Goal: Complete application form: Complete application form

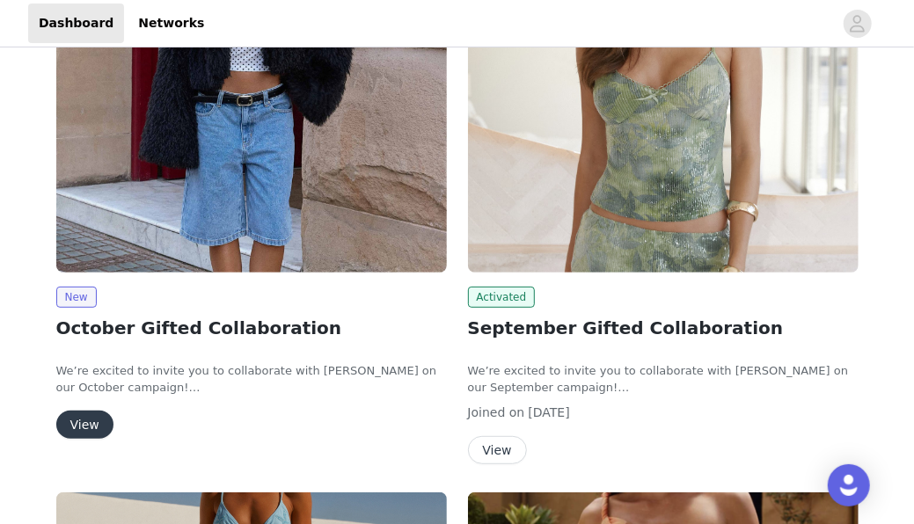
scroll to position [200, 0]
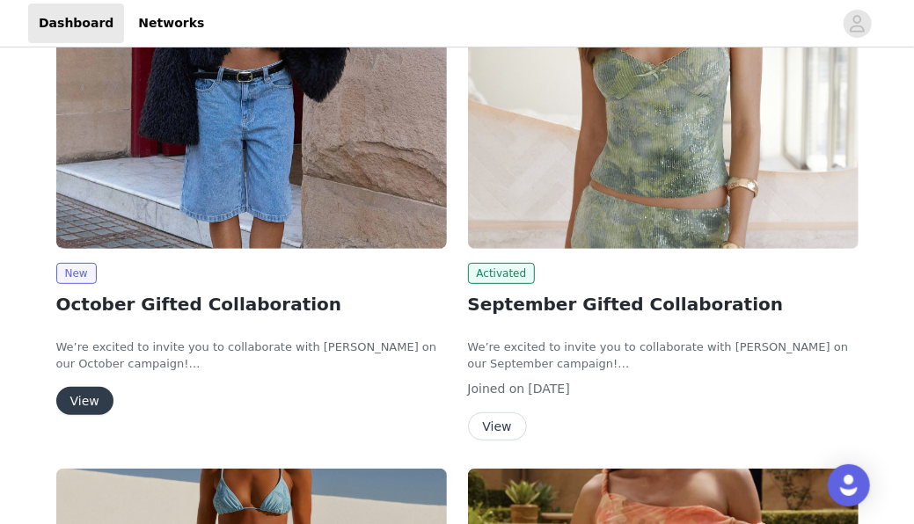
click at [78, 399] on button "View" at bounding box center [84, 401] width 57 height 28
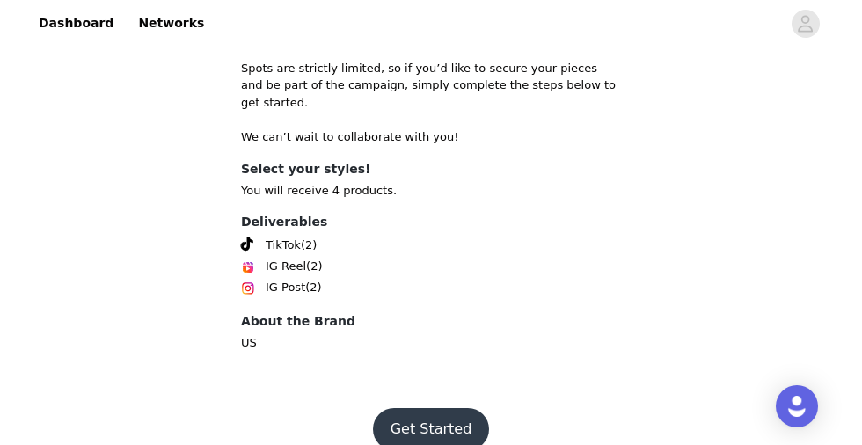
scroll to position [838, 0]
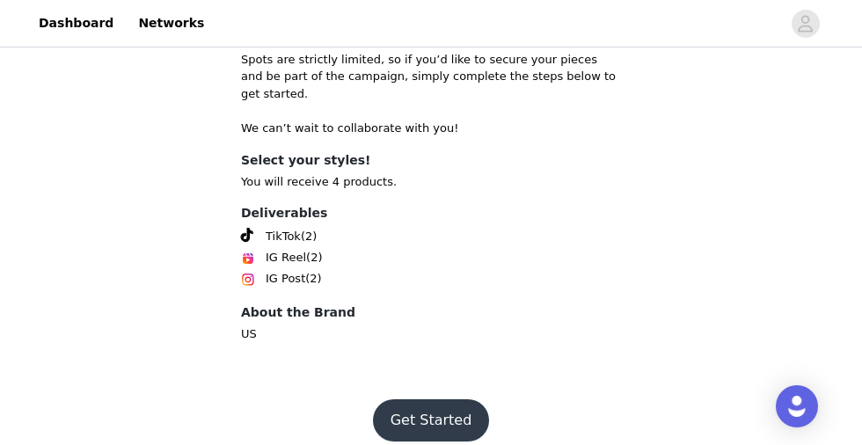
click at [433, 399] on button "Get Started" at bounding box center [431, 420] width 117 height 42
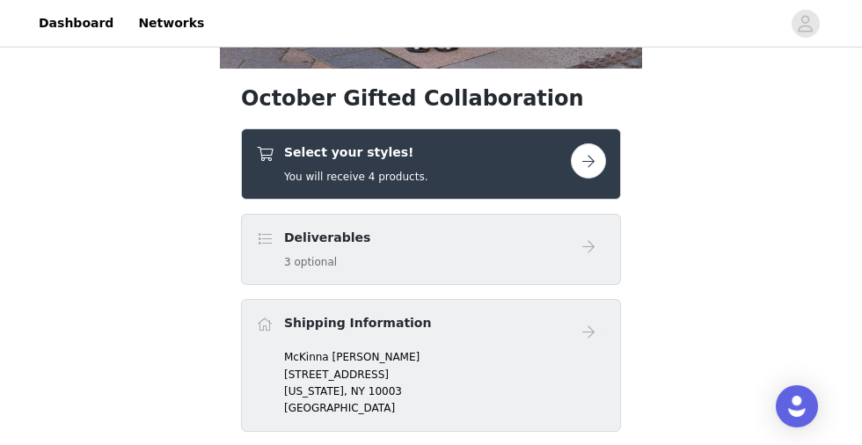
scroll to position [561, 0]
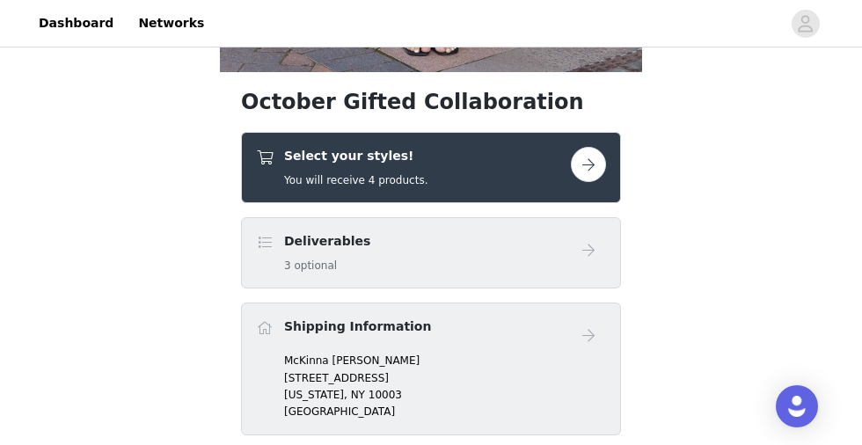
click at [593, 161] on button "button" at bounding box center [588, 164] width 35 height 35
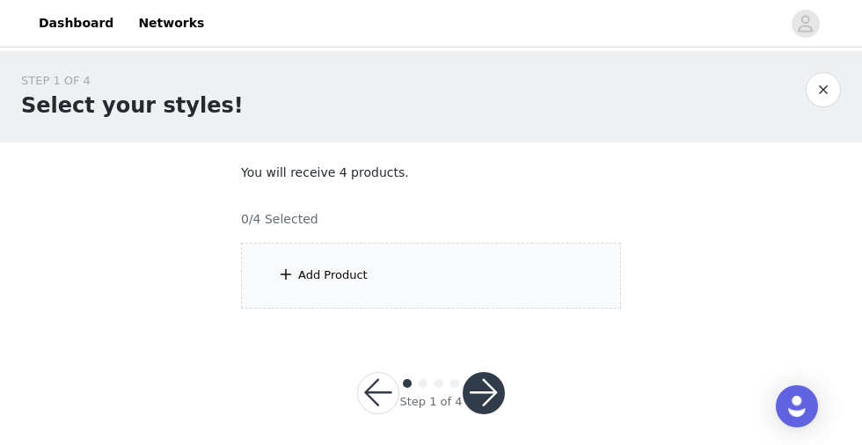
click at [393, 271] on div "Add Product" at bounding box center [431, 276] width 380 height 66
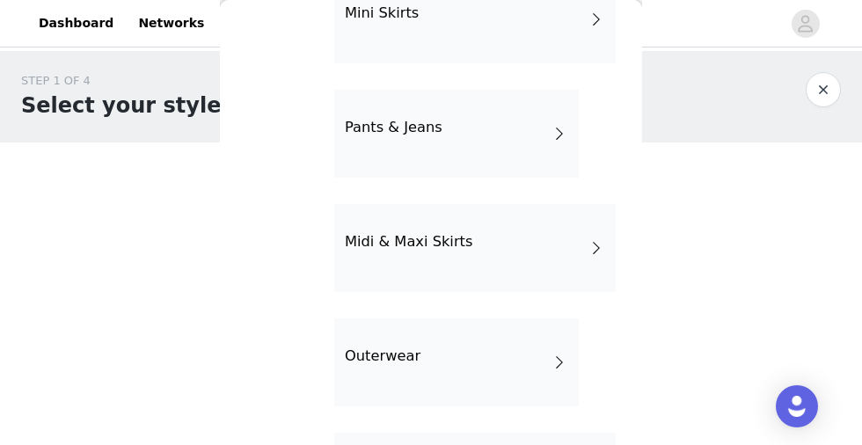
scroll to position [229, 0]
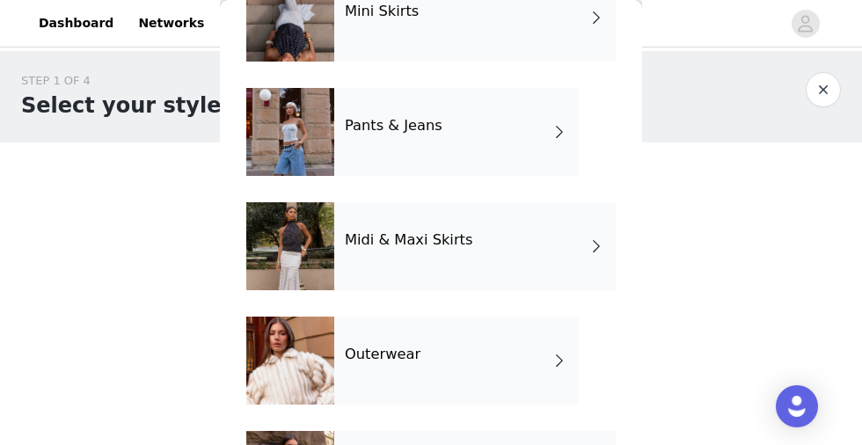
click at [77, 168] on div "STEP 1 OF 4 Select your styles! You will receive 4 products. 0/4 Selected Add P…" at bounding box center [431, 190] width 862 height 279
click at [391, 253] on div "Midi & Maxi Skirts" at bounding box center [475, 246] width 282 height 88
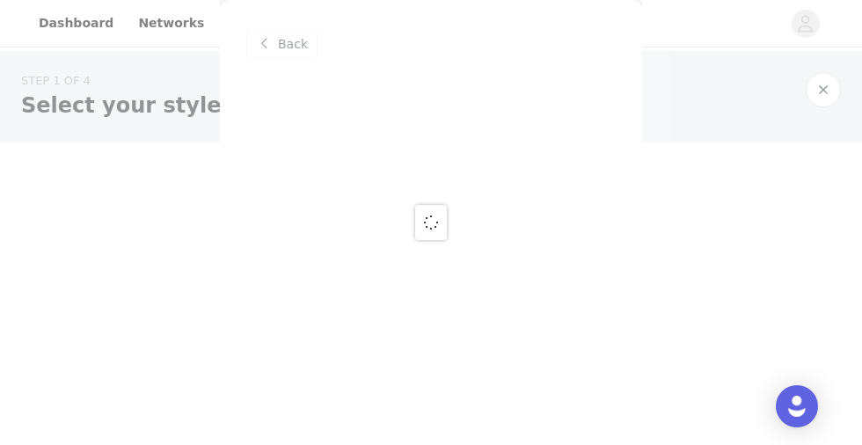
scroll to position [0, 0]
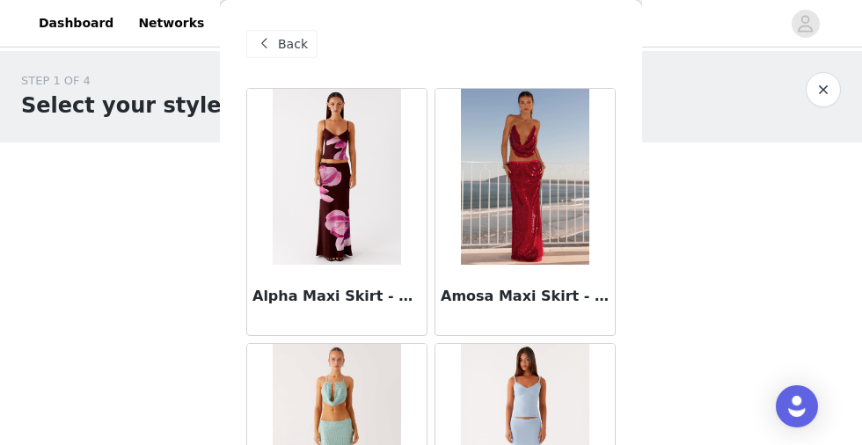
click at [301, 33] on div "Back" at bounding box center [281, 44] width 71 height 28
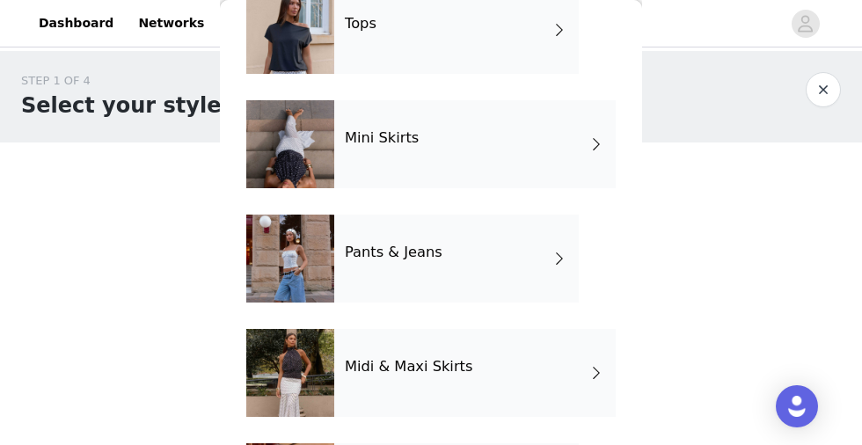
scroll to position [111, 0]
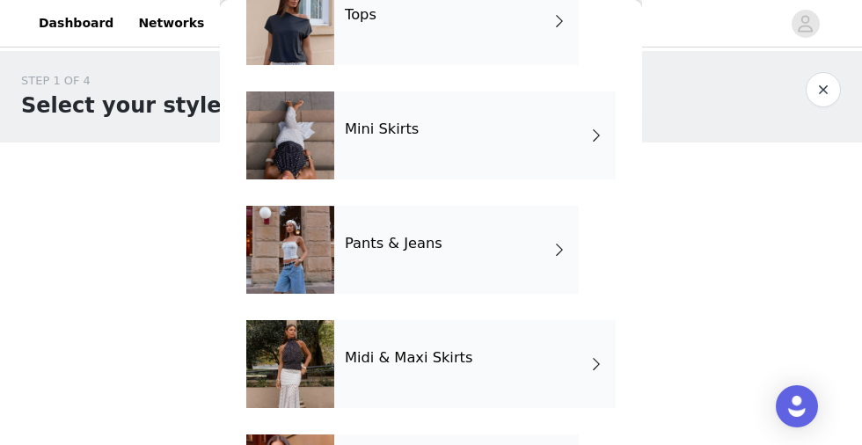
click at [364, 284] on div "Pants & Jeans" at bounding box center [456, 250] width 245 height 88
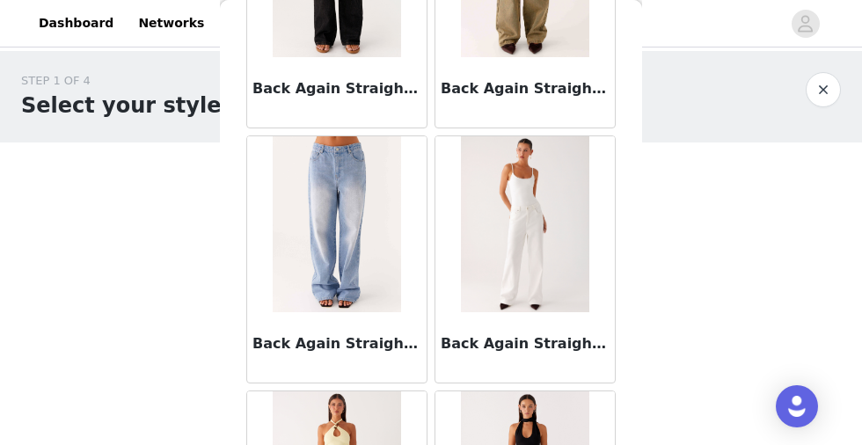
scroll to position [231, 0]
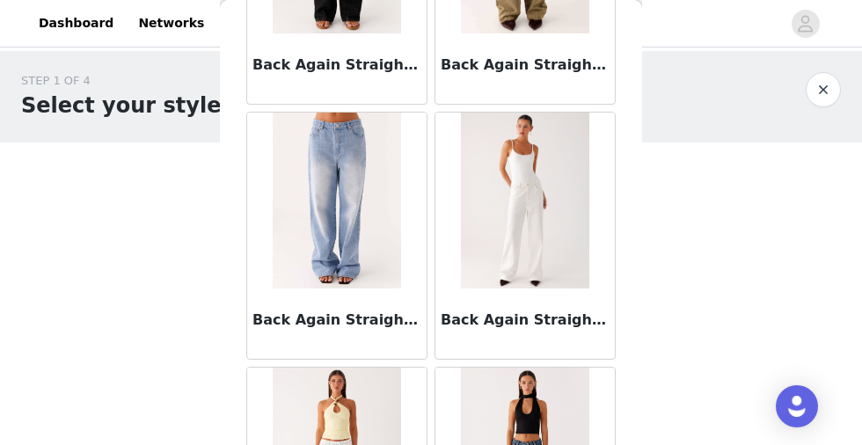
click at [336, 263] on img at bounding box center [337, 201] width 128 height 176
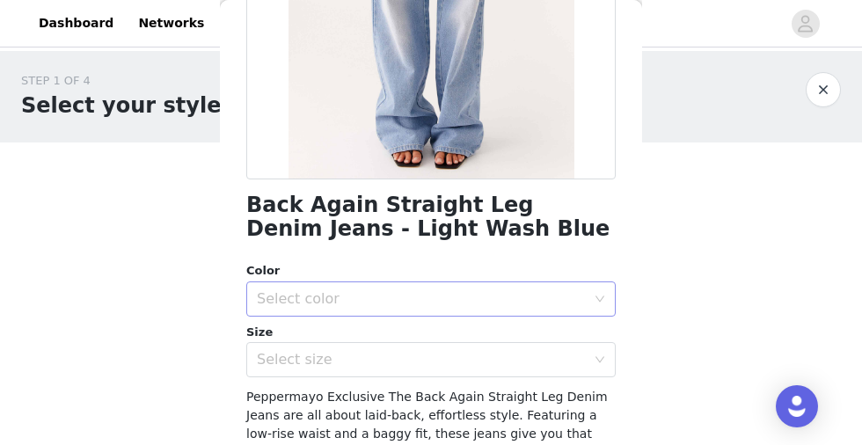
scroll to position [306, 0]
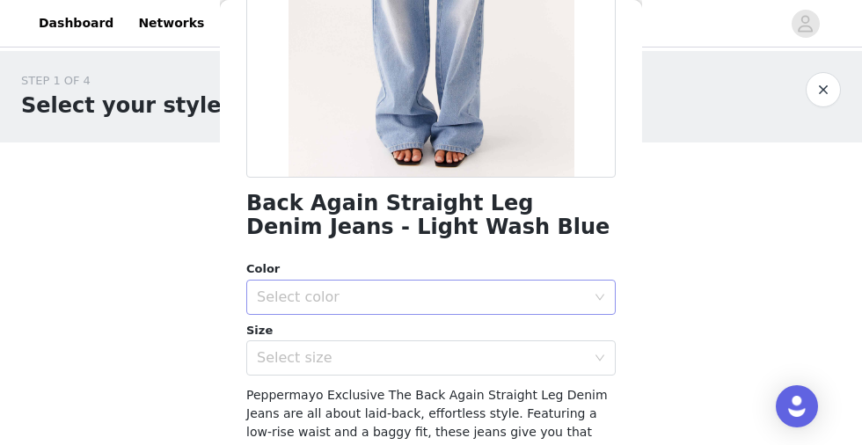
click at [326, 296] on div "Select color" at bounding box center [421, 298] width 329 height 18
click at [321, 334] on li "Light Wash Blue" at bounding box center [431, 336] width 370 height 28
click at [320, 356] on div "Select size" at bounding box center [421, 358] width 329 height 18
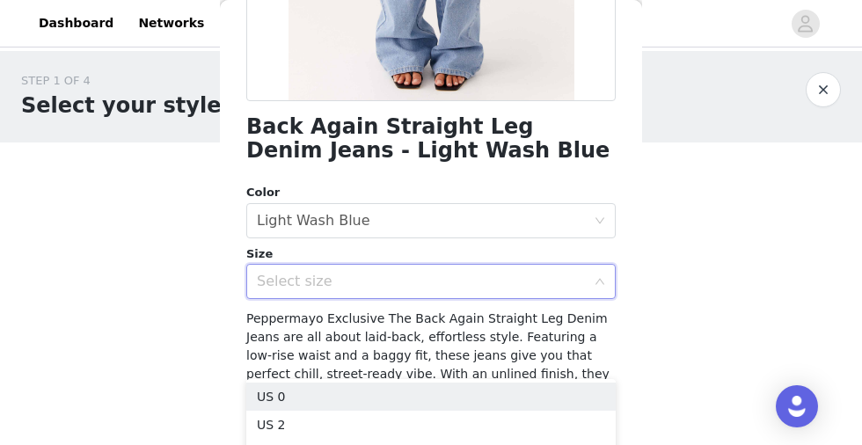
scroll to position [384, 0]
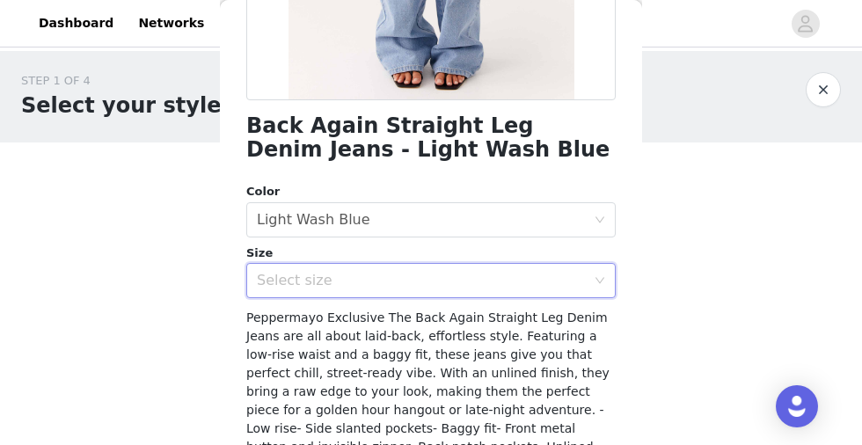
click at [197, 329] on div "STEP 1 OF 4 Select your styles! You will receive 4 products. 0/4 Selected Add P…" at bounding box center [431, 254] width 862 height 406
click at [313, 274] on div "Select size" at bounding box center [421, 281] width 329 height 18
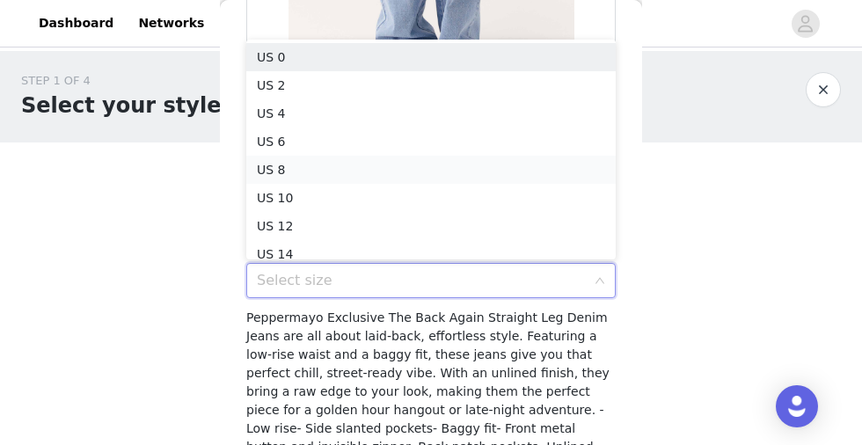
scroll to position [9, 0]
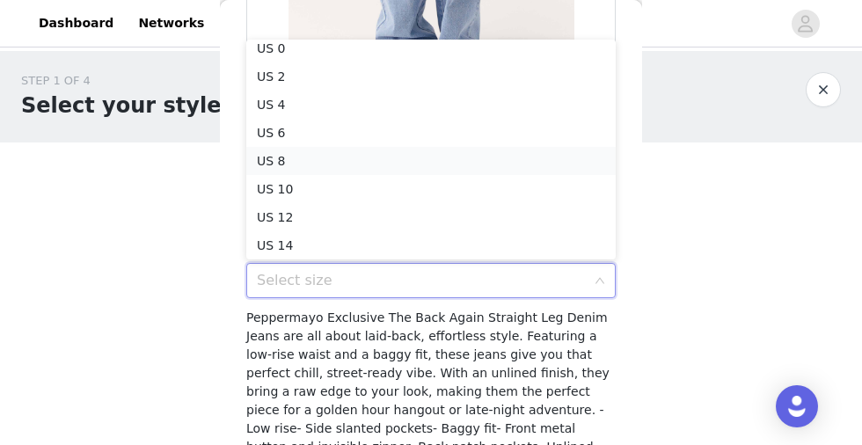
click at [295, 158] on li "US 8" at bounding box center [431, 161] width 370 height 28
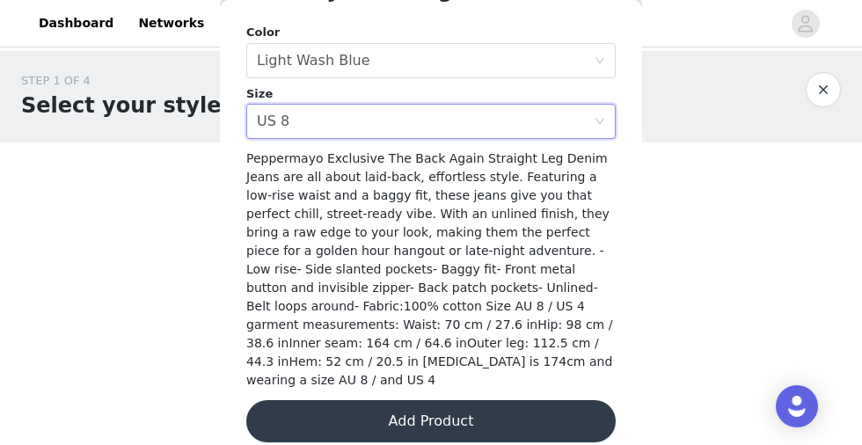
scroll to position [11, 0]
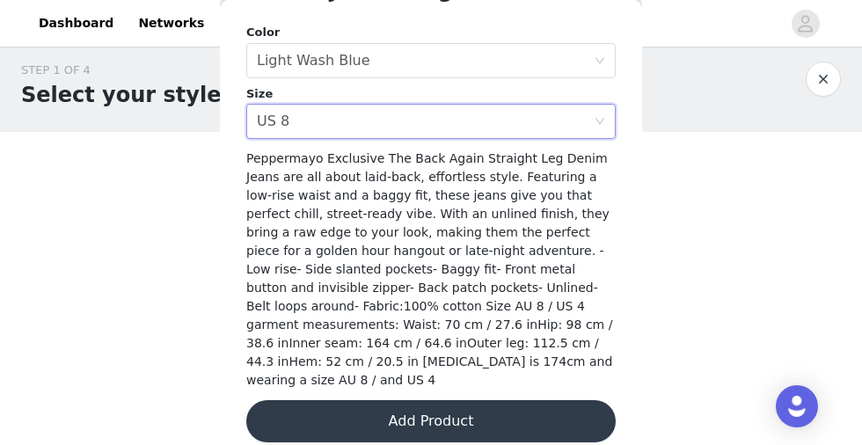
click at [414, 407] on button "Add Product" at bounding box center [431, 421] width 370 height 42
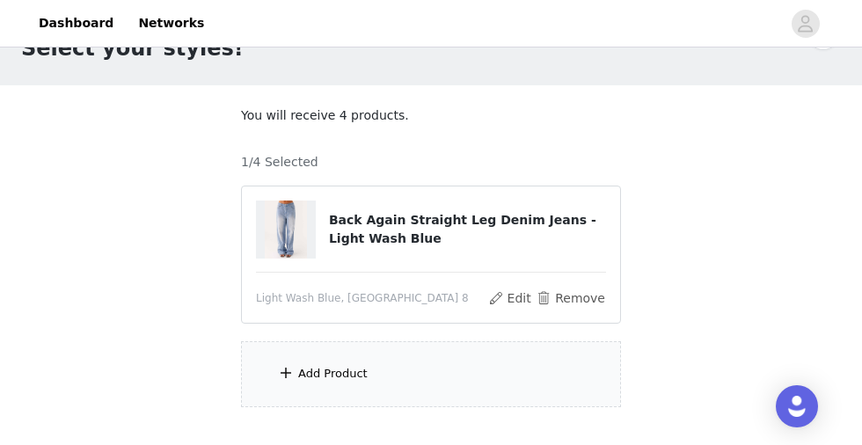
scroll to position [126, 0]
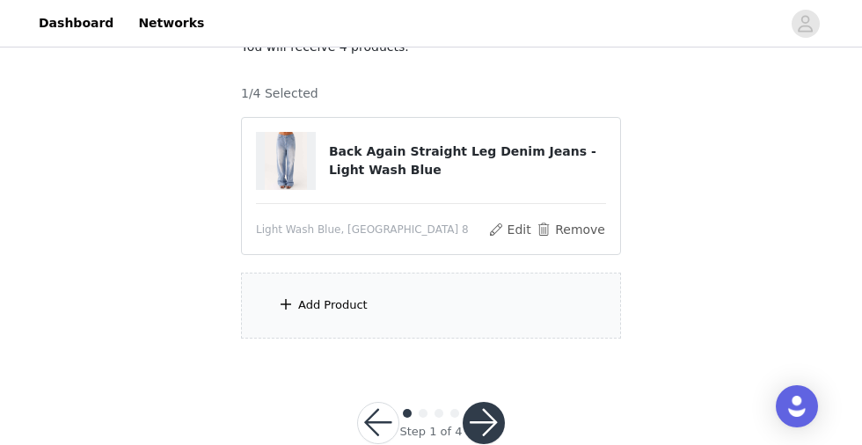
click at [375, 292] on div "Add Product" at bounding box center [431, 306] width 380 height 66
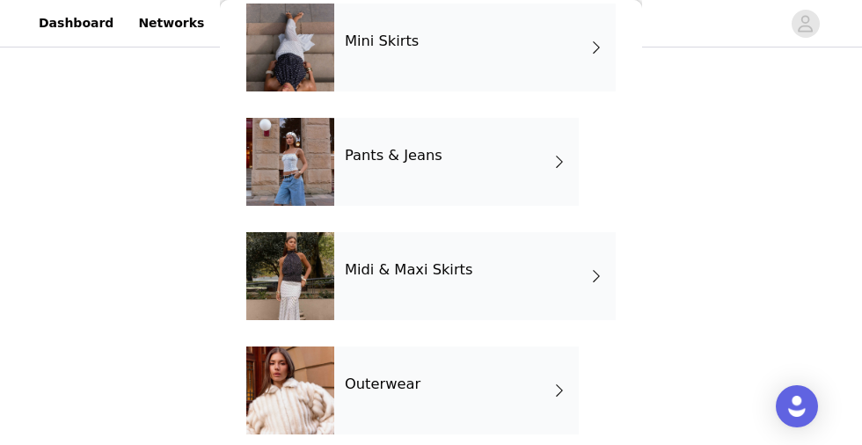
scroll to position [229, 0]
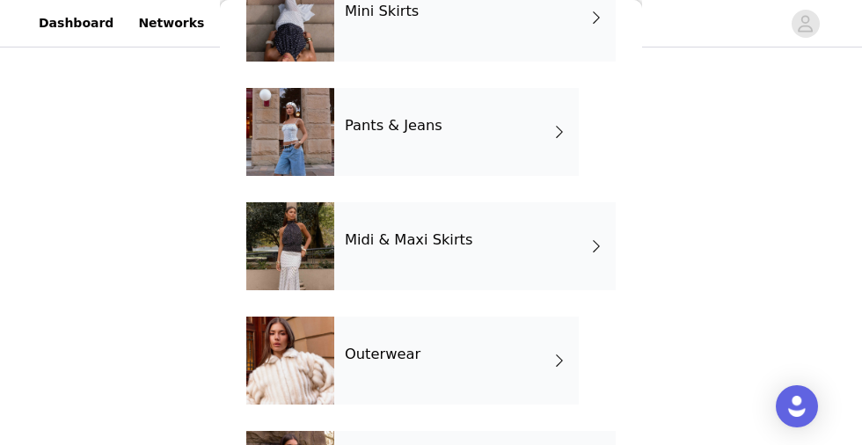
click at [385, 354] on h4 "Outerwear" at bounding box center [383, 355] width 76 height 16
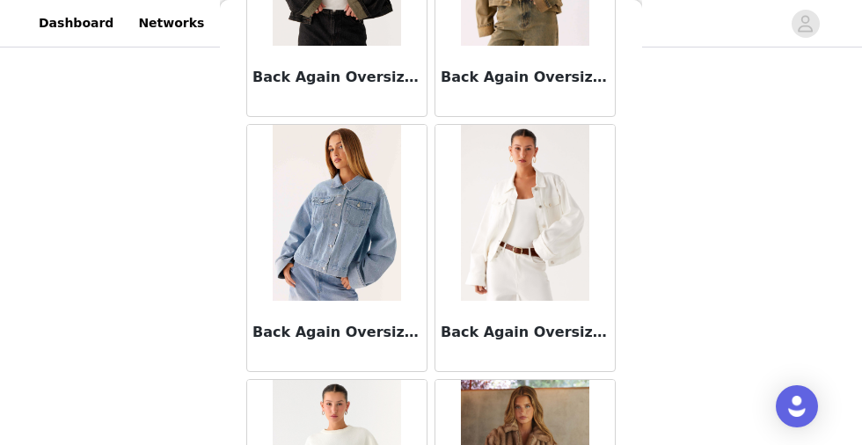
scroll to position [228, 0]
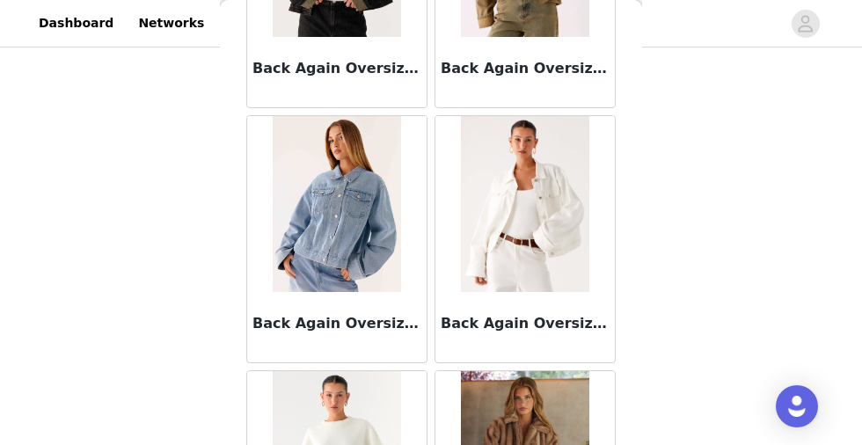
click at [364, 256] on img at bounding box center [337, 204] width 128 height 176
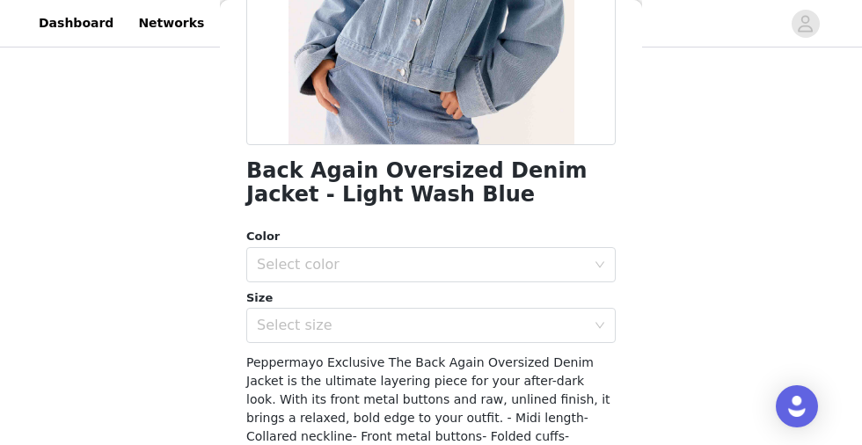
scroll to position [345, 0]
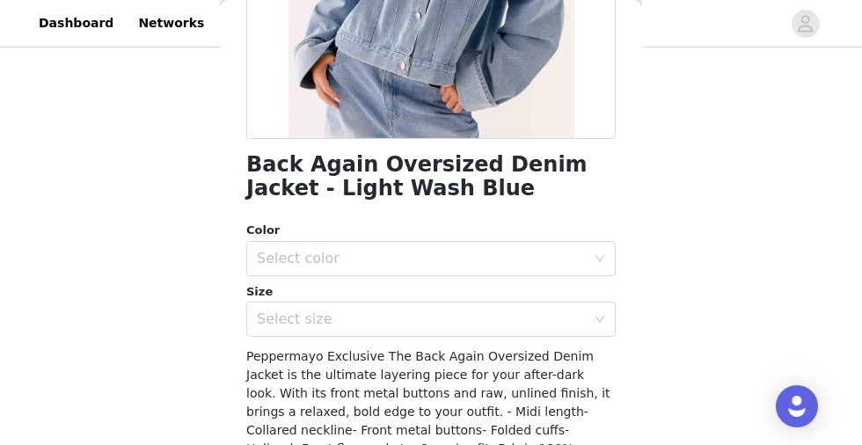
click at [364, 256] on div "Select color" at bounding box center [421, 259] width 329 height 18
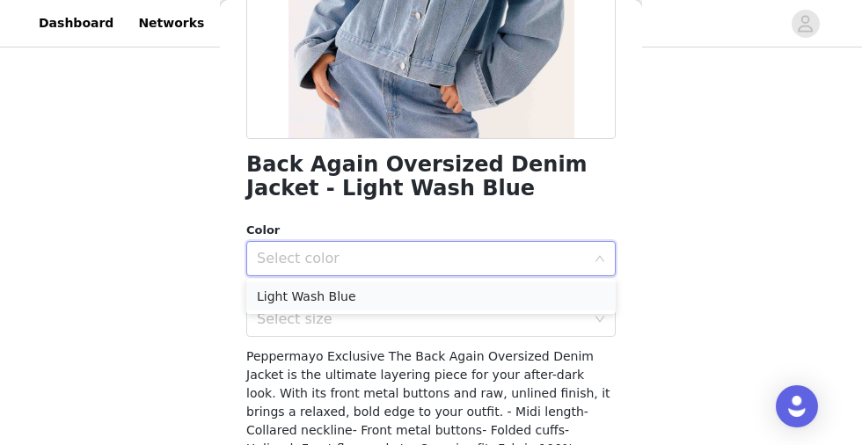
click at [348, 294] on li "Light Wash Blue" at bounding box center [431, 296] width 370 height 28
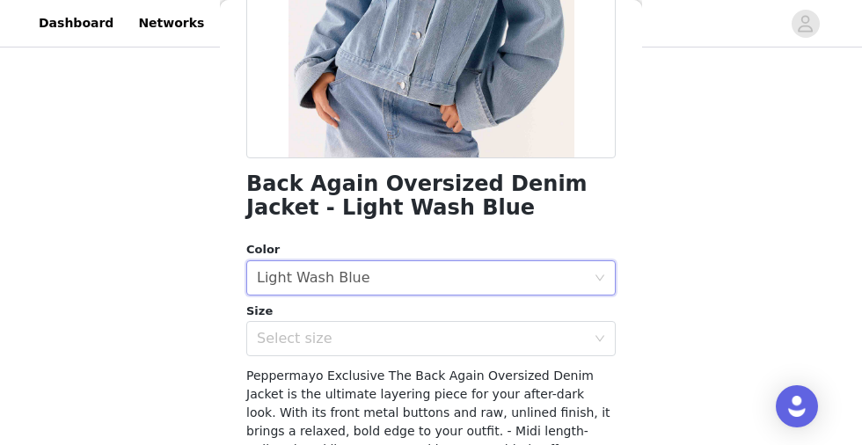
scroll to position [327, 0]
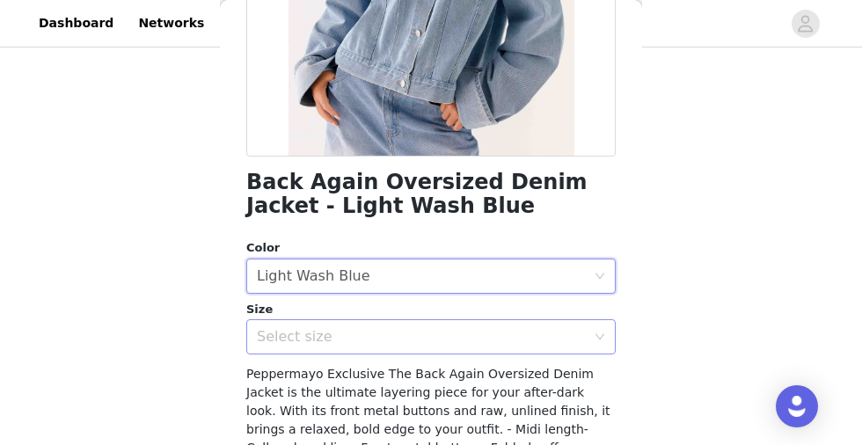
click at [342, 332] on div "Select size" at bounding box center [421, 337] width 329 height 18
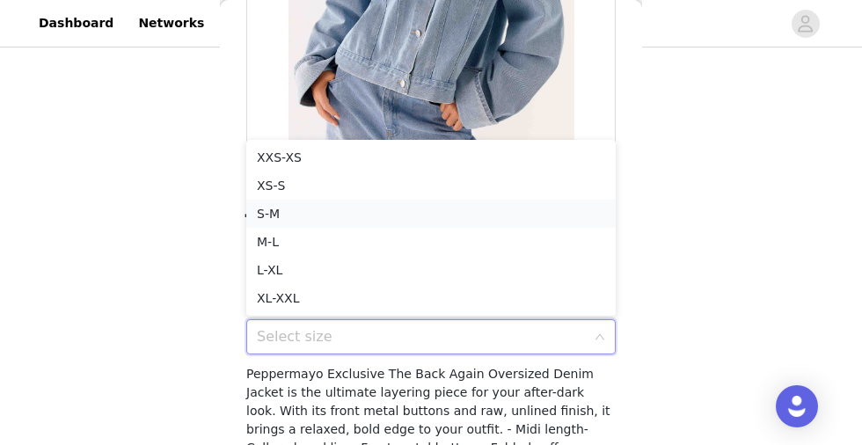
click at [314, 216] on li "S-M" at bounding box center [431, 214] width 370 height 28
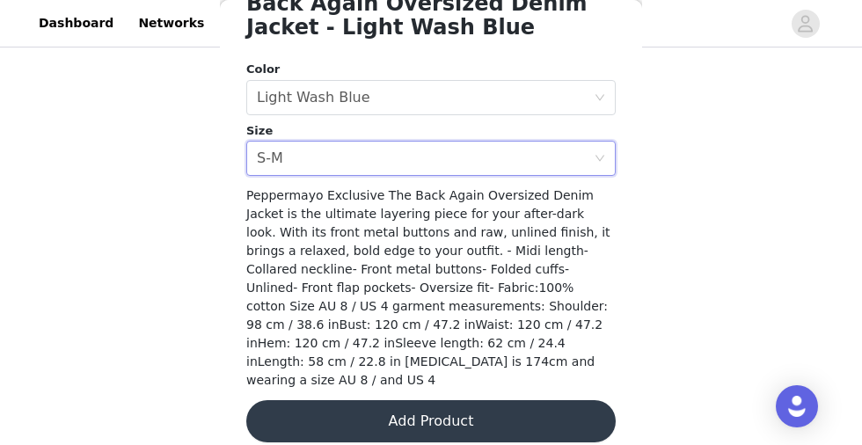
scroll to position [143, 0]
click at [395, 407] on button "Add Product" at bounding box center [431, 421] width 370 height 42
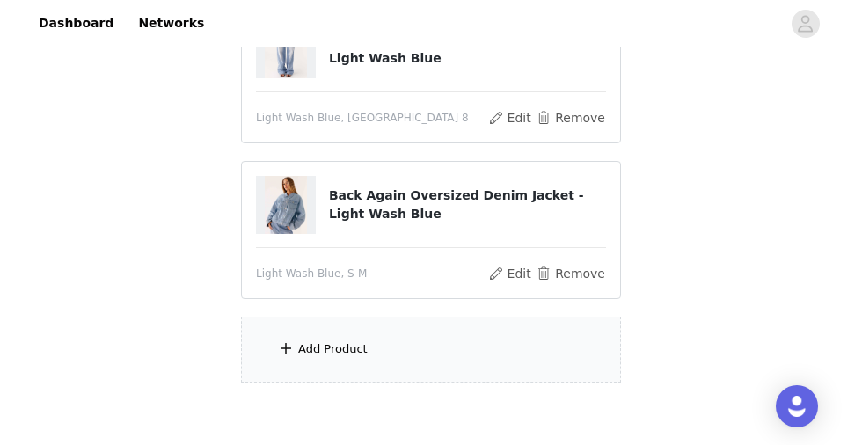
scroll to position [257, 0]
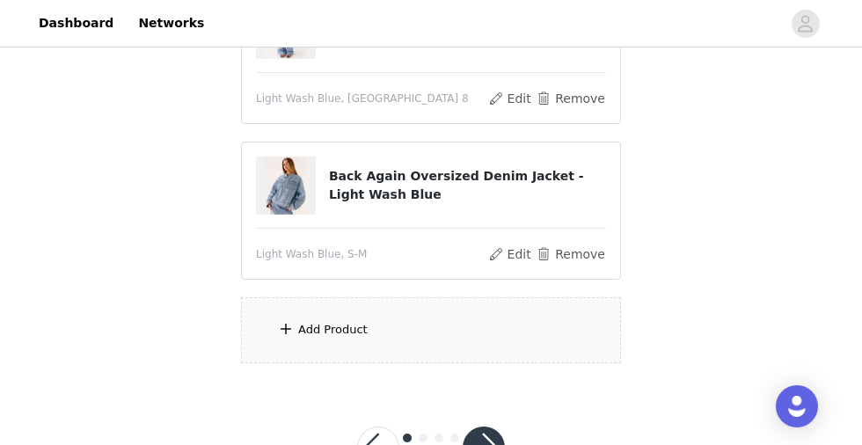
click at [382, 328] on div "Add Product" at bounding box center [431, 330] width 380 height 66
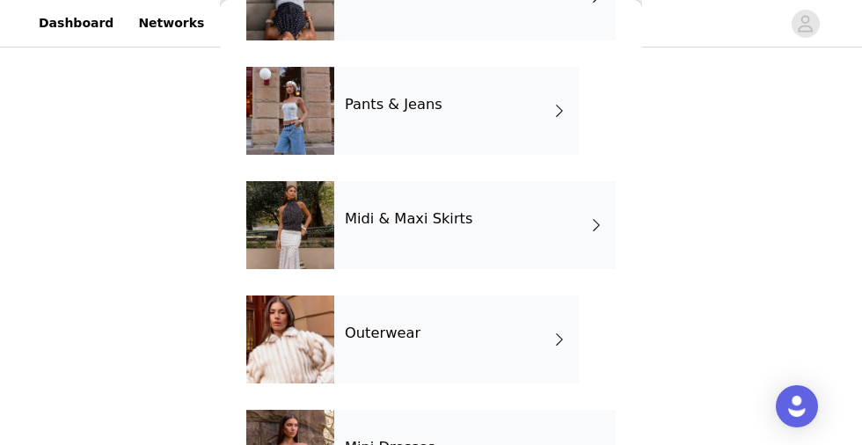
scroll to position [273, 0]
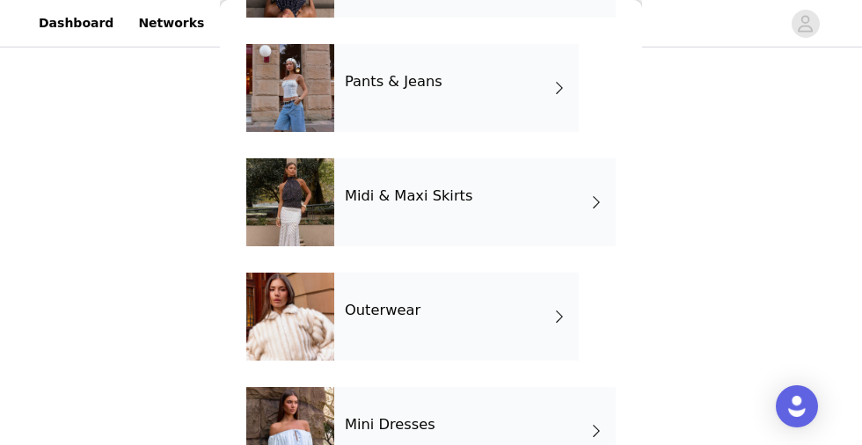
click at [382, 327] on div "Outerwear" at bounding box center [456, 317] width 245 height 88
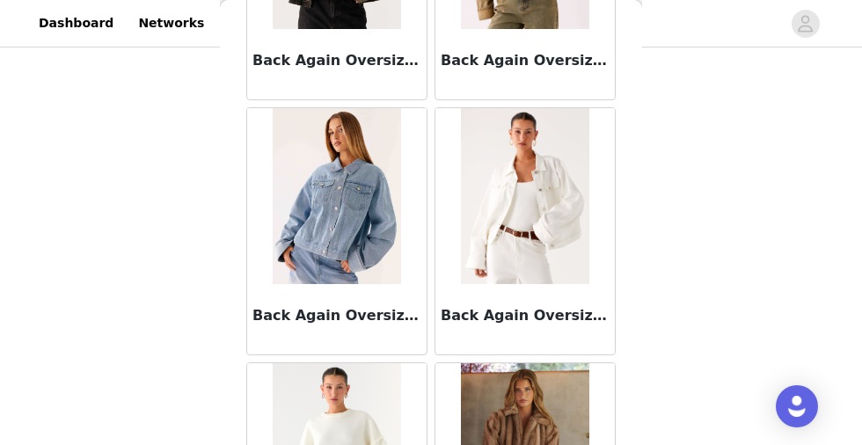
scroll to position [0, 0]
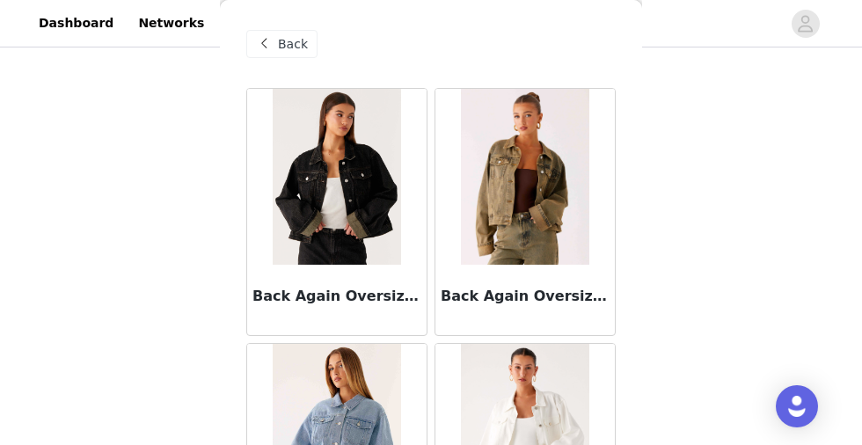
click at [275, 39] on div "Back" at bounding box center [281, 44] width 71 height 28
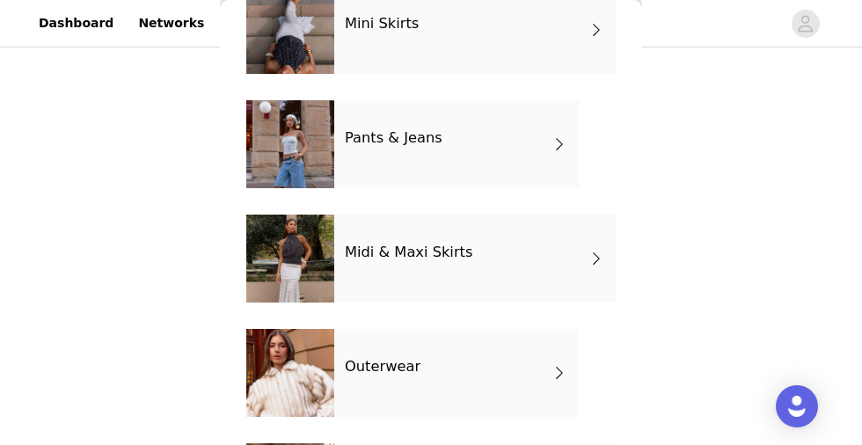
scroll to position [215, 0]
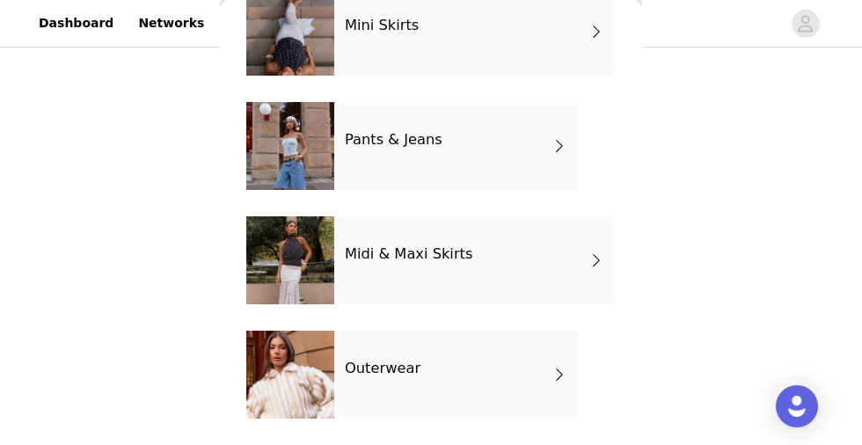
click at [396, 265] on div "Midi & Maxi Skirts" at bounding box center [475, 260] width 282 height 88
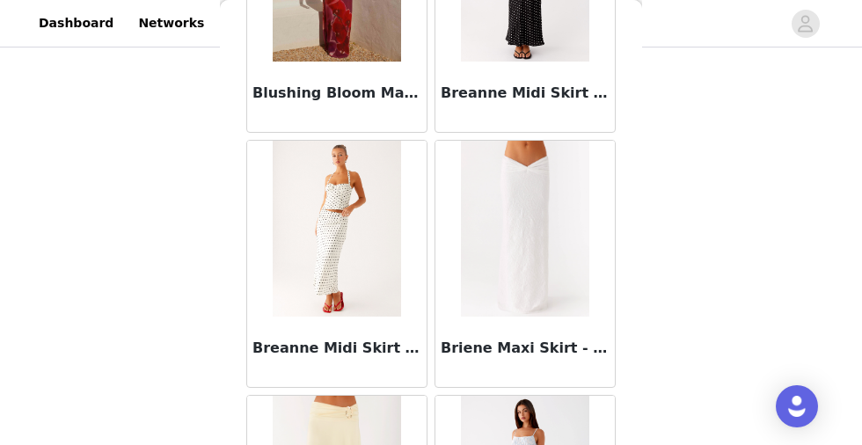
scroll to position [2247, 0]
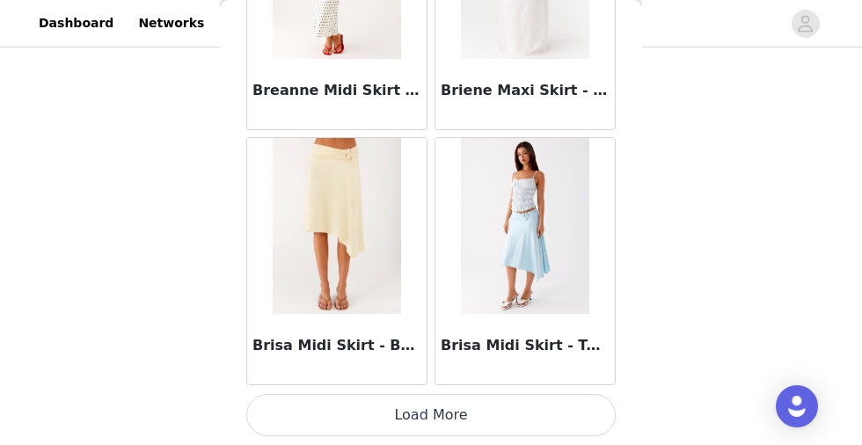
click at [443, 411] on button "Load More" at bounding box center [431, 415] width 370 height 42
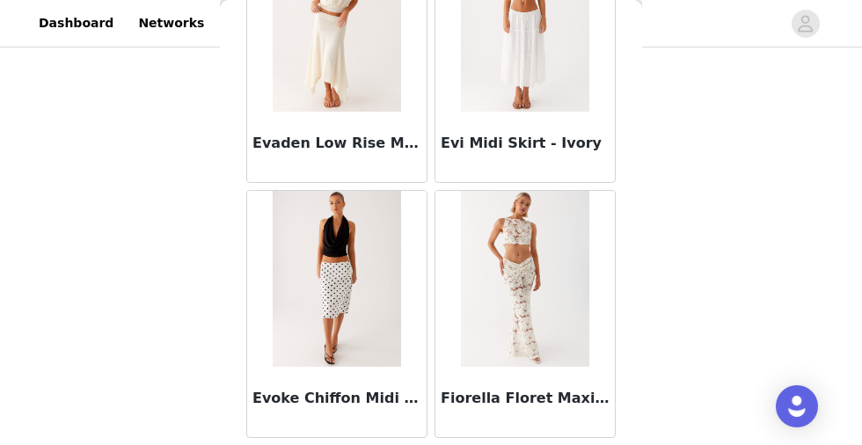
scroll to position [4799, 0]
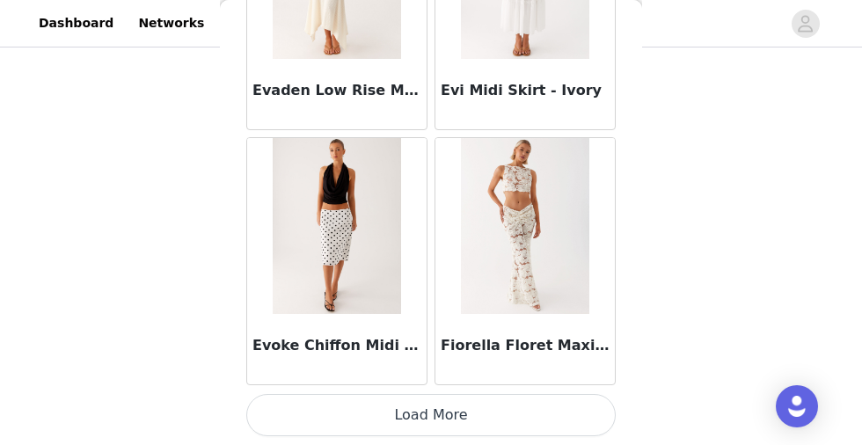
click at [429, 406] on button "Load More" at bounding box center [431, 415] width 370 height 42
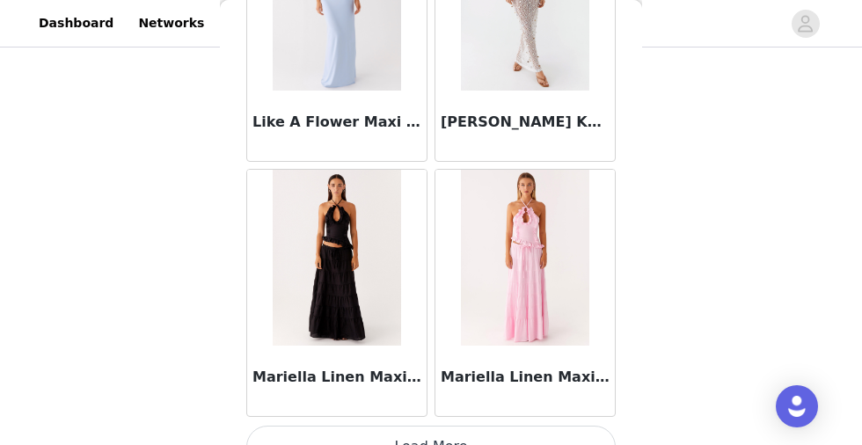
scroll to position [7351, 0]
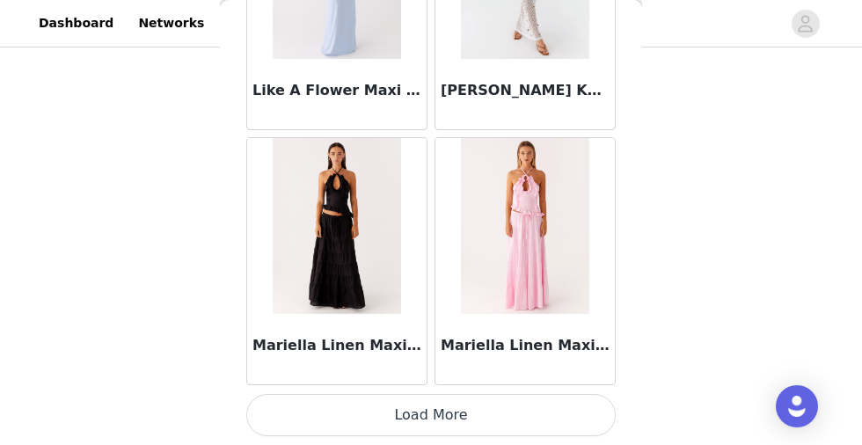
click at [354, 414] on button "Load More" at bounding box center [431, 415] width 370 height 42
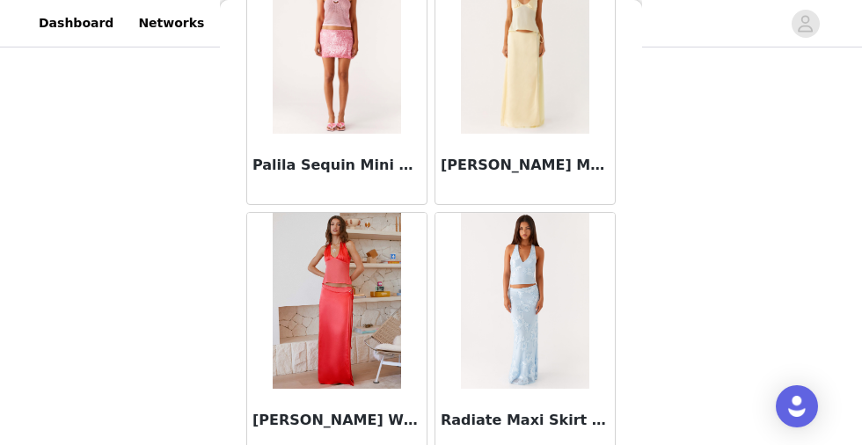
scroll to position [9903, 0]
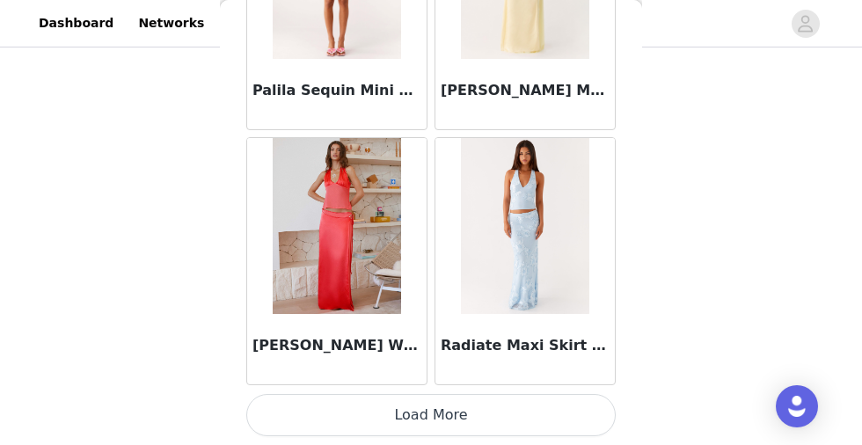
click at [390, 414] on button "Load More" at bounding box center [431, 415] width 370 height 42
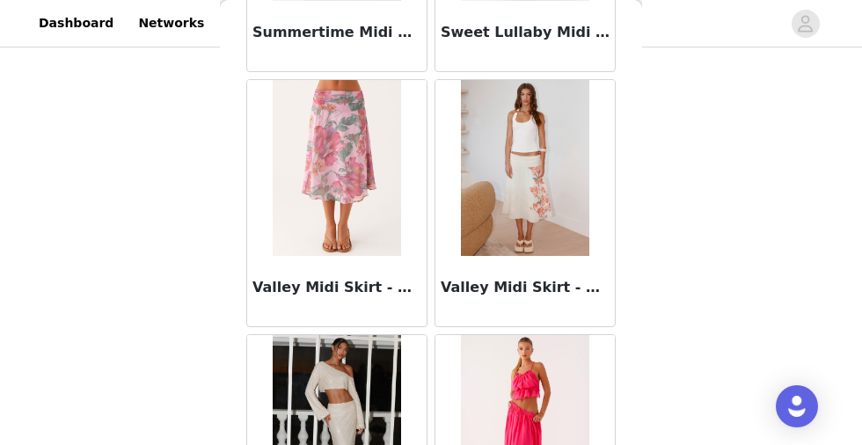
scroll to position [12398, 0]
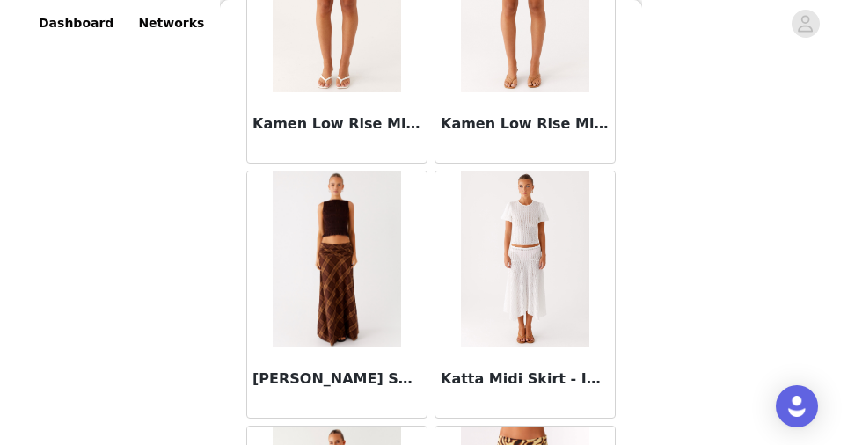
click at [363, 372] on h3 "[PERSON_NAME] Skirt - Plaid" at bounding box center [337, 379] width 169 height 21
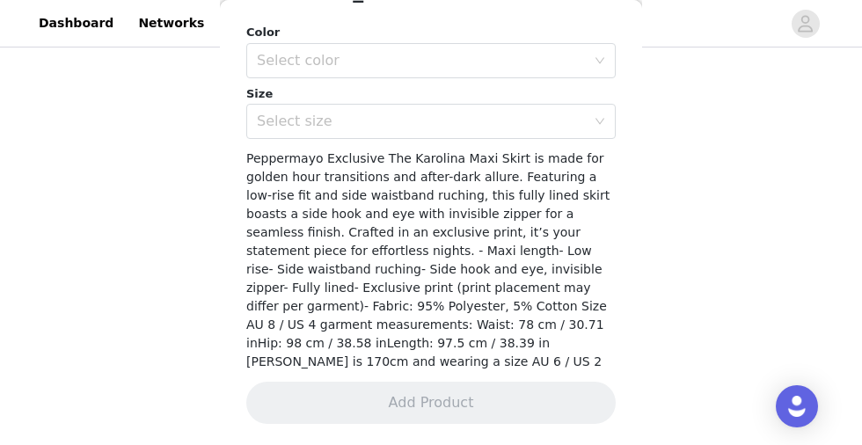
scroll to position [501, 0]
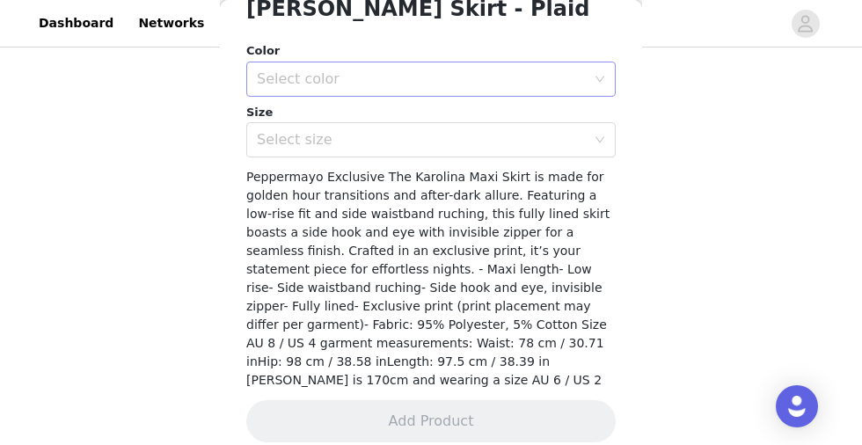
click at [442, 84] on div "Select color" at bounding box center [421, 79] width 329 height 18
click at [368, 115] on li "Plaid" at bounding box center [431, 118] width 370 height 28
click at [351, 137] on div "Select size" at bounding box center [421, 140] width 329 height 18
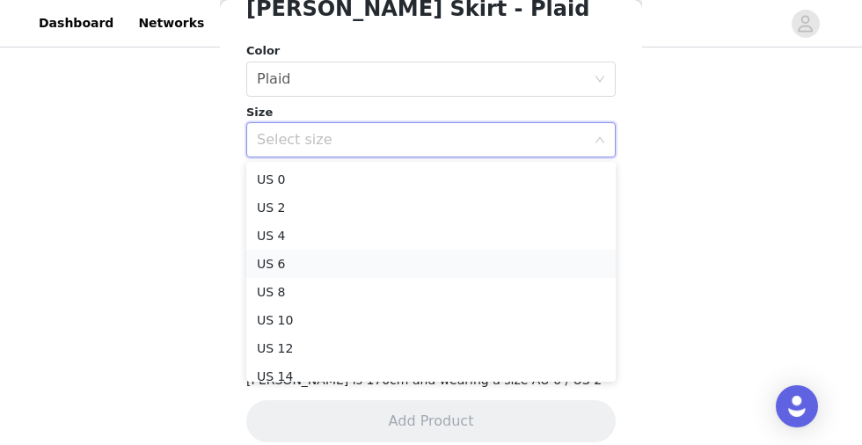
click at [310, 257] on li "US 6" at bounding box center [431, 264] width 370 height 28
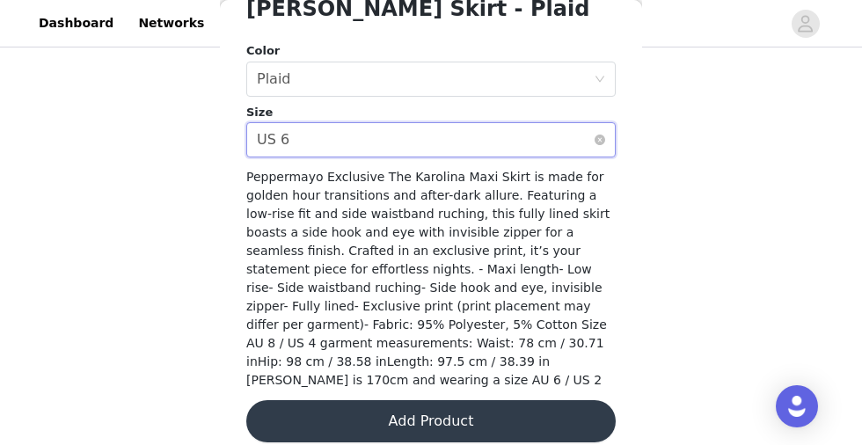
click at [373, 140] on div "Select size US 6" at bounding box center [425, 139] width 337 height 33
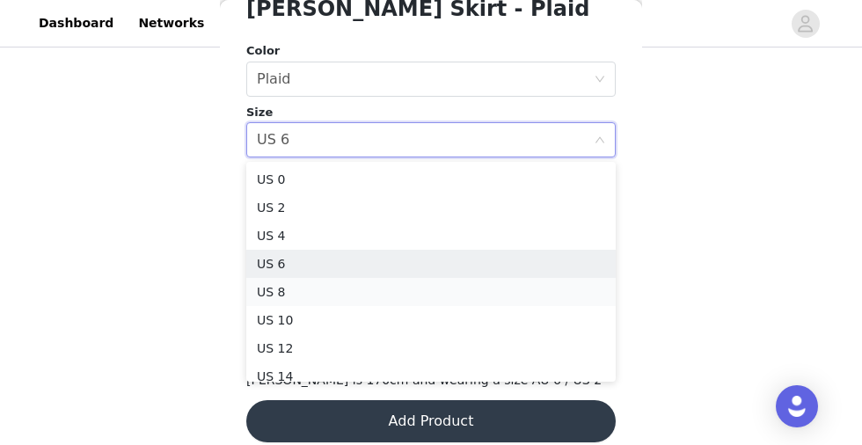
click at [284, 278] on li "US 8" at bounding box center [431, 292] width 370 height 28
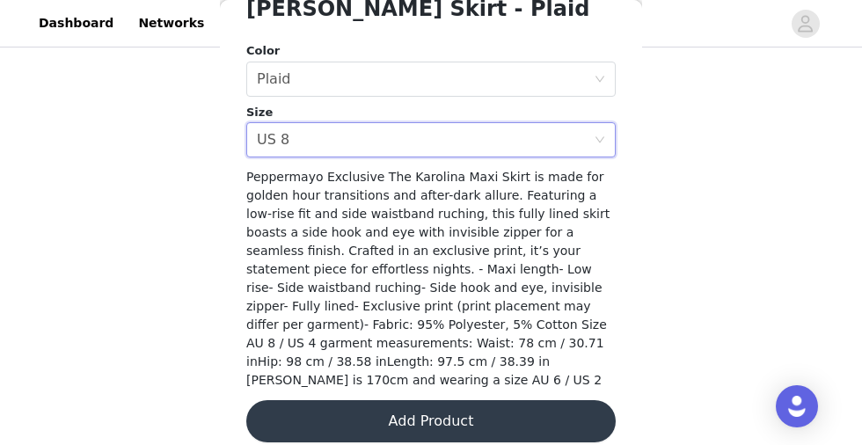
click at [330, 400] on button "Add Product" at bounding box center [431, 421] width 370 height 42
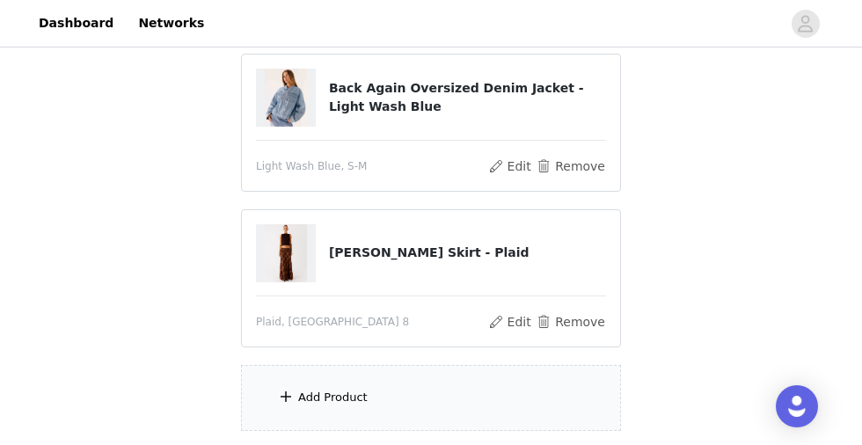
scroll to position [478, 0]
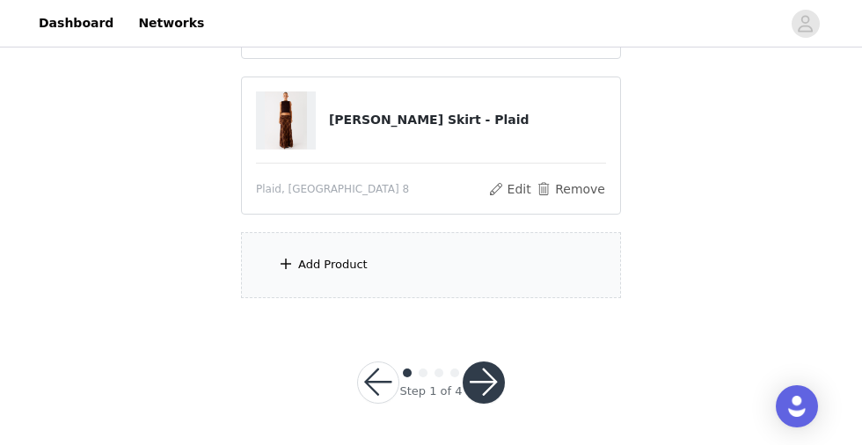
click at [311, 253] on div "Add Product" at bounding box center [431, 265] width 380 height 66
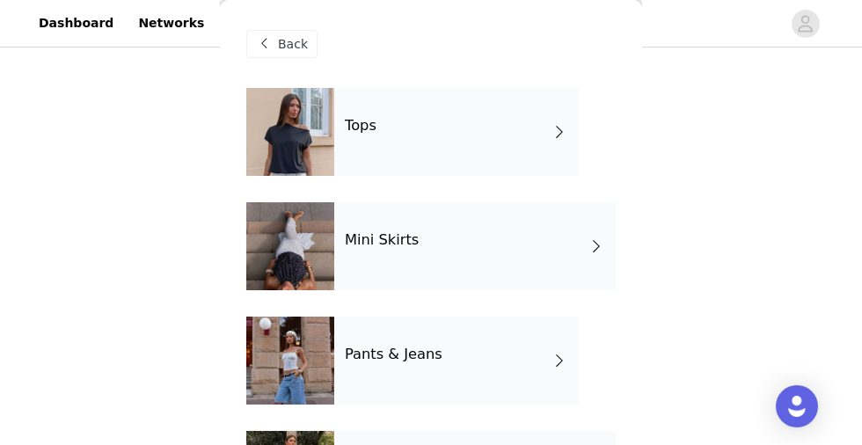
click at [384, 148] on div "Tops" at bounding box center [456, 132] width 245 height 88
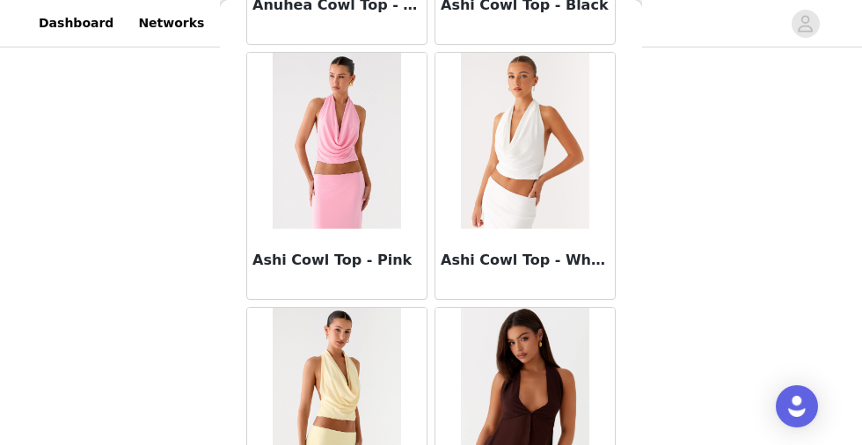
scroll to position [2247, 0]
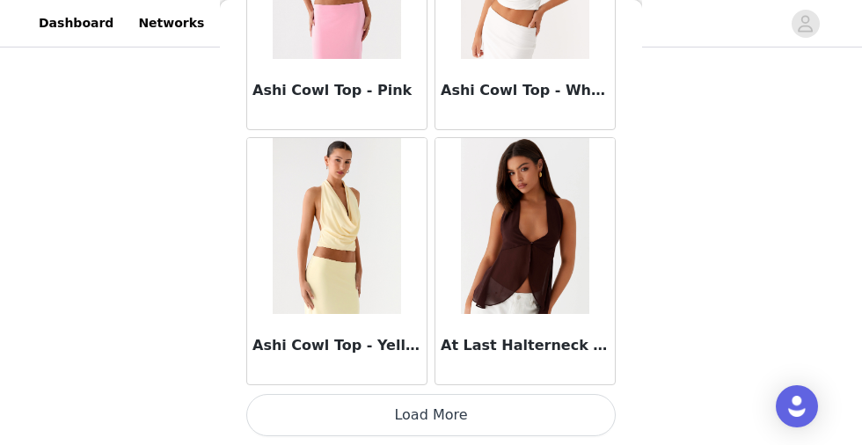
click at [423, 418] on button "Load More" at bounding box center [431, 415] width 370 height 42
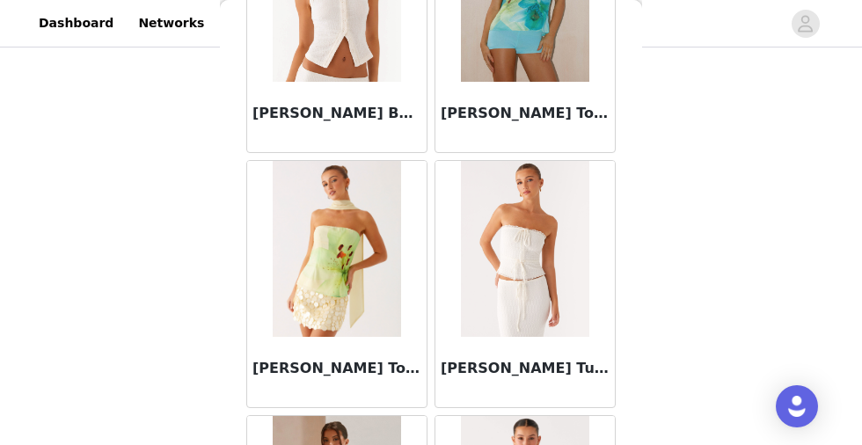
scroll to position [4799, 0]
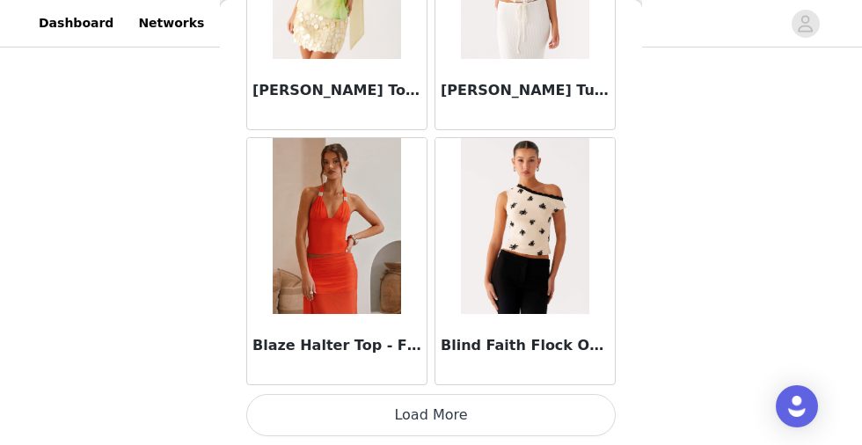
click at [408, 409] on button "Load More" at bounding box center [431, 415] width 370 height 42
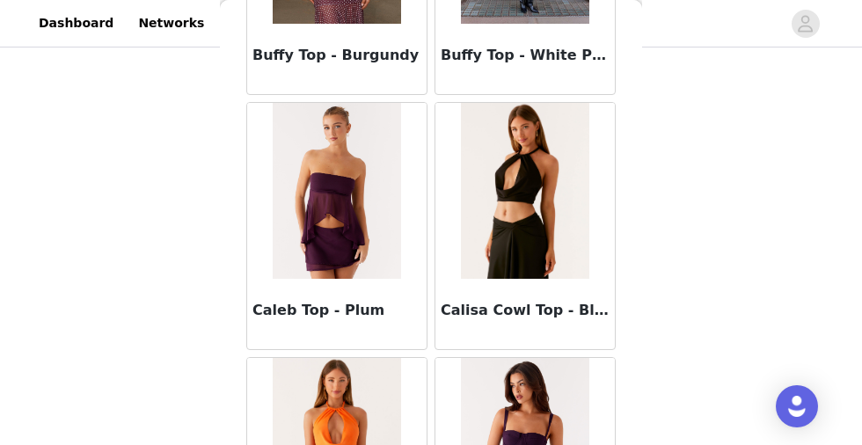
scroll to position [7351, 0]
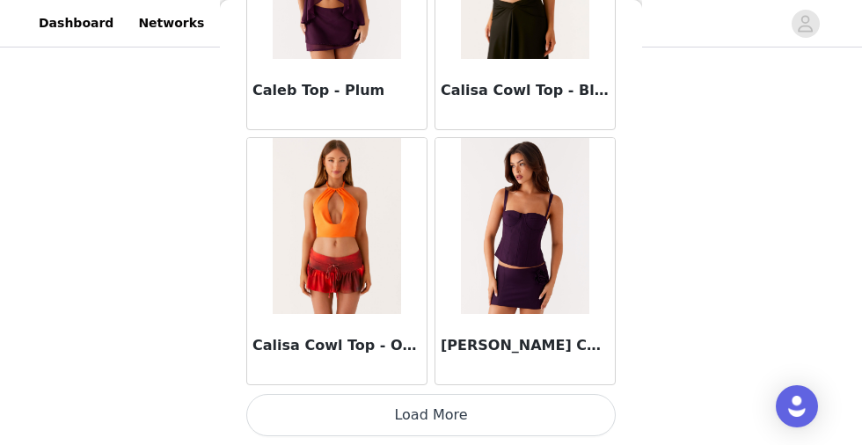
click at [425, 418] on button "Load More" at bounding box center [431, 415] width 370 height 42
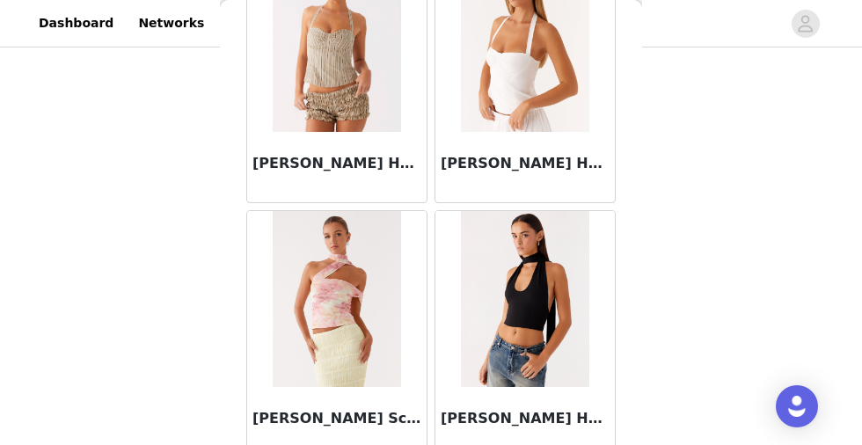
scroll to position [9903, 0]
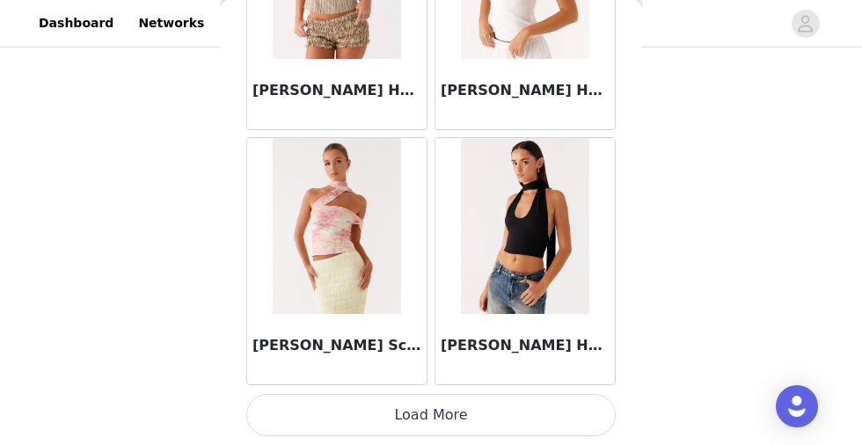
click at [420, 410] on button "Load More" at bounding box center [431, 415] width 370 height 42
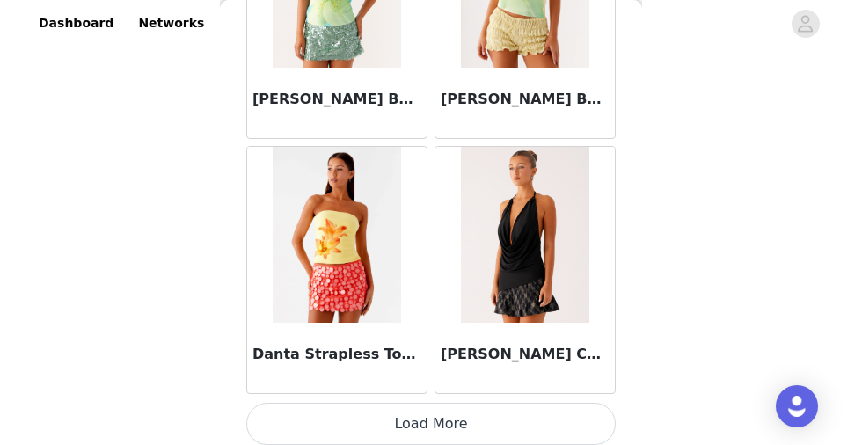
scroll to position [12454, 0]
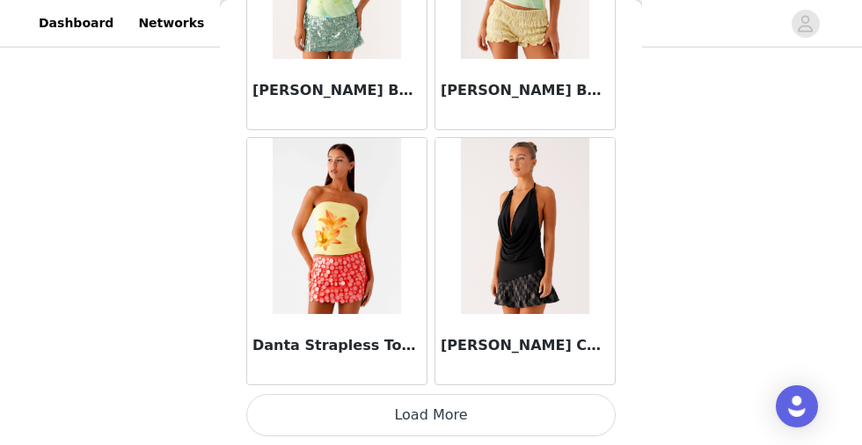
click at [413, 422] on button "Load More" at bounding box center [431, 415] width 370 height 42
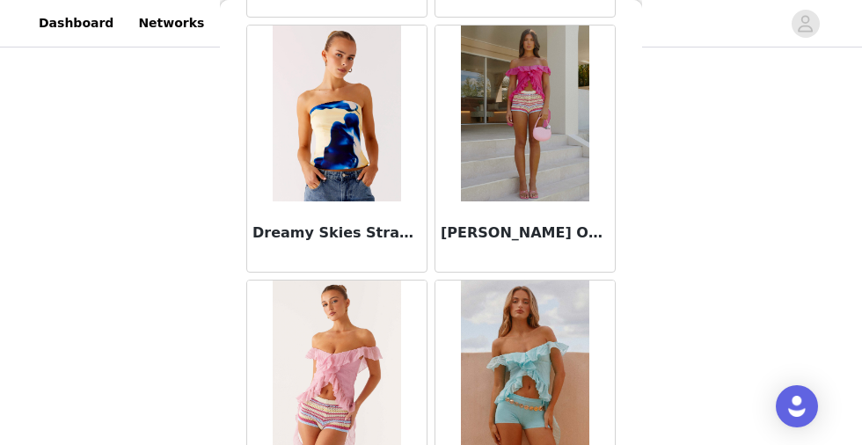
scroll to position [15006, 0]
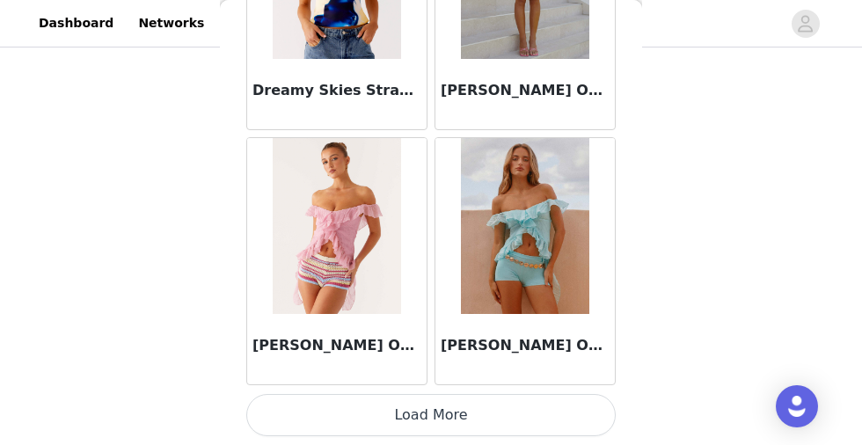
click at [414, 416] on button "Load More" at bounding box center [431, 415] width 370 height 42
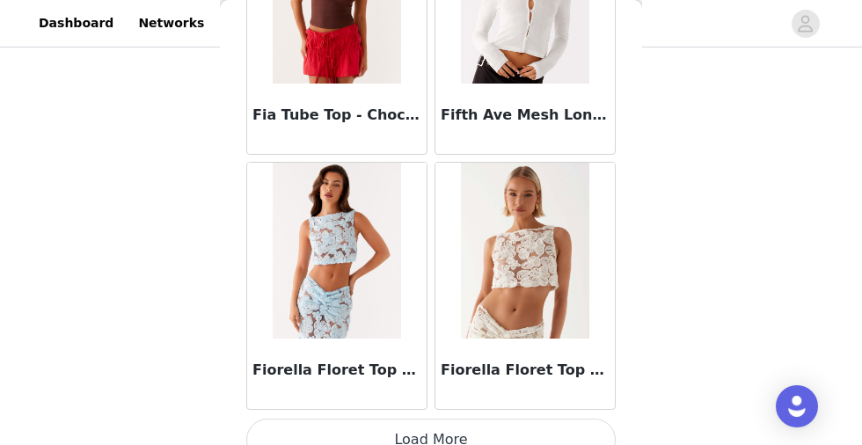
scroll to position [17558, 0]
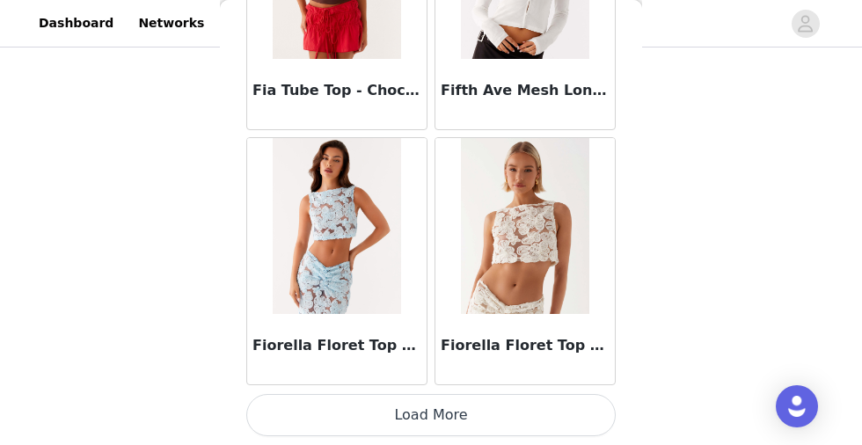
click at [392, 414] on button "Load More" at bounding box center [431, 415] width 370 height 42
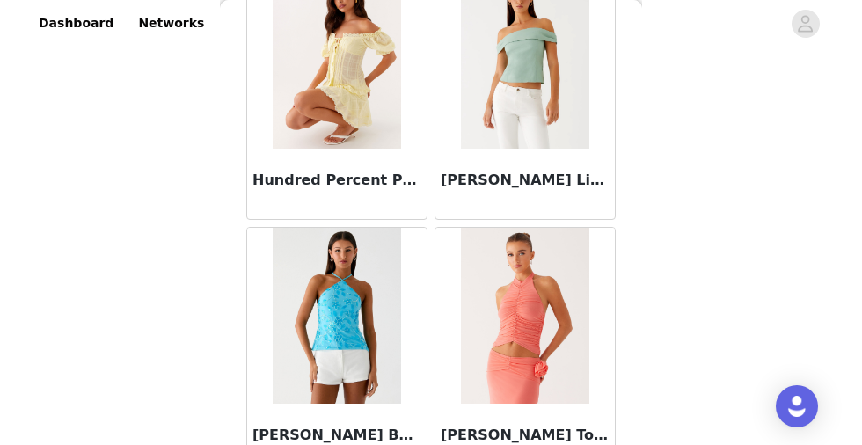
scroll to position [20110, 0]
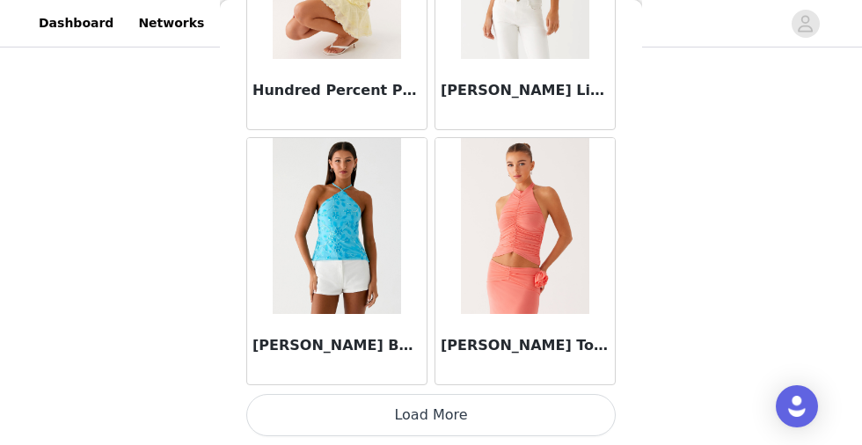
click at [428, 406] on button "Load More" at bounding box center [431, 415] width 370 height 42
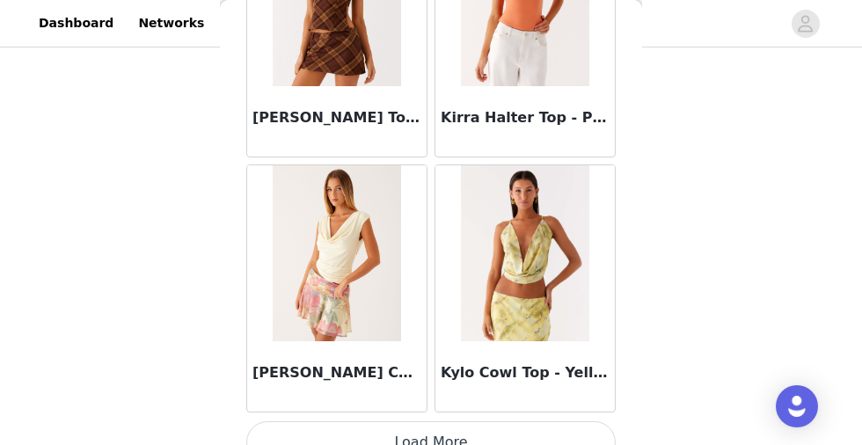
scroll to position [22661, 0]
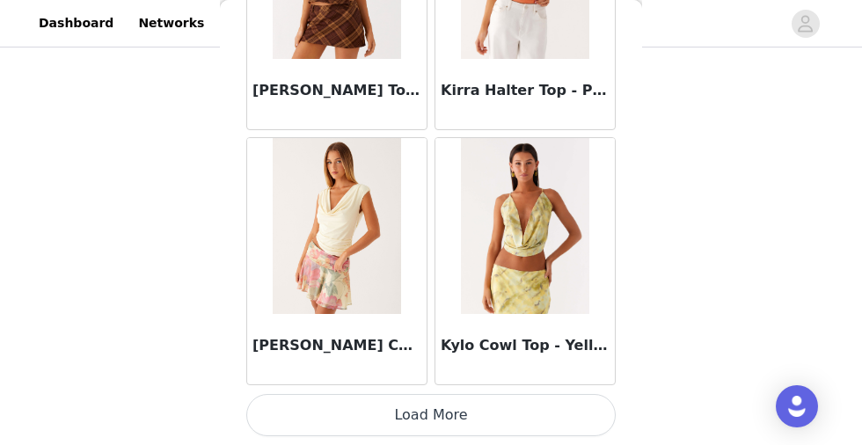
click at [448, 415] on button "Load More" at bounding box center [431, 415] width 370 height 42
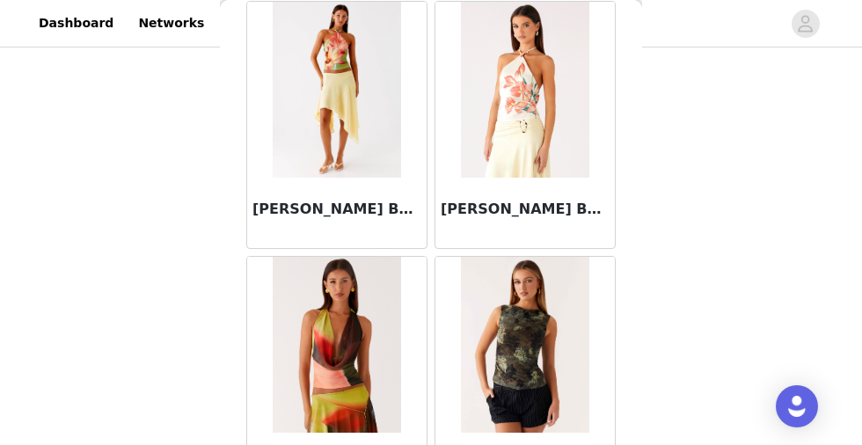
scroll to position [25213, 0]
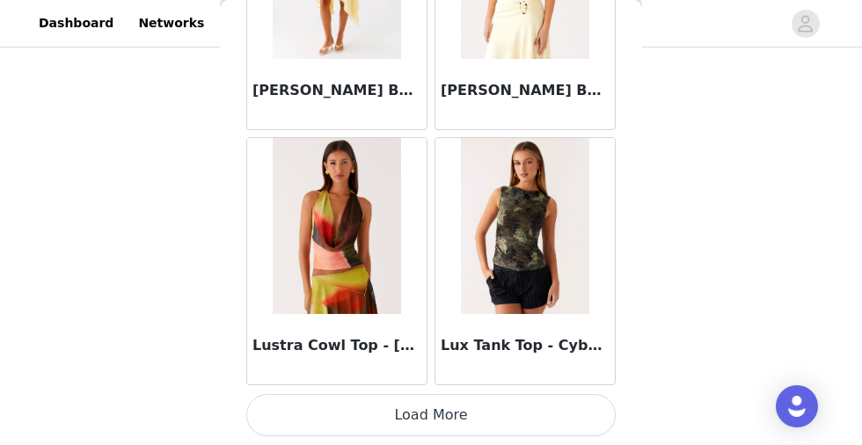
click at [379, 419] on button "Load More" at bounding box center [431, 415] width 370 height 42
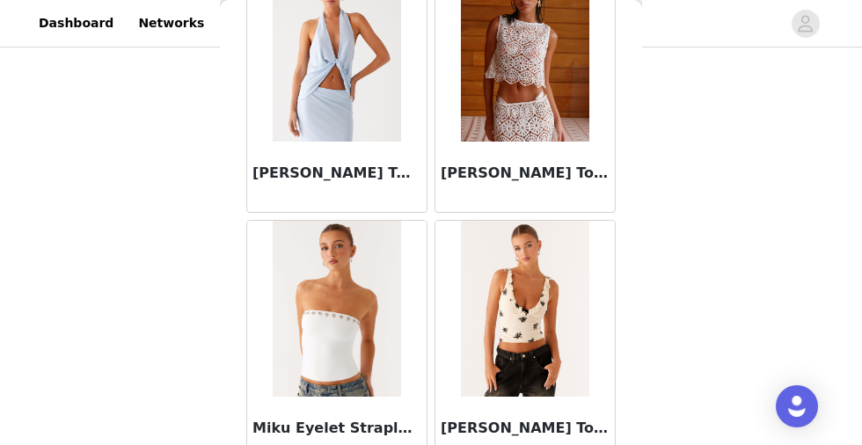
scroll to position [27765, 0]
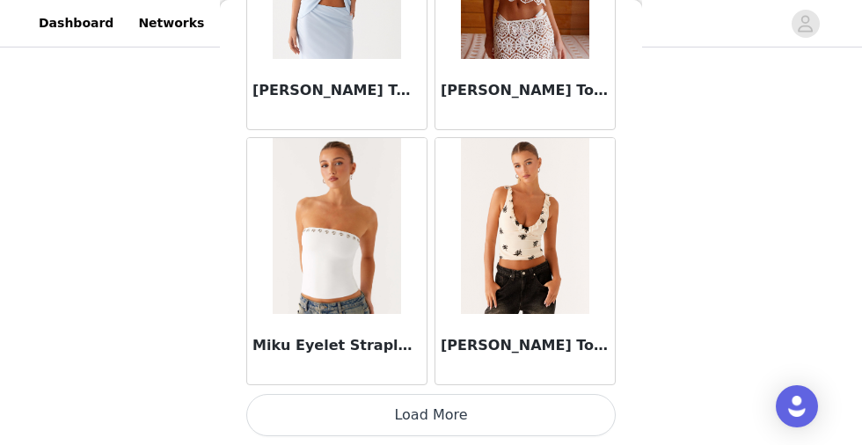
click at [410, 414] on button "Load More" at bounding box center [431, 415] width 370 height 42
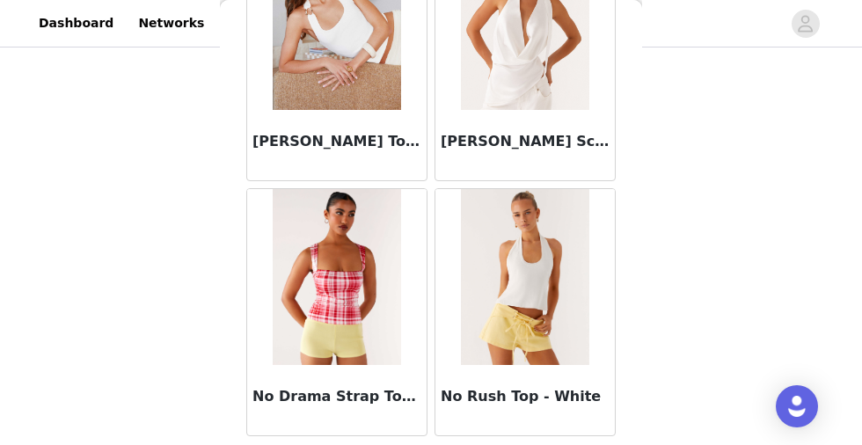
scroll to position [30317, 0]
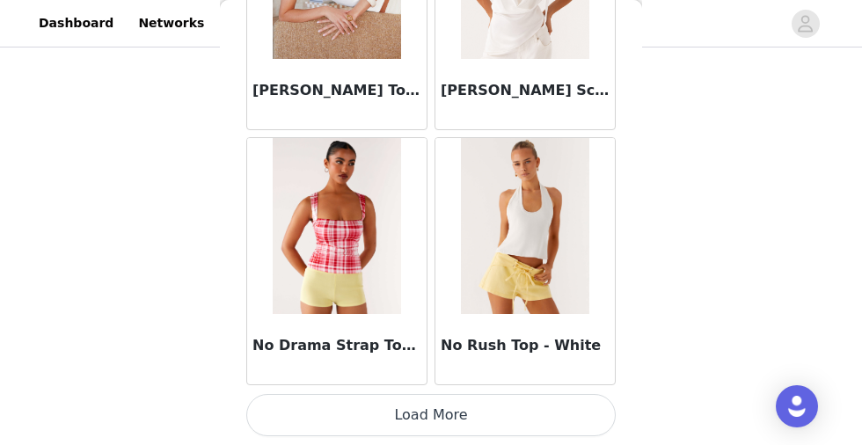
click at [367, 404] on button "Load More" at bounding box center [431, 415] width 370 height 42
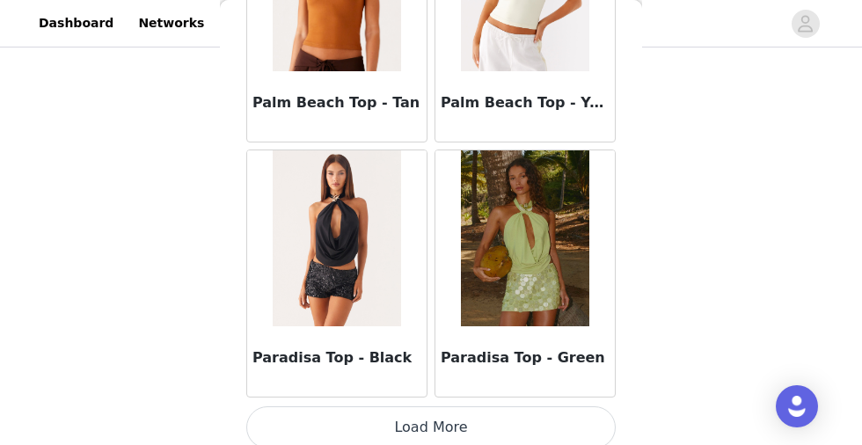
scroll to position [32869, 0]
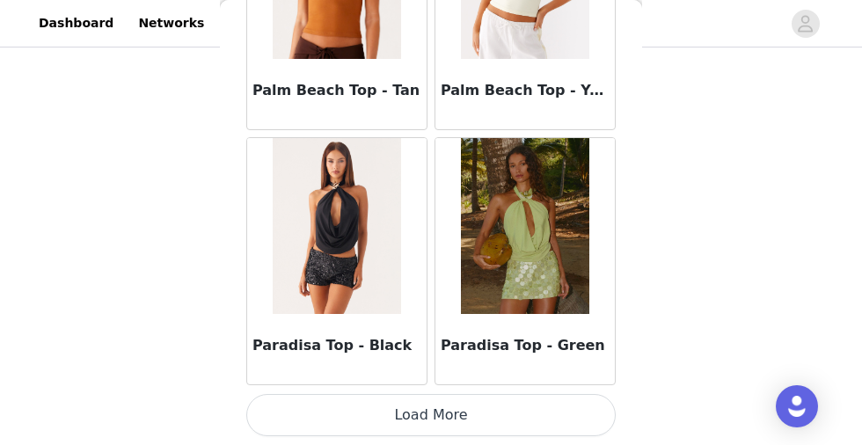
click at [415, 411] on button "Load More" at bounding box center [431, 415] width 370 height 42
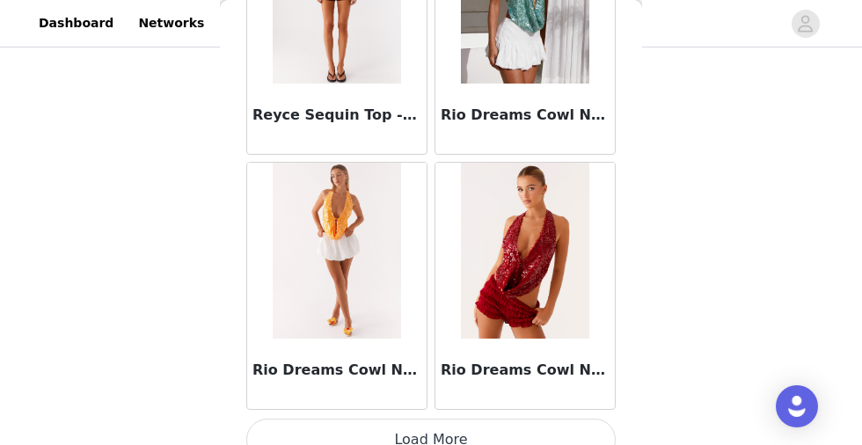
scroll to position [35420, 0]
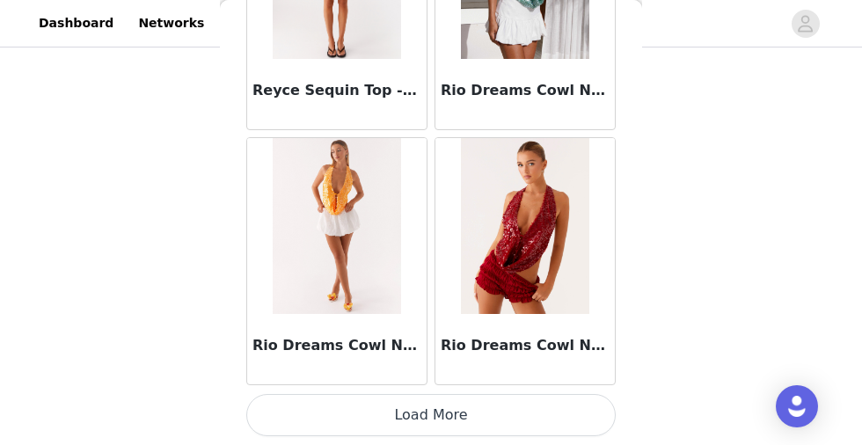
click at [415, 423] on button "Load More" at bounding box center [431, 415] width 370 height 42
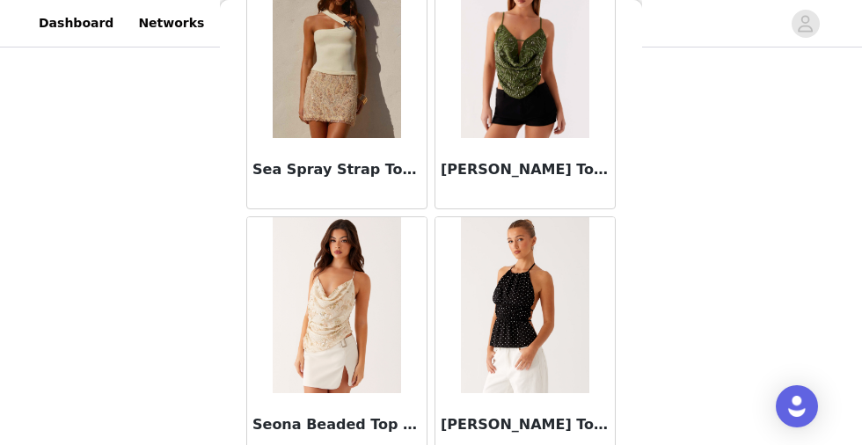
scroll to position [37972, 0]
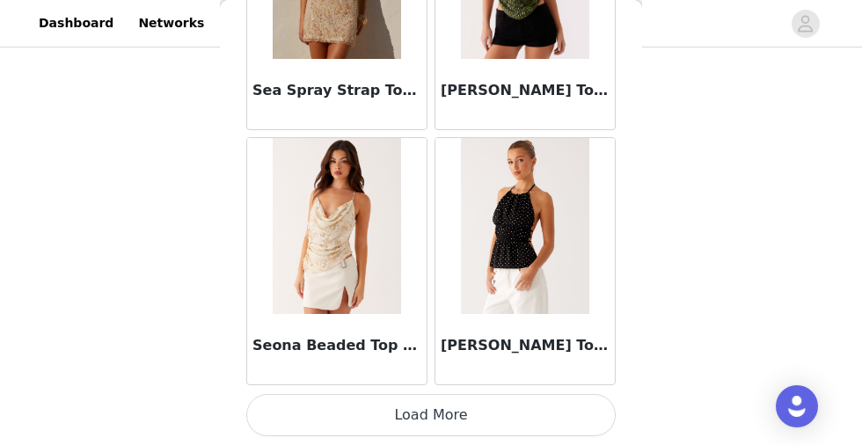
click at [412, 428] on button "Load More" at bounding box center [431, 415] width 370 height 42
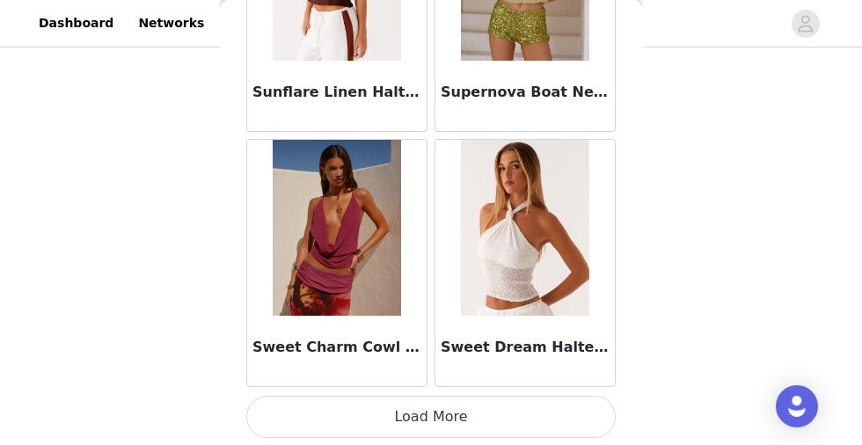
scroll to position [40524, 0]
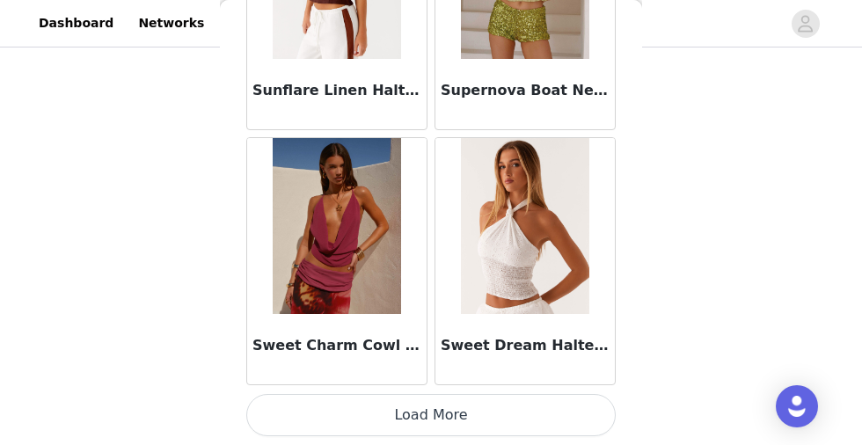
click at [406, 415] on button "Load More" at bounding box center [431, 415] width 370 height 42
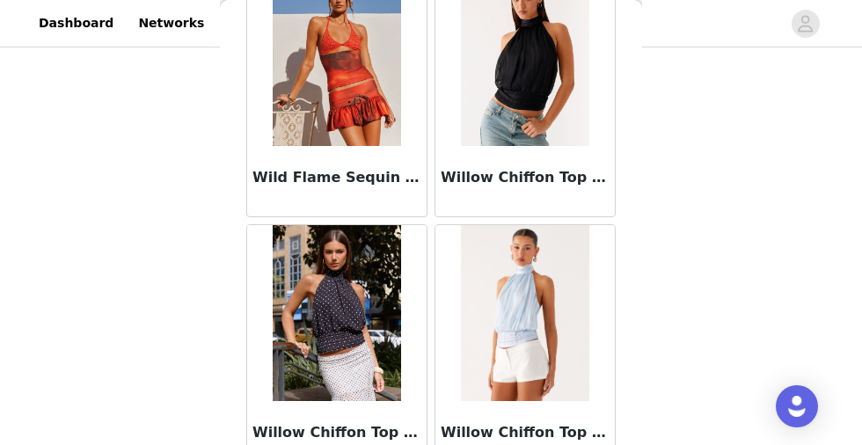
scroll to position [43076, 0]
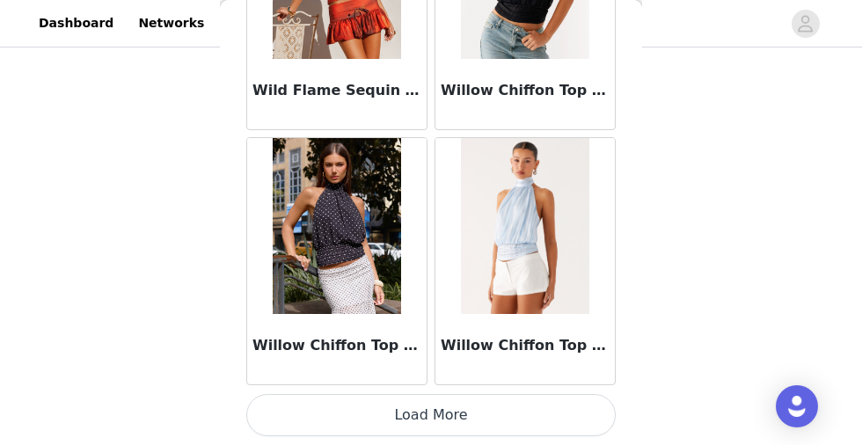
click at [399, 414] on button "Load More" at bounding box center [431, 415] width 370 height 42
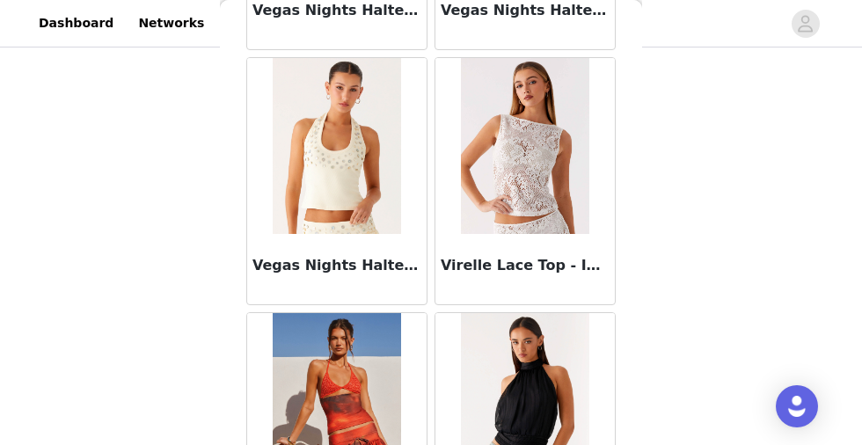
scroll to position [27123, 0]
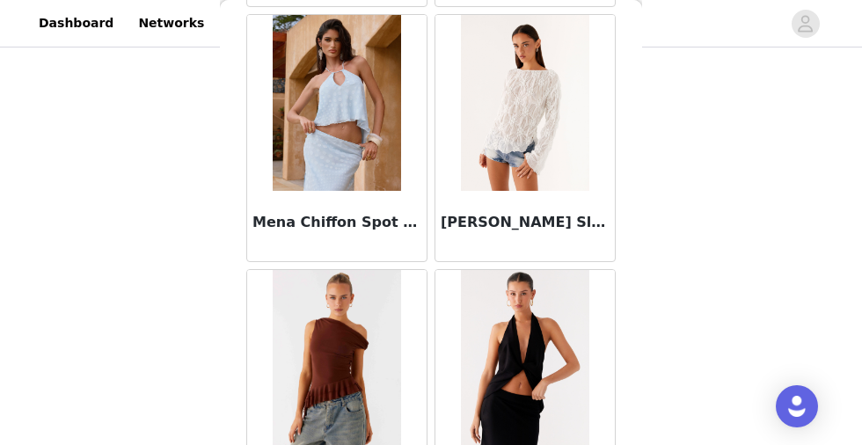
click at [561, 81] on img at bounding box center [525, 103] width 128 height 176
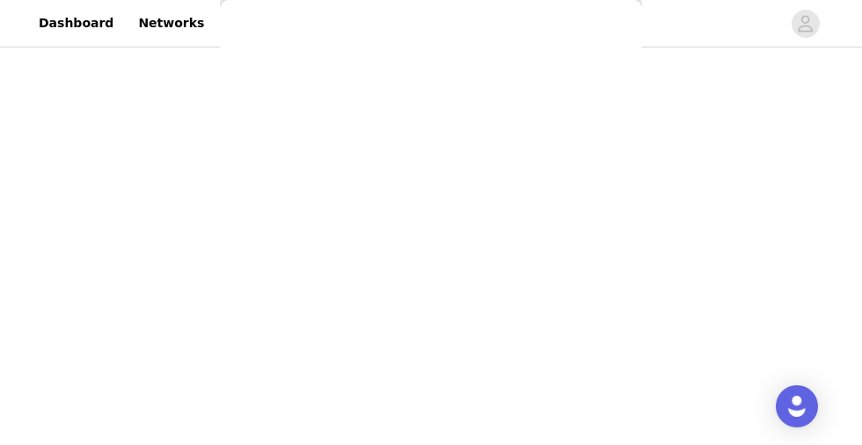
scroll to position [464, 0]
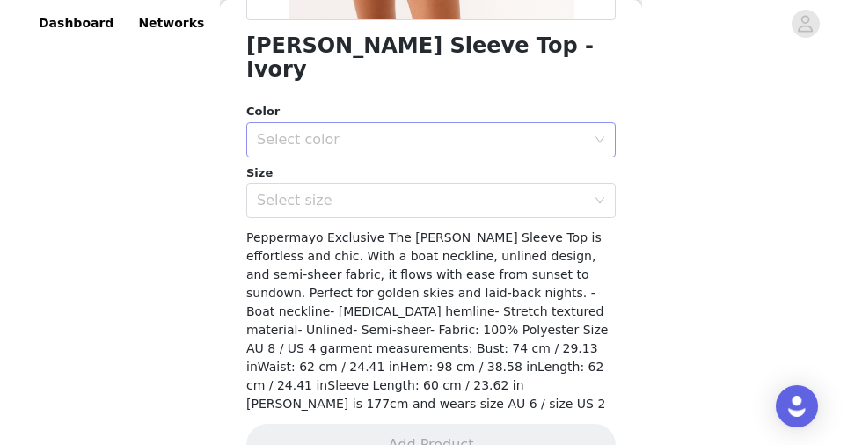
click at [326, 131] on div "Select color" at bounding box center [421, 140] width 329 height 18
click at [307, 148] on li "Ivory" at bounding box center [431, 155] width 370 height 28
click at [302, 192] on div "Select size" at bounding box center [421, 201] width 329 height 18
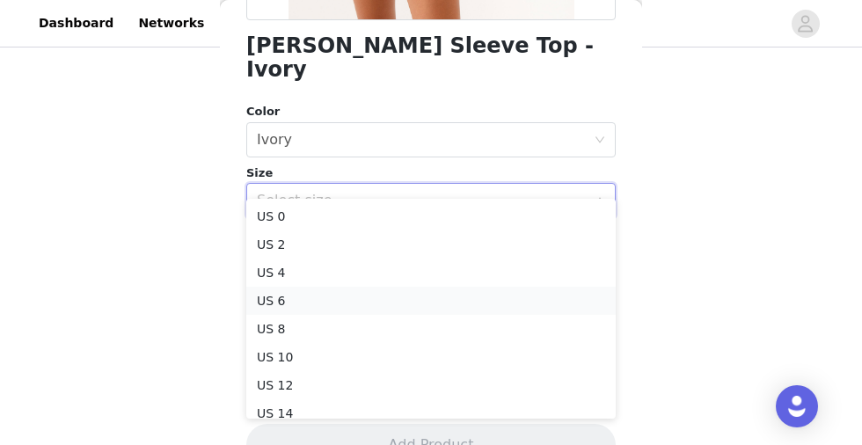
click at [288, 306] on li "US 6" at bounding box center [431, 301] width 370 height 28
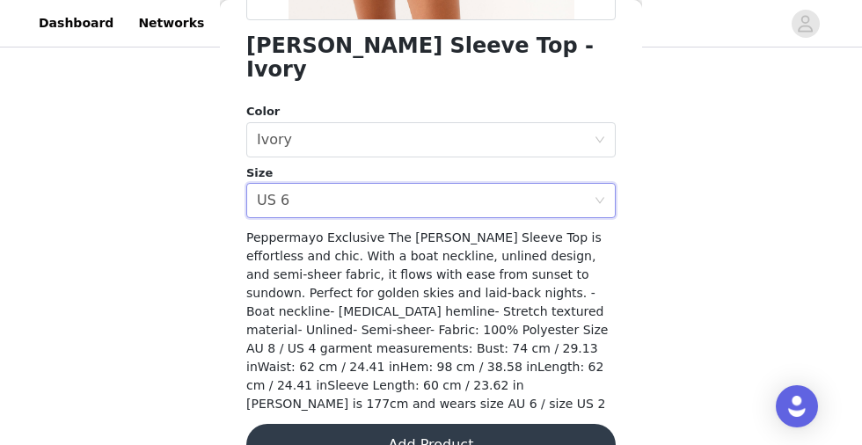
click at [325, 424] on button "Add Product" at bounding box center [431, 445] width 370 height 42
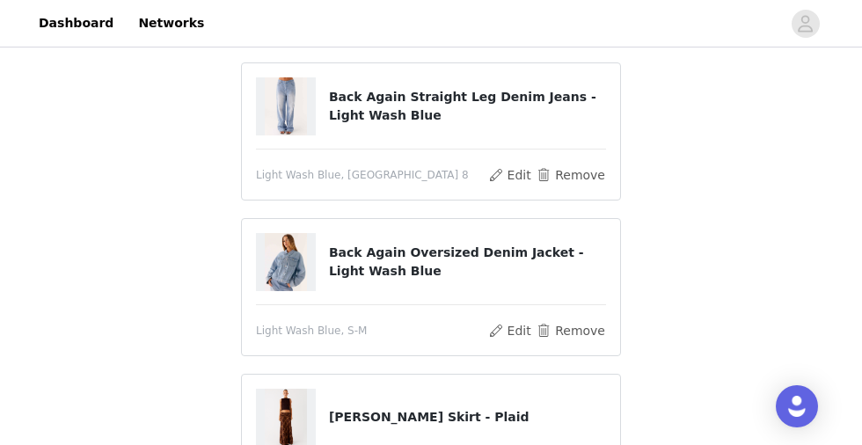
scroll to position [132, 0]
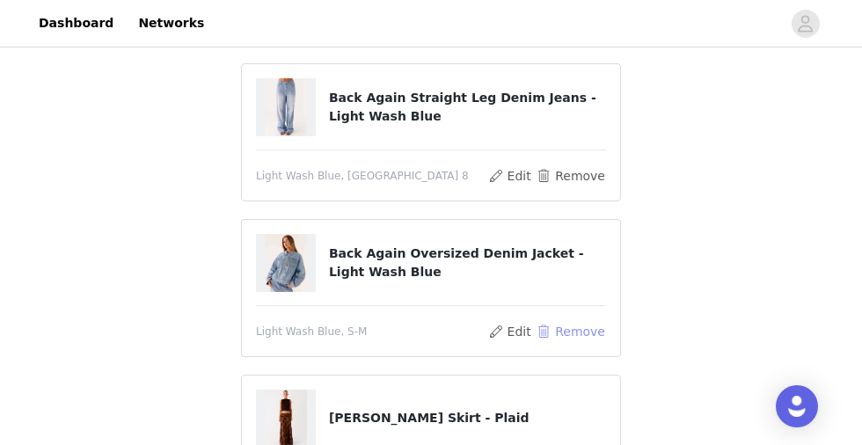
click at [582, 334] on button "Remove" at bounding box center [571, 331] width 70 height 21
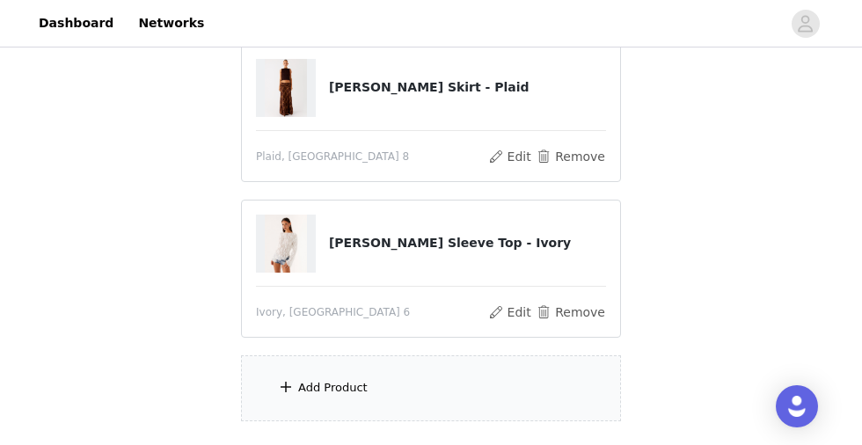
scroll to position [358, 0]
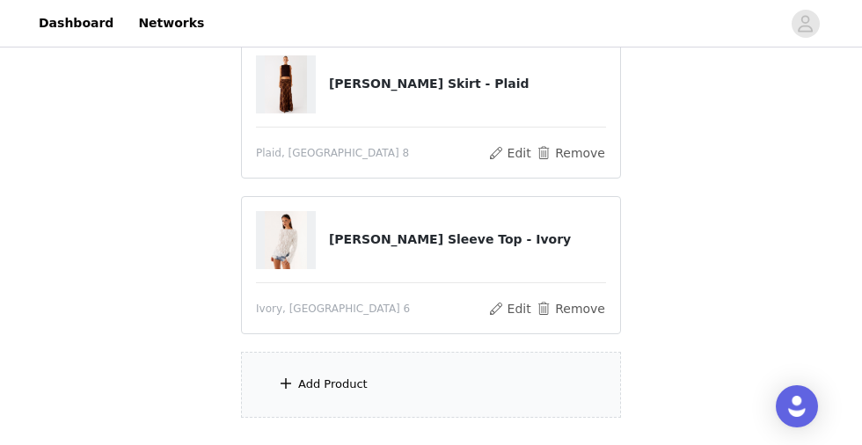
click at [344, 393] on div "Add Product" at bounding box center [431, 385] width 380 height 66
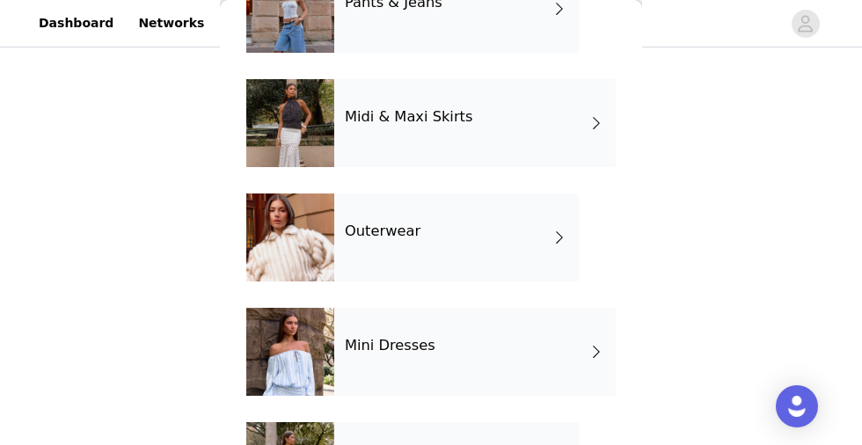
scroll to position [336, 0]
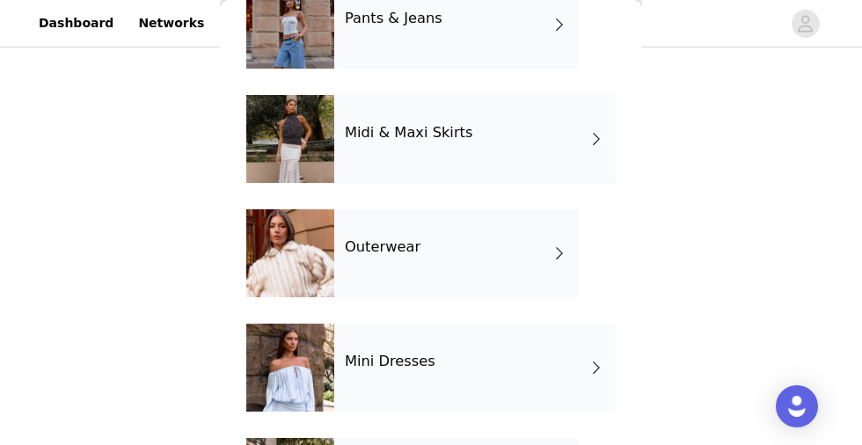
click at [385, 383] on div "Mini Dresses" at bounding box center [475, 368] width 282 height 88
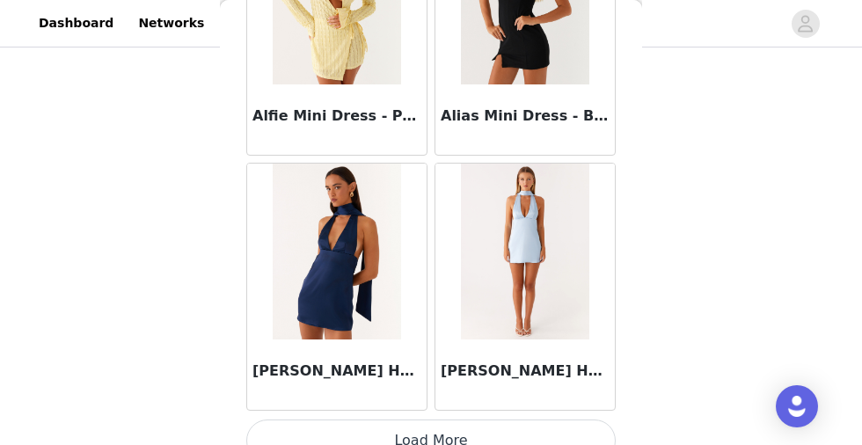
scroll to position [2247, 0]
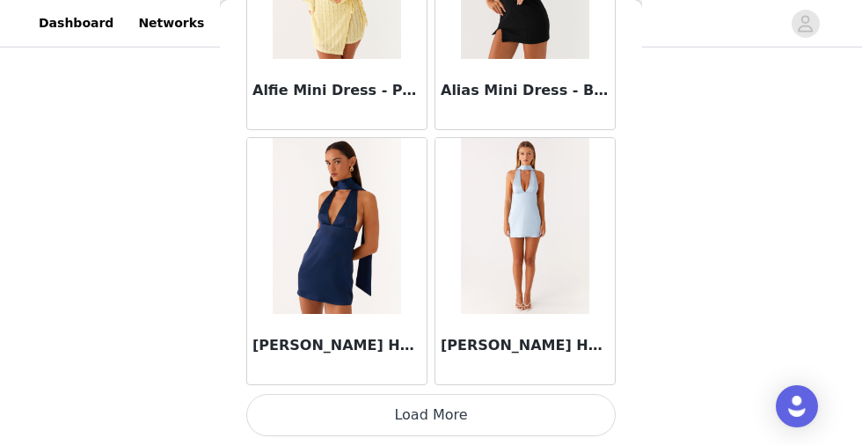
click at [348, 409] on button "Load More" at bounding box center [431, 415] width 370 height 42
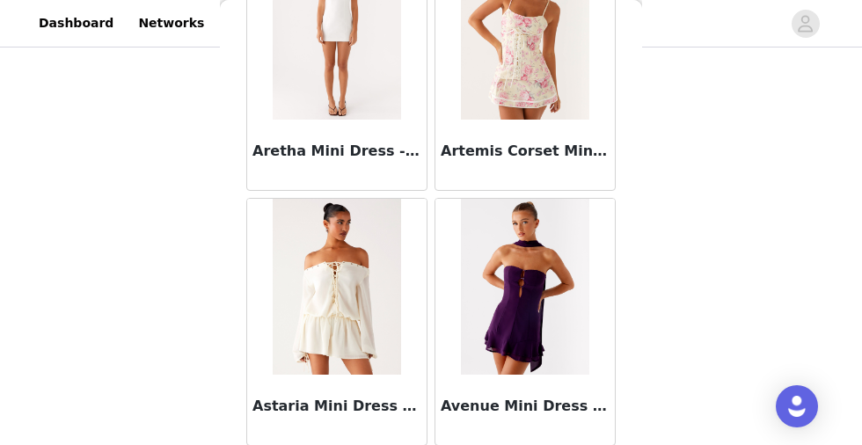
scroll to position [4799, 0]
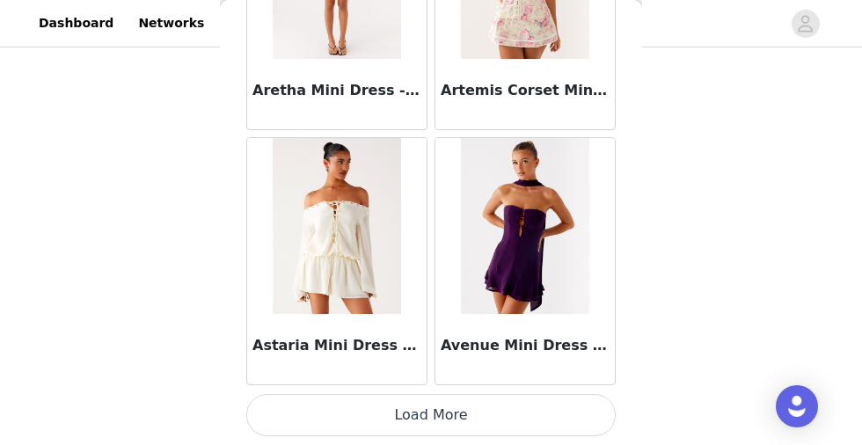
click at [385, 405] on button "Load More" at bounding box center [431, 415] width 370 height 42
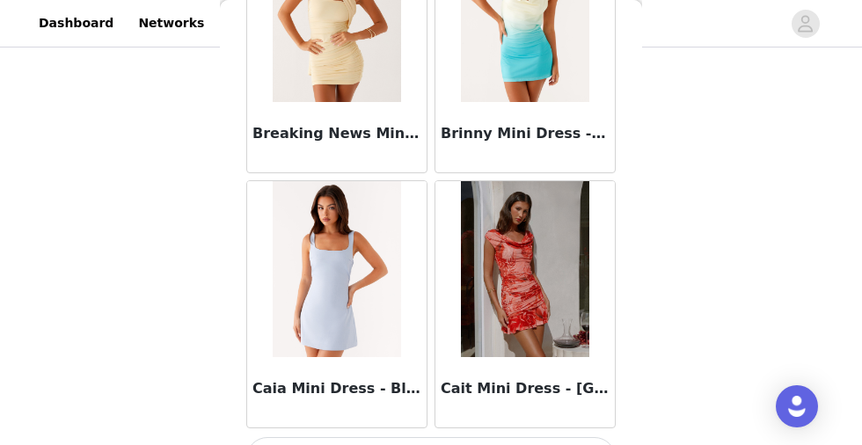
scroll to position [7351, 0]
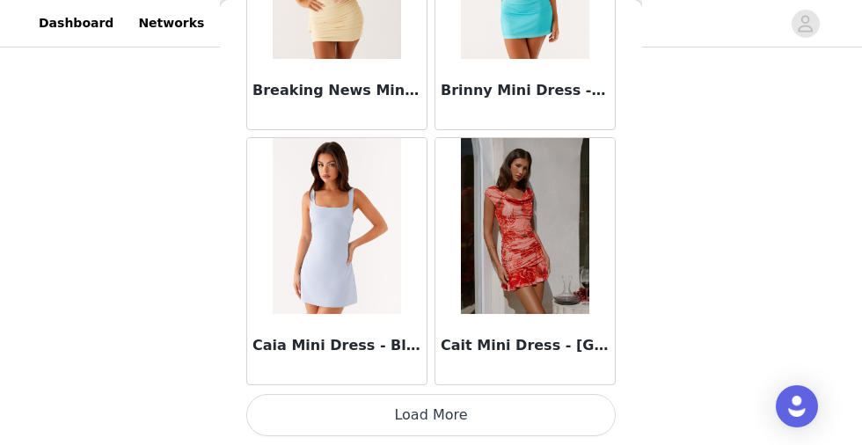
click at [389, 427] on button "Load More" at bounding box center [431, 415] width 370 height 42
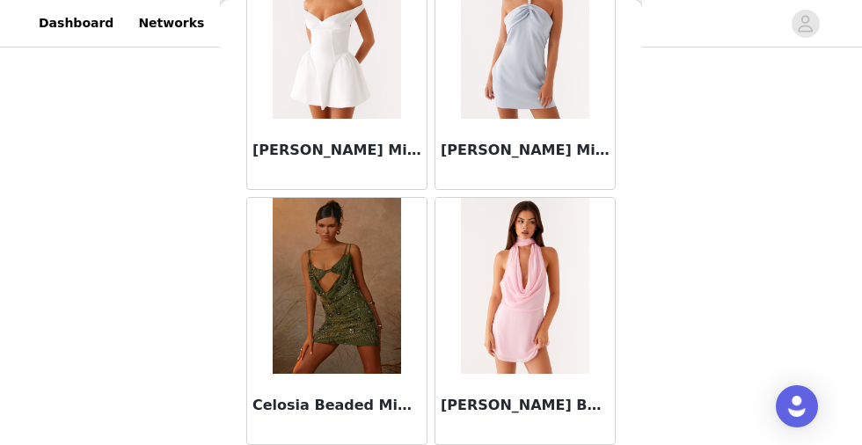
scroll to position [9903, 0]
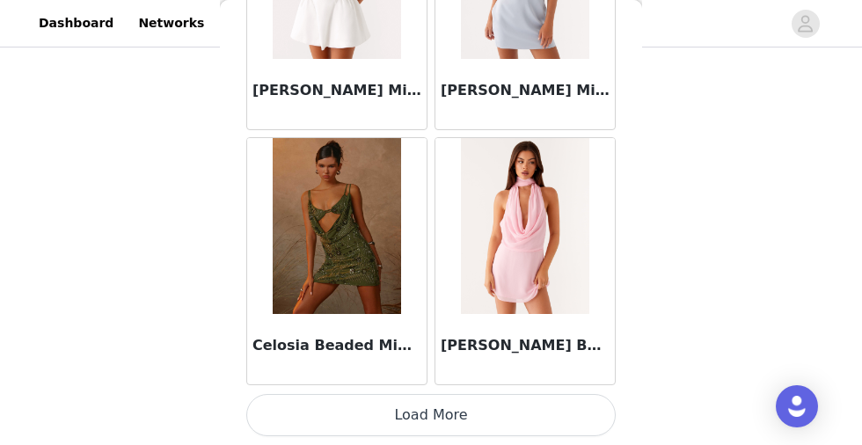
click at [387, 407] on button "Load More" at bounding box center [431, 415] width 370 height 42
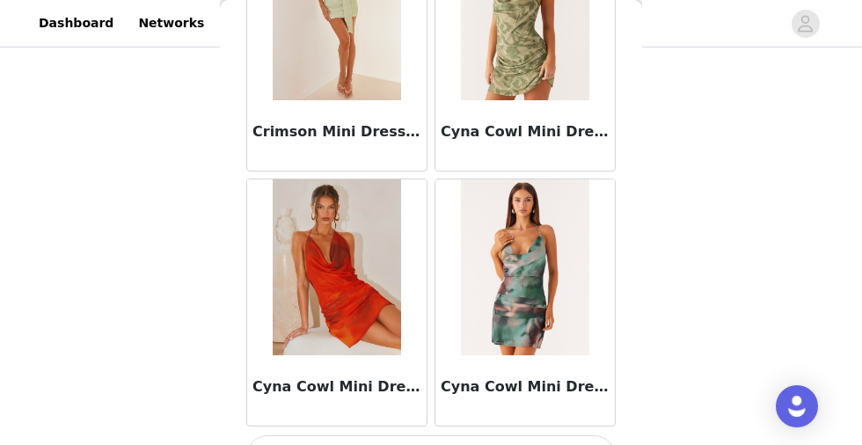
scroll to position [12454, 0]
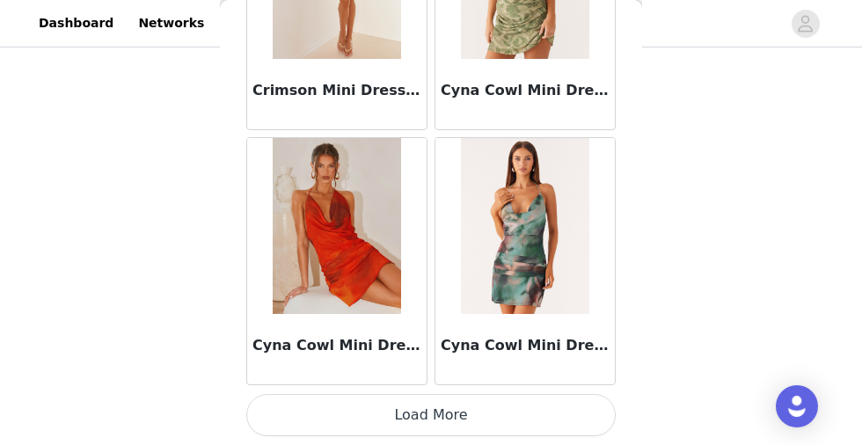
click at [393, 416] on button "Load More" at bounding box center [431, 415] width 370 height 42
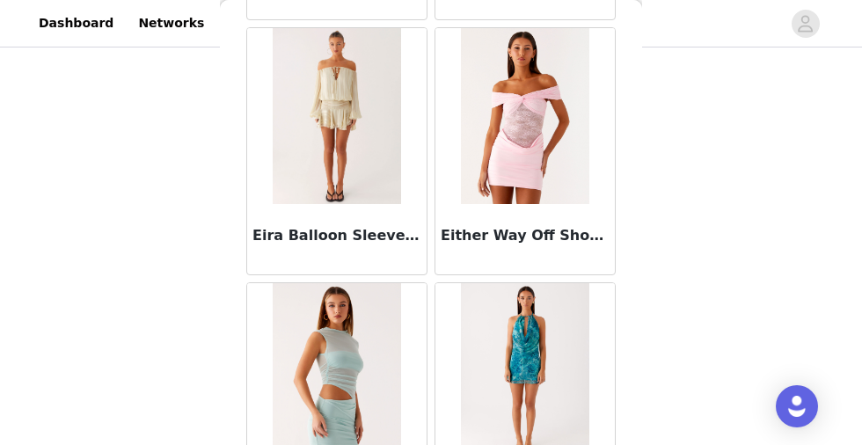
scroll to position [15006, 0]
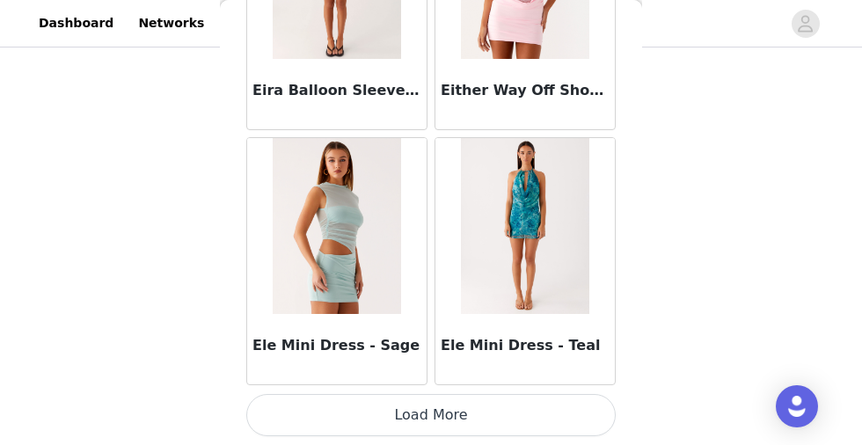
click at [412, 401] on button "Load More" at bounding box center [431, 415] width 370 height 42
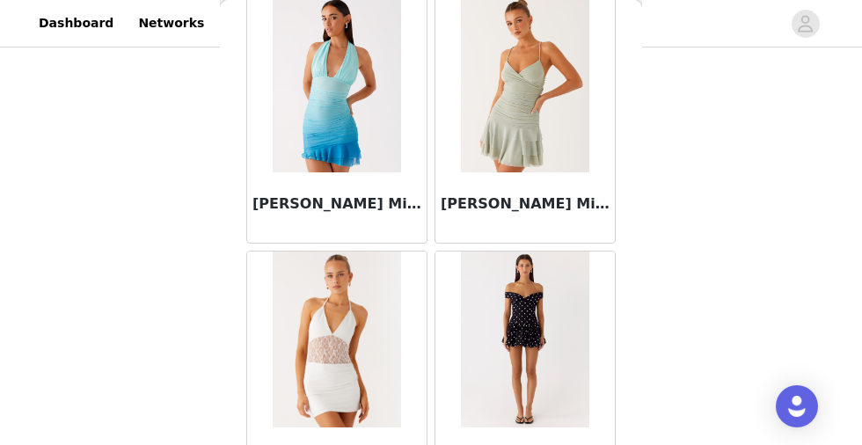
scroll to position [17558, 0]
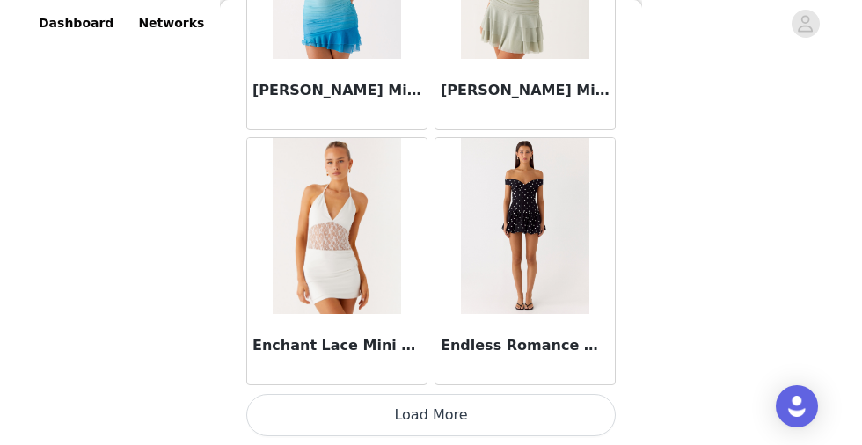
click at [389, 421] on button "Load More" at bounding box center [431, 415] width 370 height 42
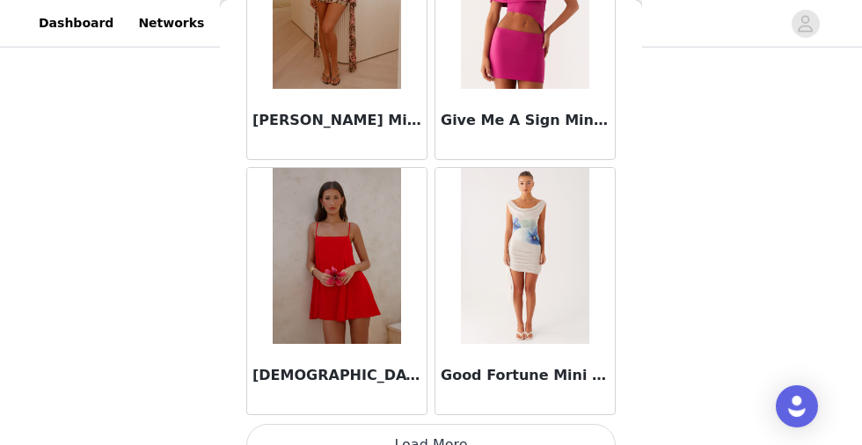
scroll to position [20110, 0]
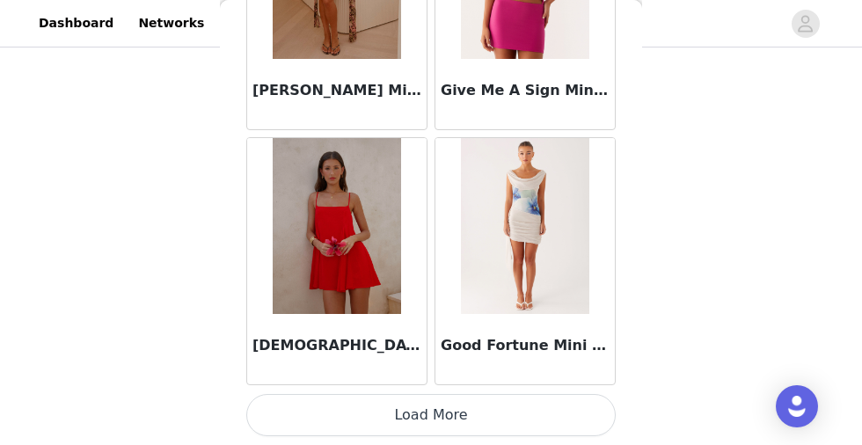
click at [402, 413] on button "Load More" at bounding box center [431, 415] width 370 height 42
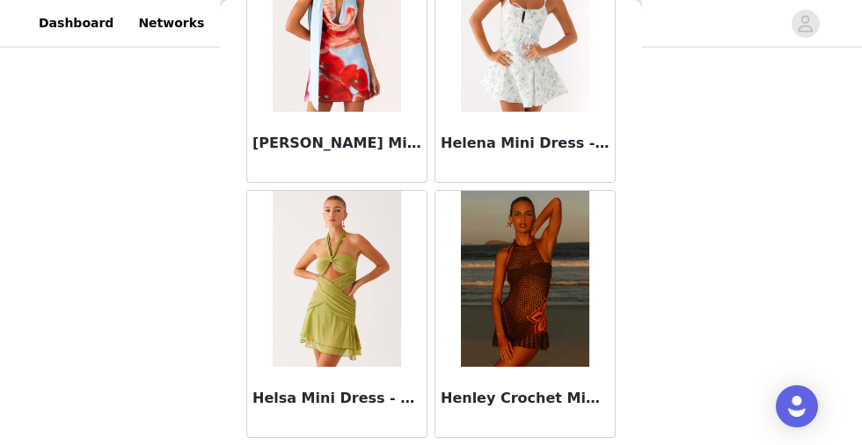
scroll to position [22661, 0]
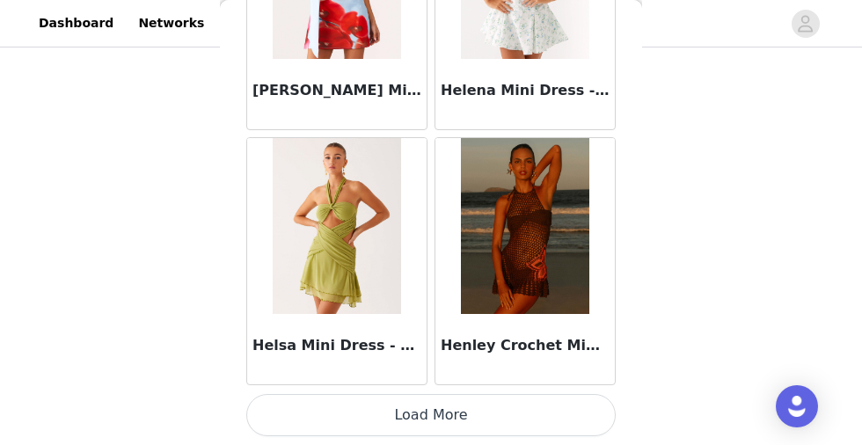
click at [386, 418] on button "Load More" at bounding box center [431, 415] width 370 height 42
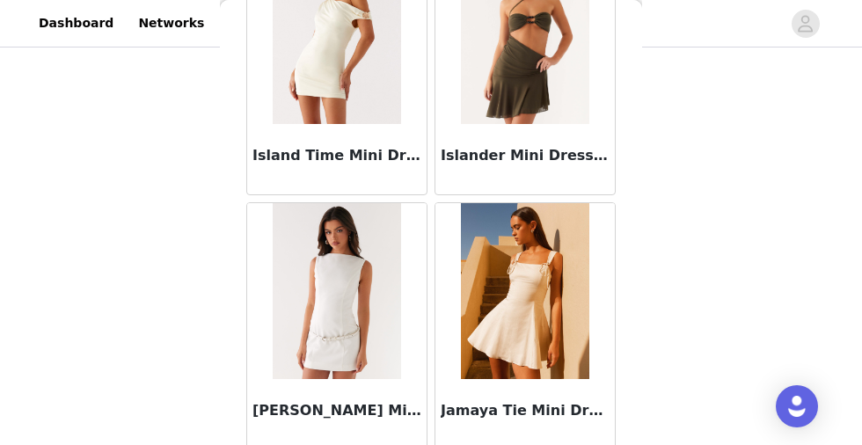
scroll to position [25213, 0]
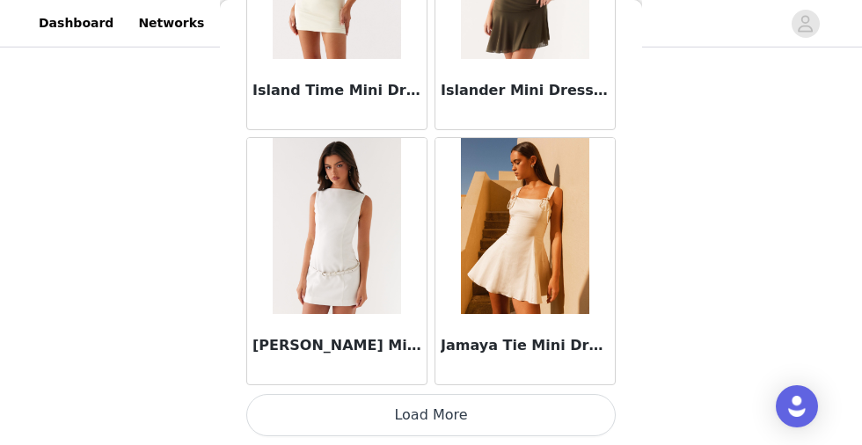
click at [410, 412] on button "Load More" at bounding box center [431, 415] width 370 height 42
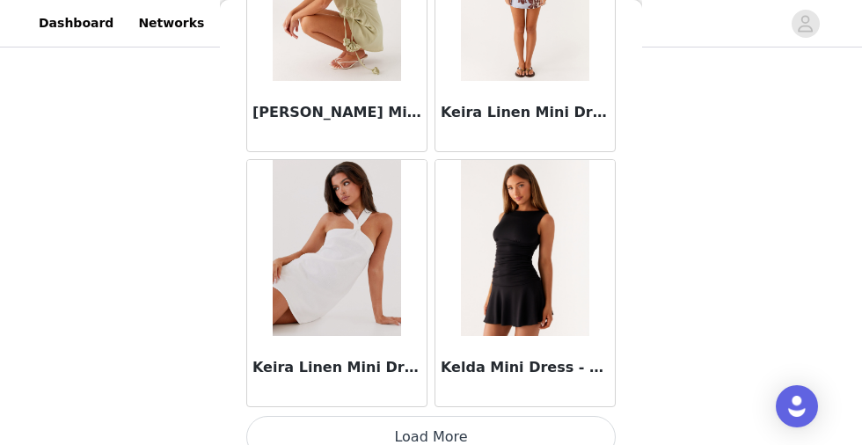
scroll to position [27765, 0]
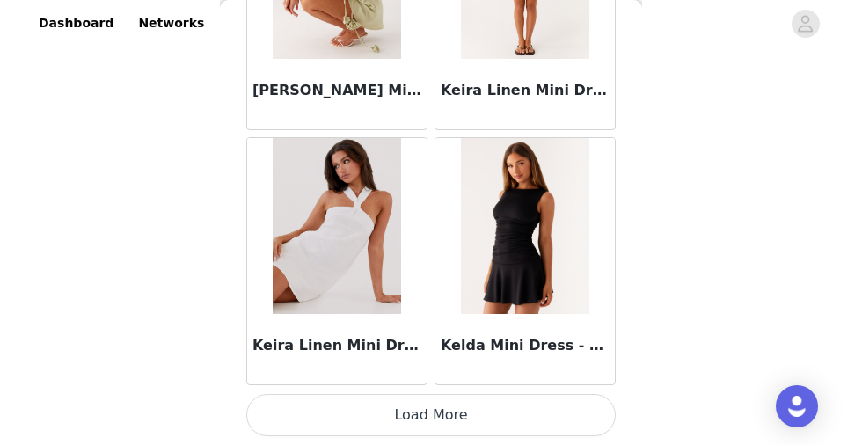
click at [430, 414] on button "Load More" at bounding box center [431, 415] width 370 height 42
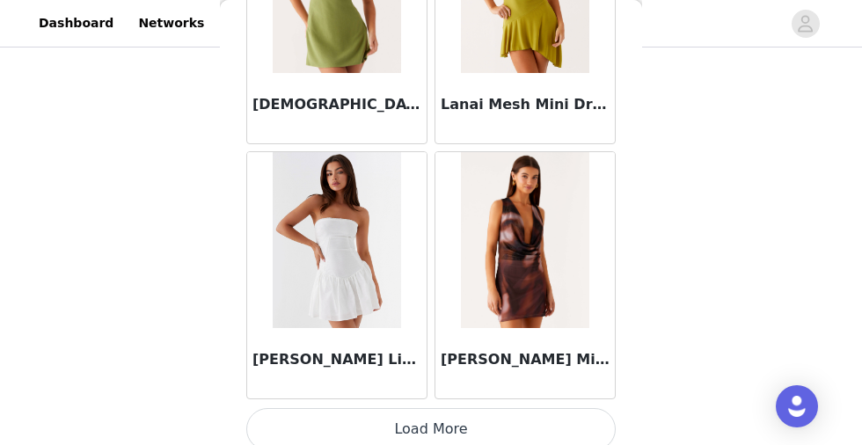
scroll to position [30317, 0]
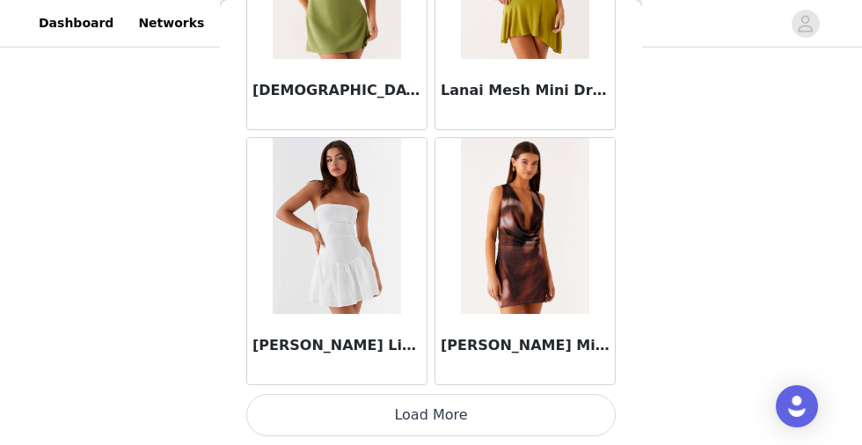
click at [415, 422] on button "Load More" at bounding box center [431, 415] width 370 height 42
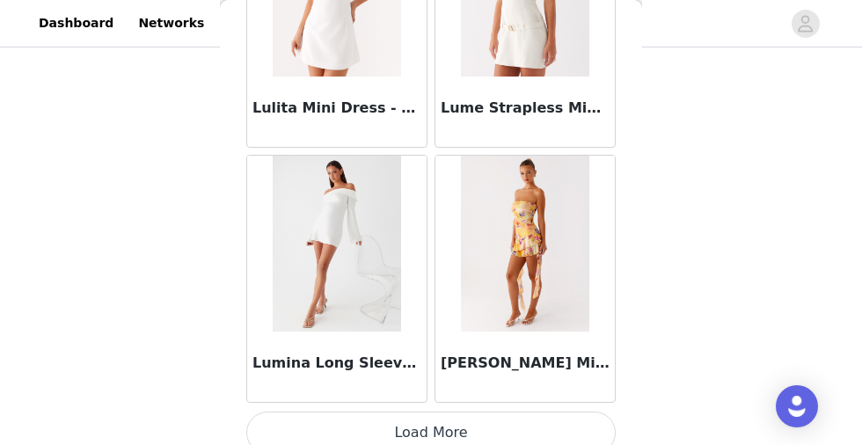
scroll to position [32869, 0]
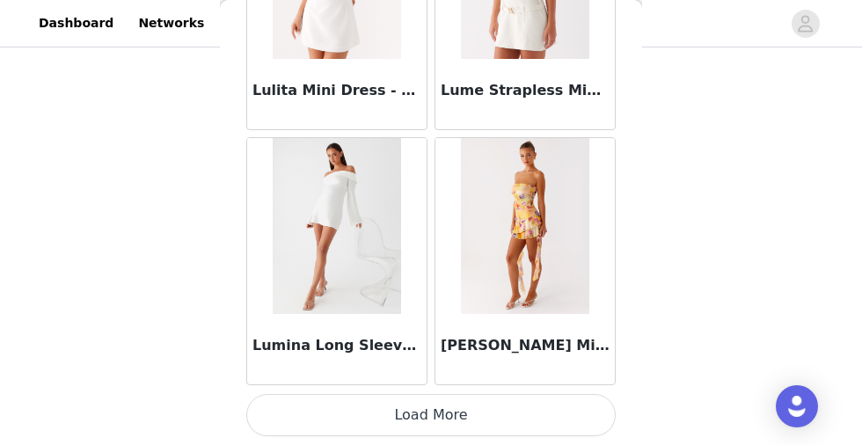
click at [410, 418] on button "Load More" at bounding box center [431, 415] width 370 height 42
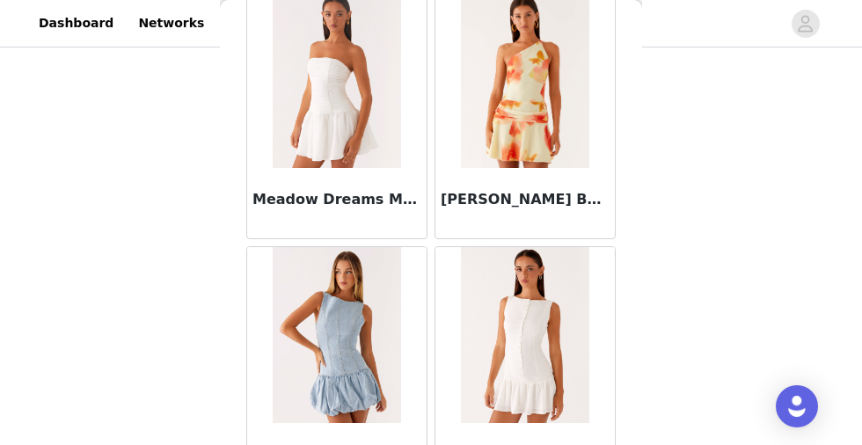
scroll to position [35420, 0]
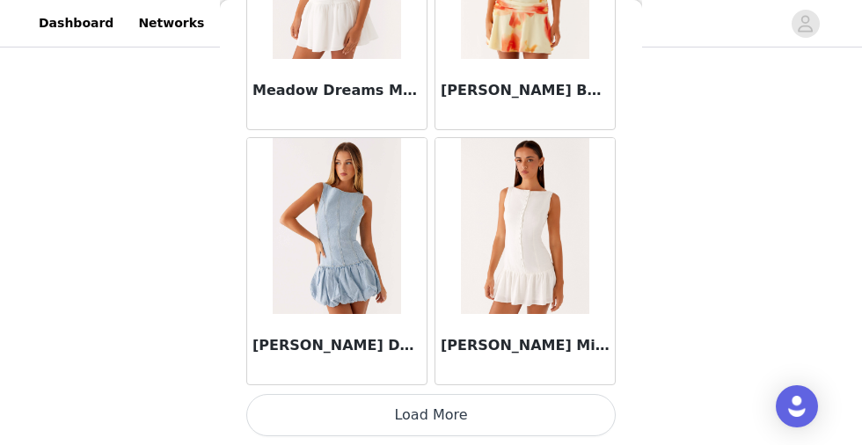
click at [423, 412] on button "Load More" at bounding box center [431, 415] width 370 height 42
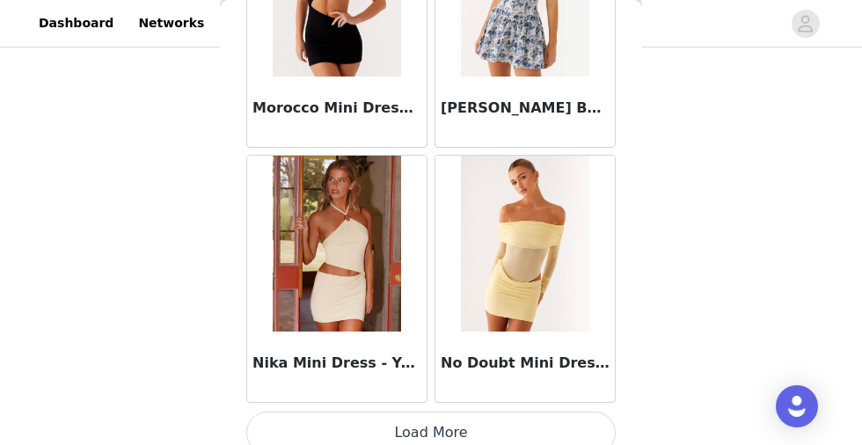
scroll to position [37972, 0]
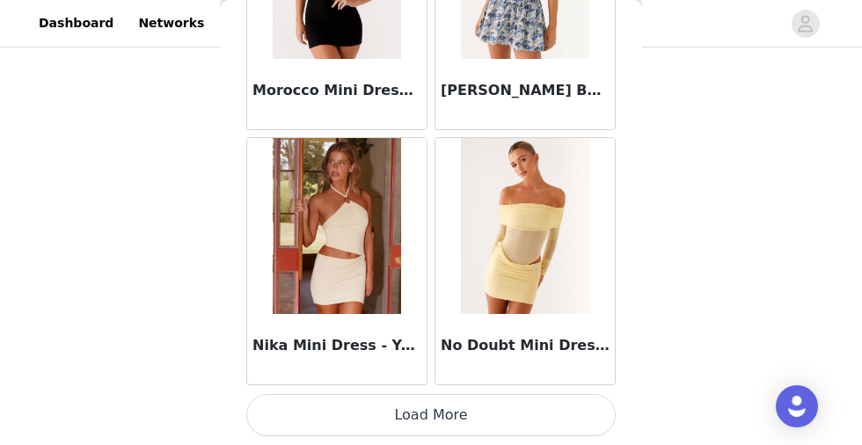
click at [422, 414] on button "Load More" at bounding box center [431, 415] width 370 height 42
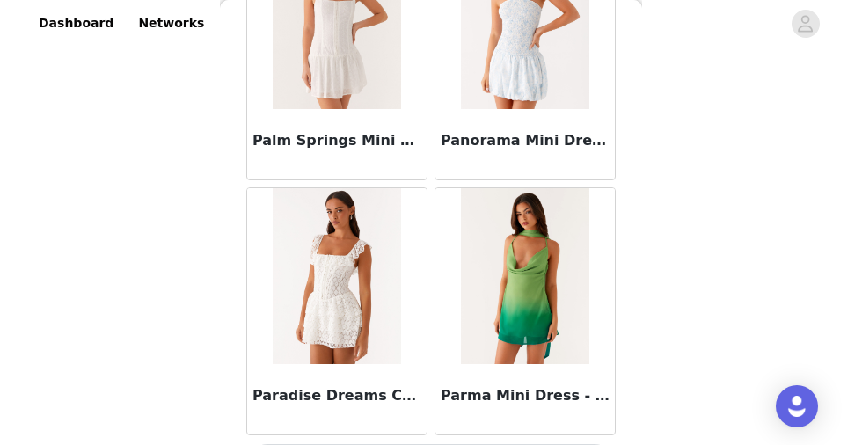
scroll to position [40524, 0]
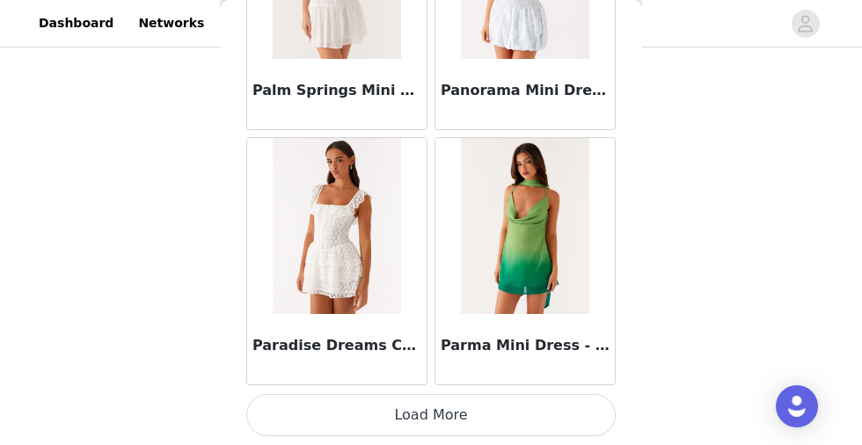
click at [417, 421] on button "Load More" at bounding box center [431, 415] width 370 height 42
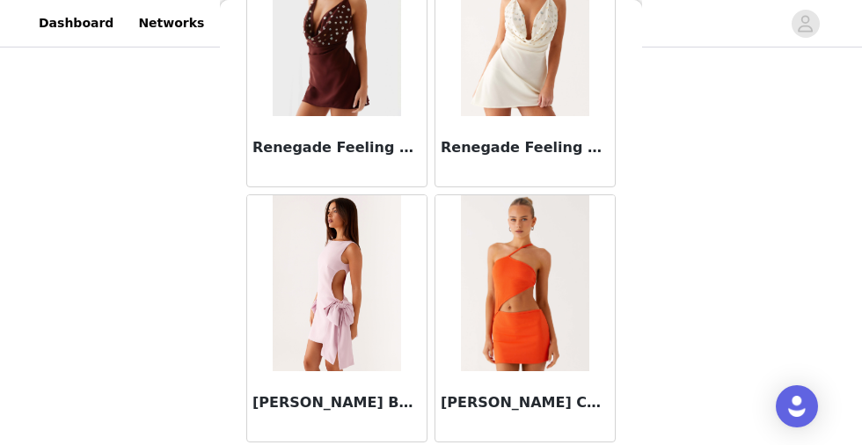
scroll to position [43076, 0]
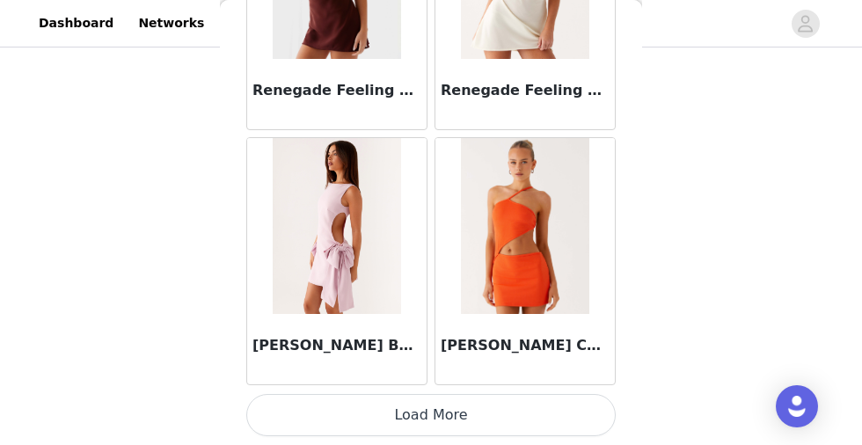
click at [408, 409] on button "Load More" at bounding box center [431, 415] width 370 height 42
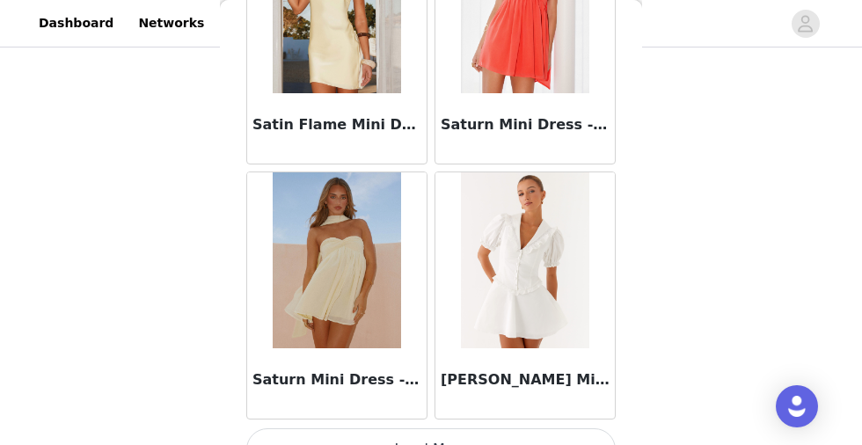
scroll to position [45627, 0]
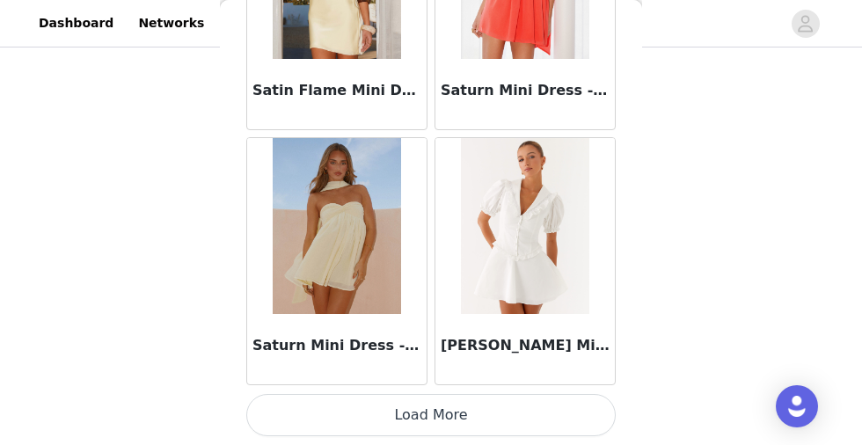
click at [427, 407] on button "Load More" at bounding box center [431, 415] width 370 height 42
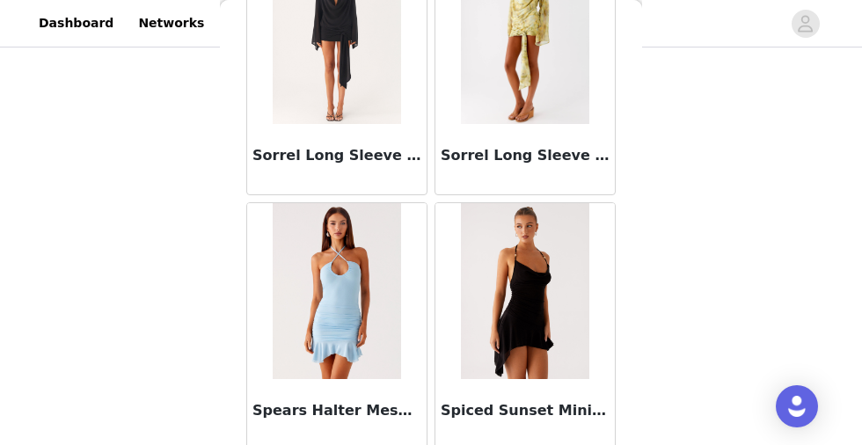
scroll to position [48179, 0]
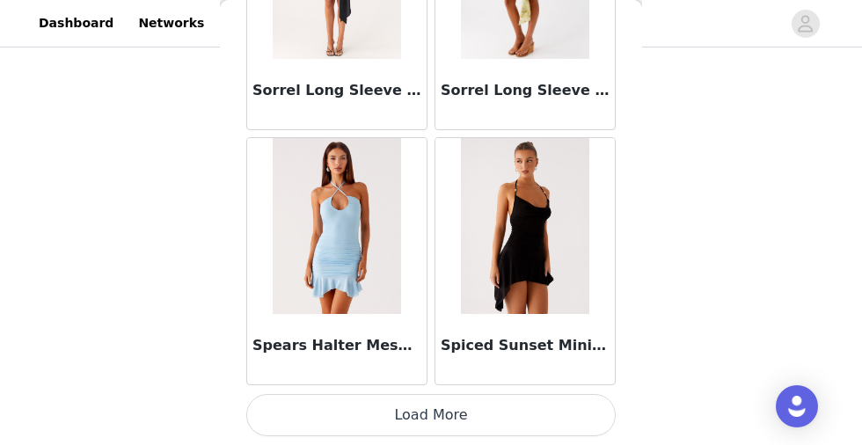
click at [422, 416] on button "Load More" at bounding box center [431, 415] width 370 height 42
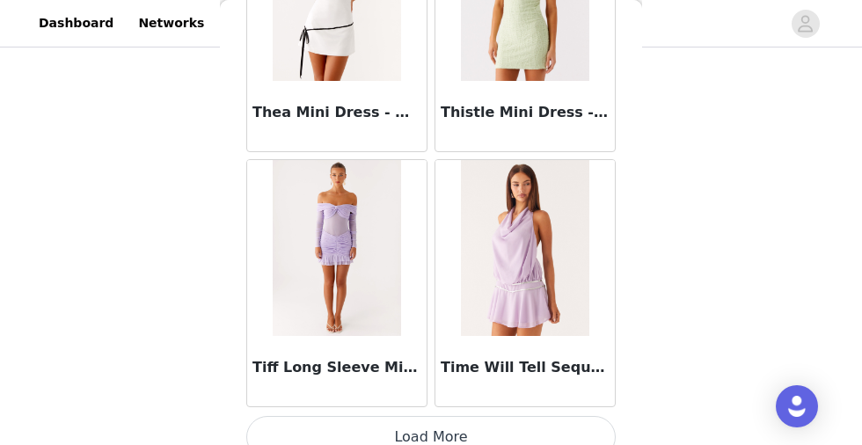
scroll to position [50731, 0]
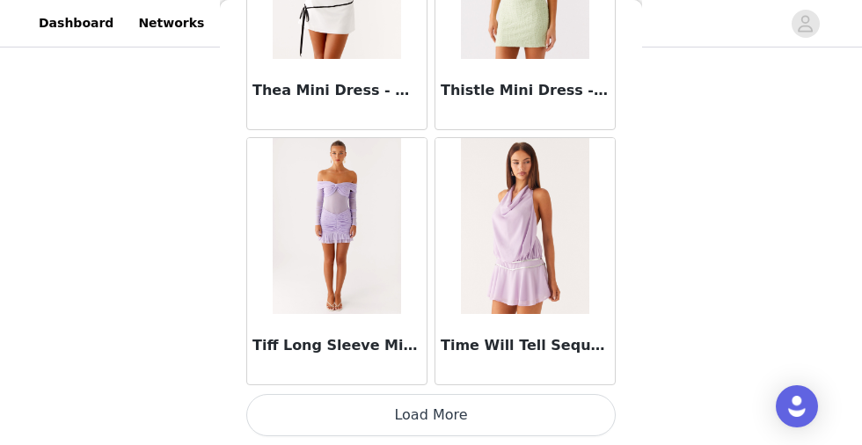
click at [411, 423] on button "Load More" at bounding box center [431, 415] width 370 height 42
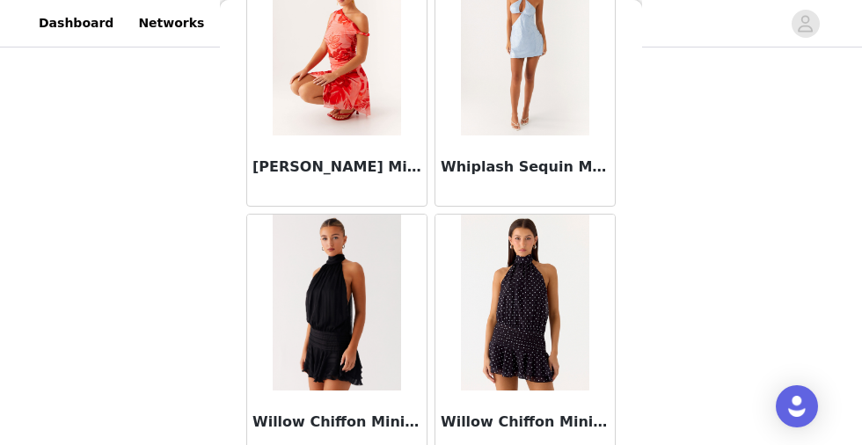
scroll to position [53283, 0]
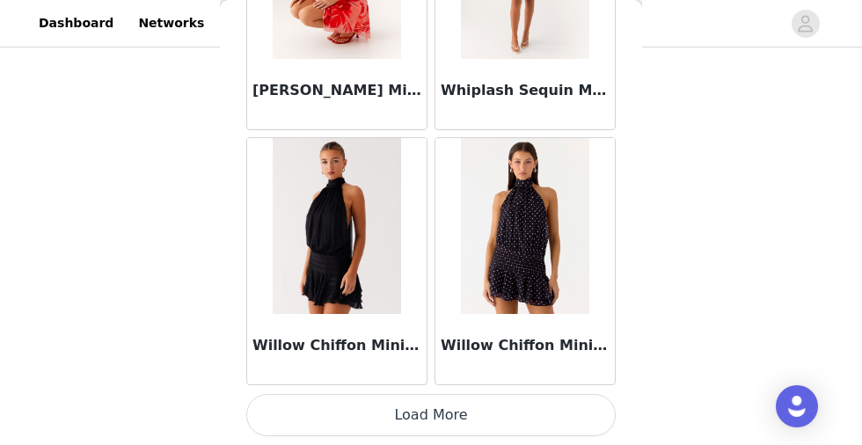
click at [420, 414] on button "Load More" at bounding box center [431, 415] width 370 height 42
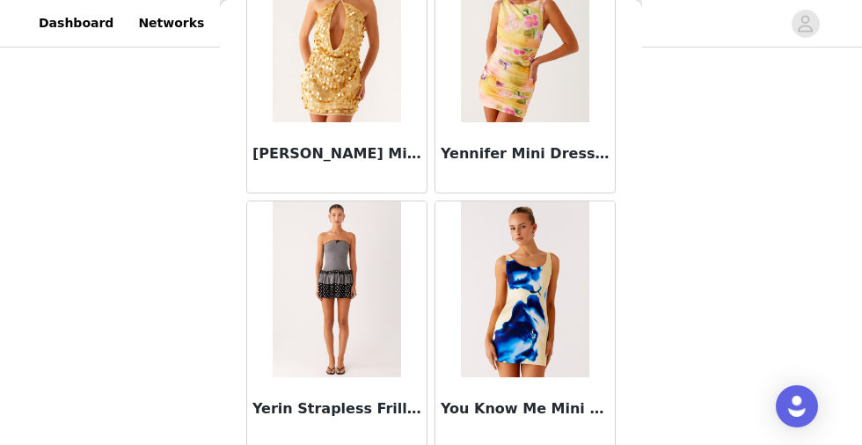
scroll to position [55834, 0]
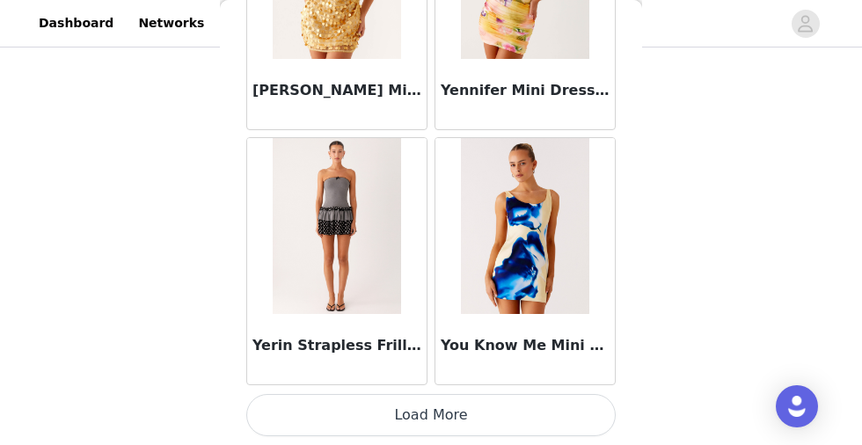
click at [445, 415] on button "Load More" at bounding box center [431, 415] width 370 height 42
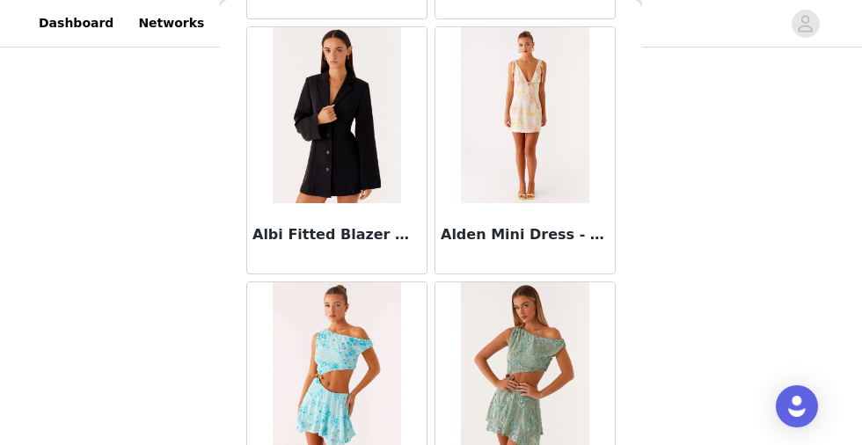
scroll to position [1336, 0]
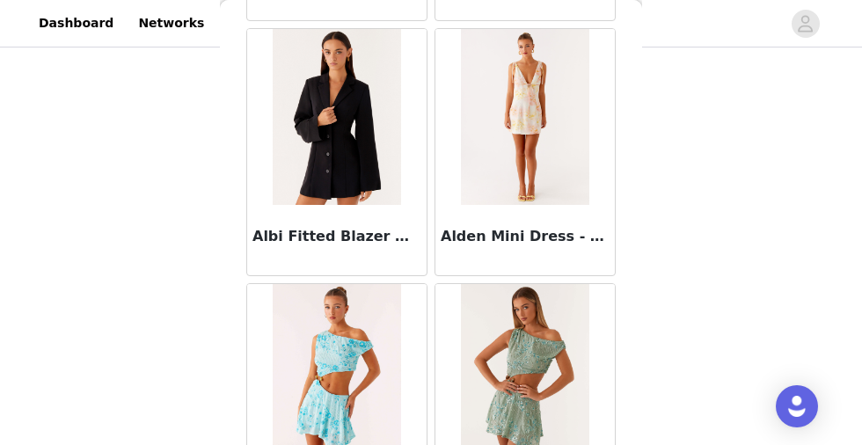
click at [333, 182] on img at bounding box center [337, 117] width 128 height 176
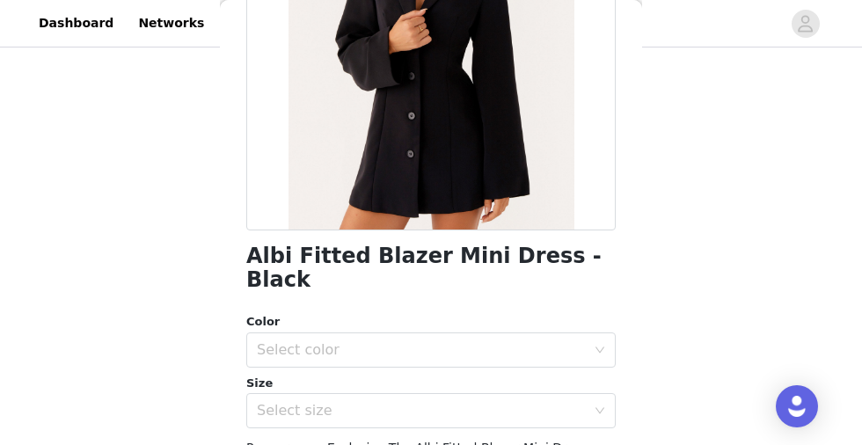
scroll to position [285, 0]
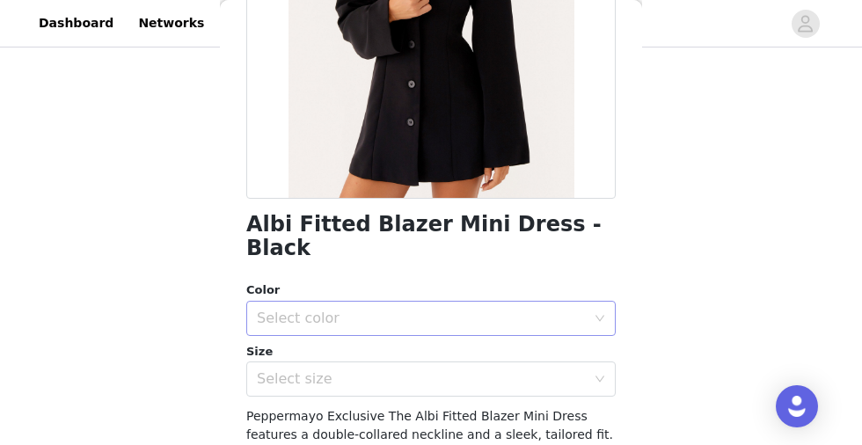
click at [312, 304] on div "Select color" at bounding box center [425, 318] width 337 height 33
click at [304, 329] on li "Black" at bounding box center [431, 333] width 370 height 28
click at [304, 370] on div "Select size" at bounding box center [421, 379] width 329 height 18
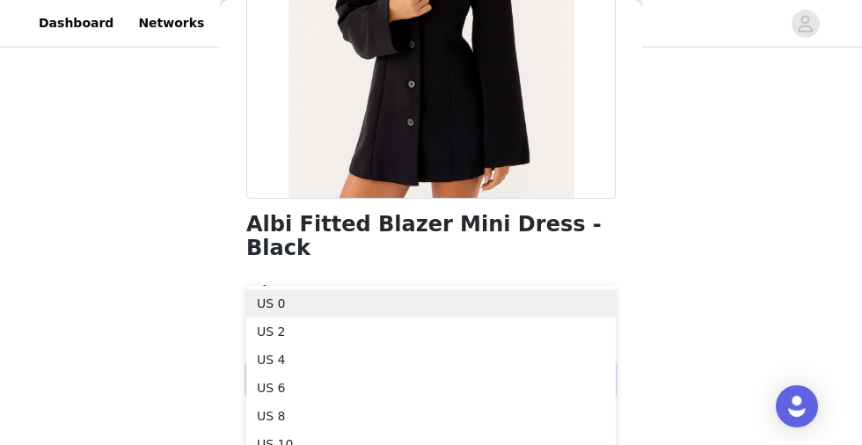
scroll to position [575, 0]
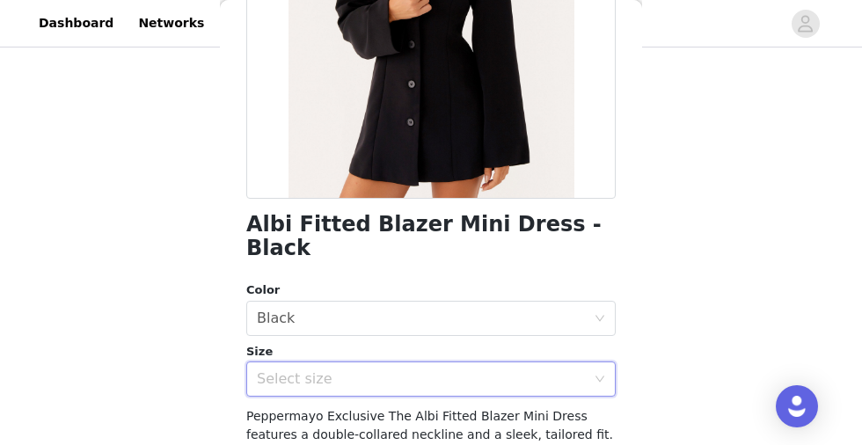
click at [315, 370] on div "Select size" at bounding box center [421, 379] width 329 height 18
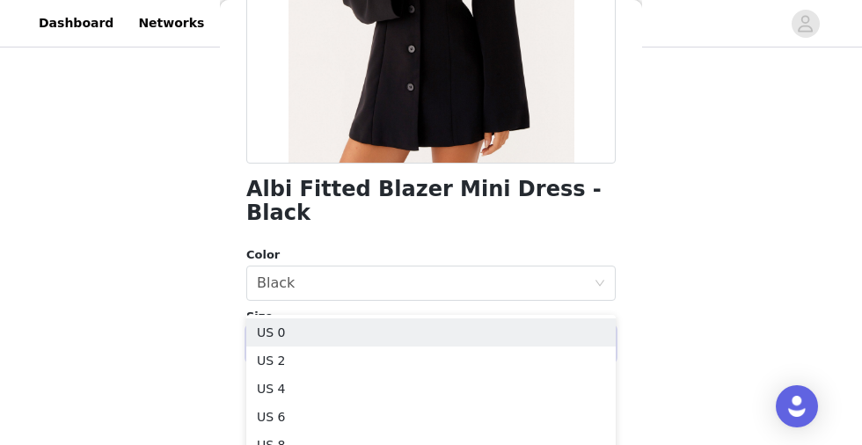
scroll to position [638, 0]
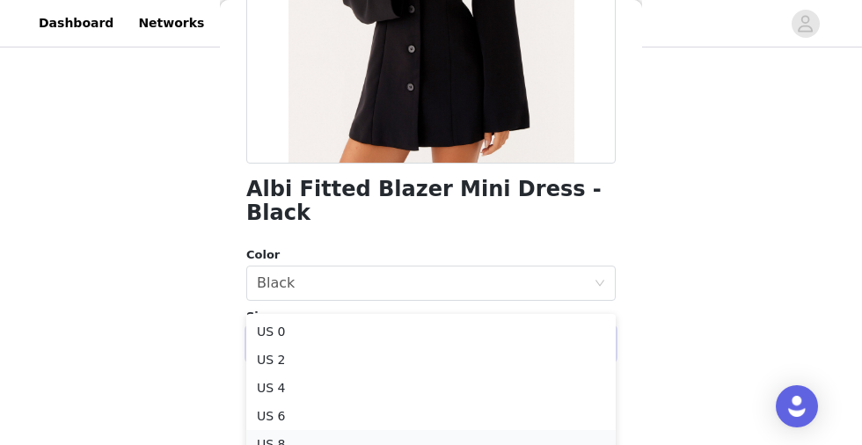
click at [290, 436] on li "US 8" at bounding box center [431, 444] width 370 height 28
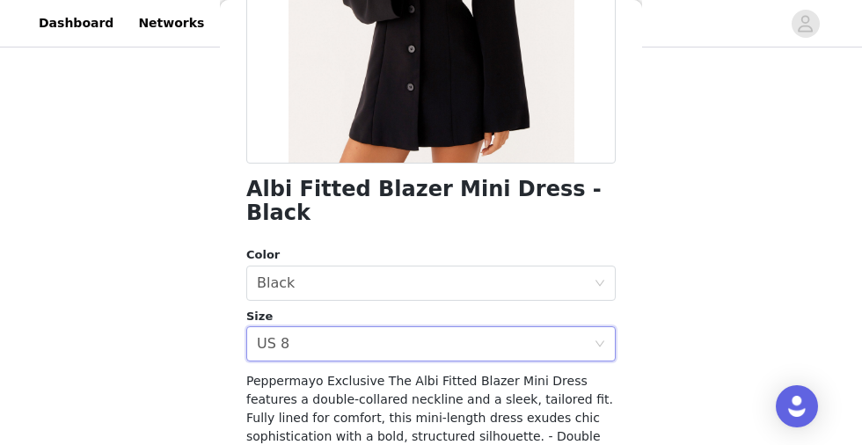
scroll to position [478, 0]
click at [289, 327] on div "Select size US 8" at bounding box center [425, 343] width 337 height 33
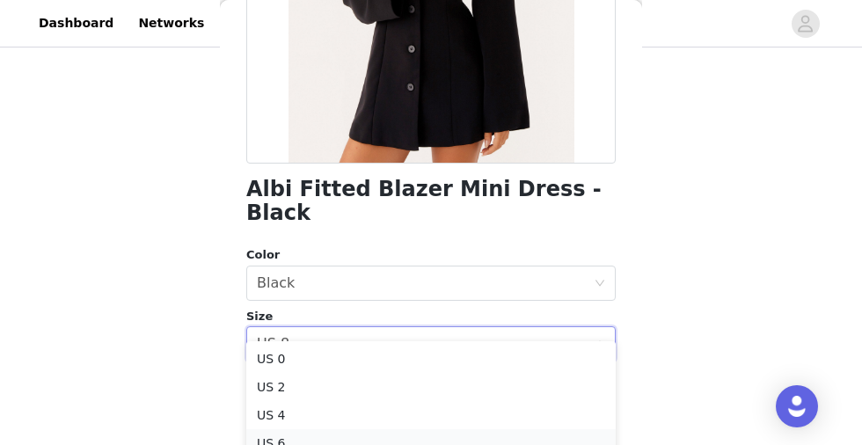
click at [279, 434] on li "US 6" at bounding box center [431, 443] width 370 height 28
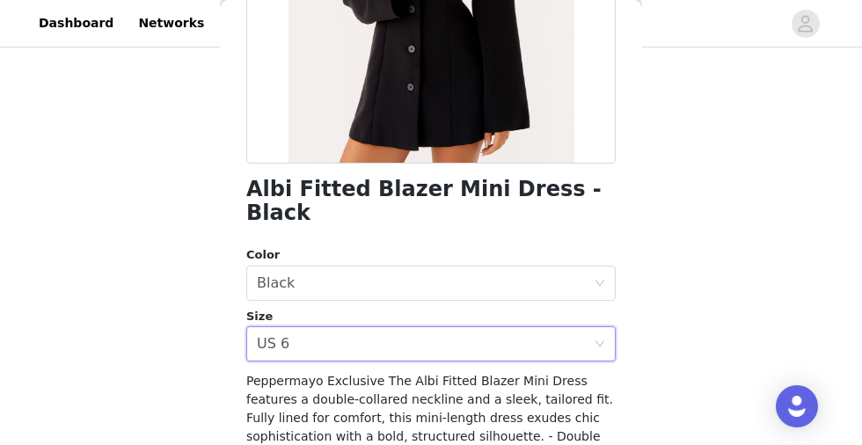
scroll to position [478, 0]
click at [218, 359] on div "STEP 1 OF 4 Select your styles! You will receive 4 products. 3/4 Selected Back …" at bounding box center [431, 9] width 862 height 873
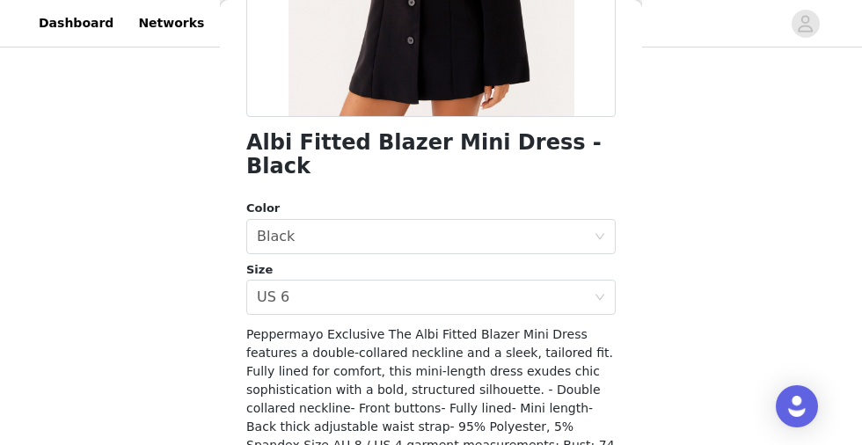
scroll to position [464, 0]
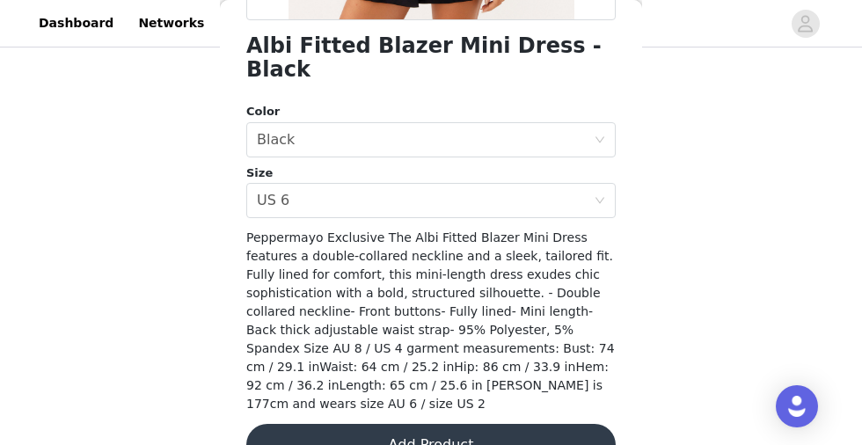
click at [498, 424] on button "Add Product" at bounding box center [431, 445] width 370 height 42
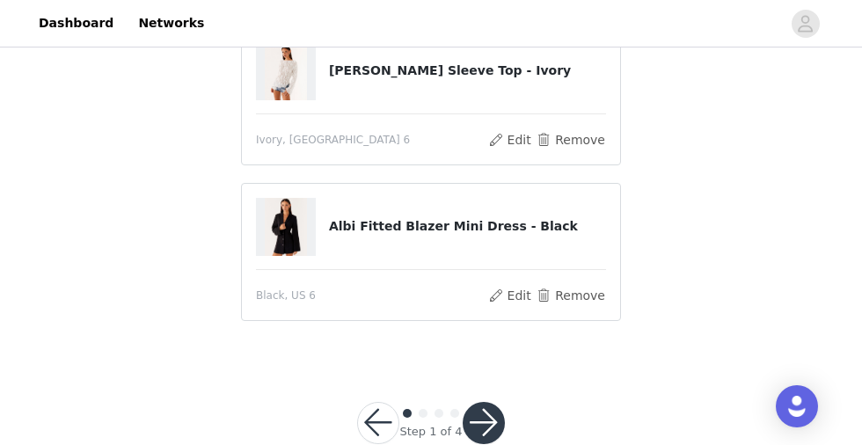
scroll to position [520, 0]
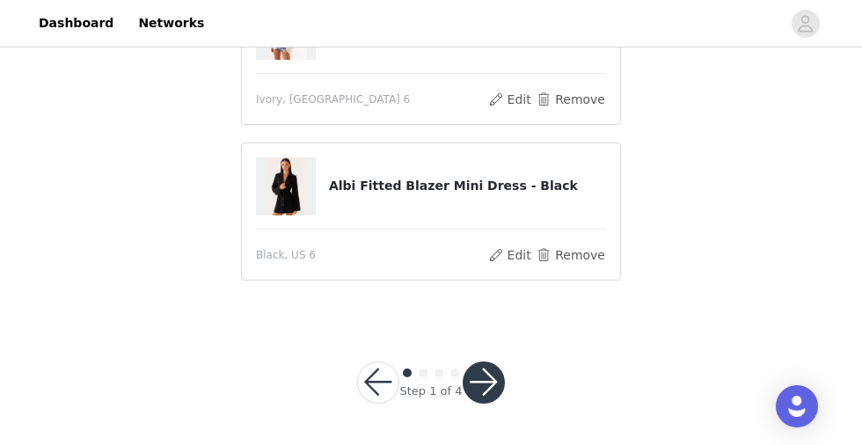
click at [486, 391] on button "button" at bounding box center [484, 383] width 42 height 42
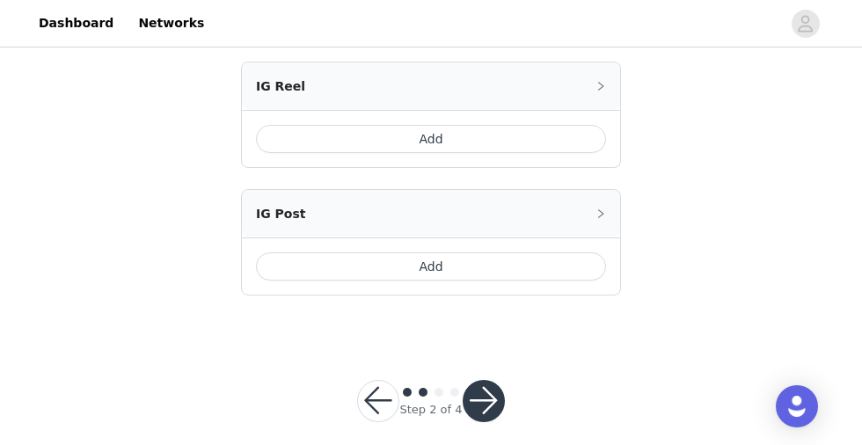
scroll to position [1251, 0]
click at [497, 404] on button "button" at bounding box center [484, 399] width 42 height 42
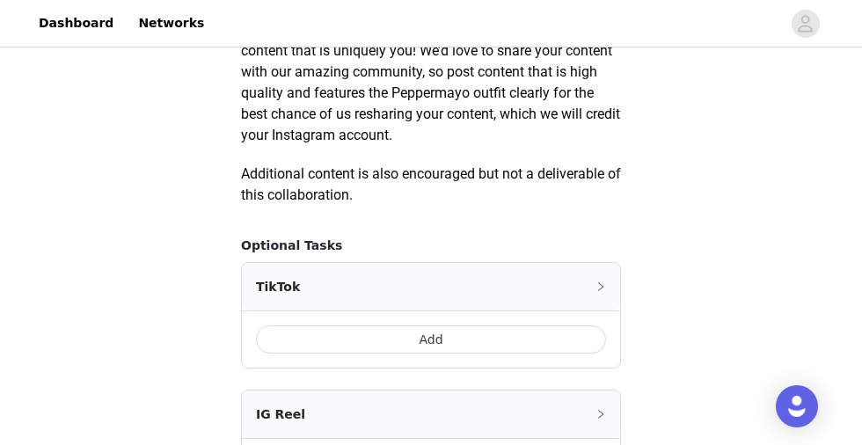
scroll to position [920, 0]
click at [487, 334] on button "Add" at bounding box center [431, 340] width 350 height 28
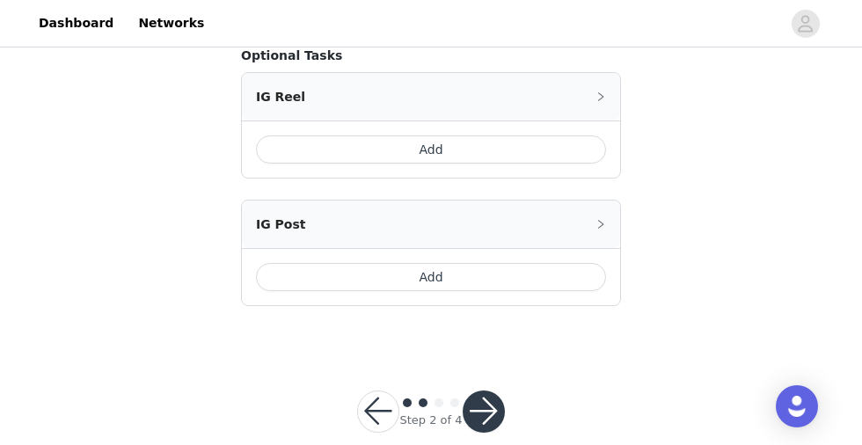
scroll to position [1582, 0]
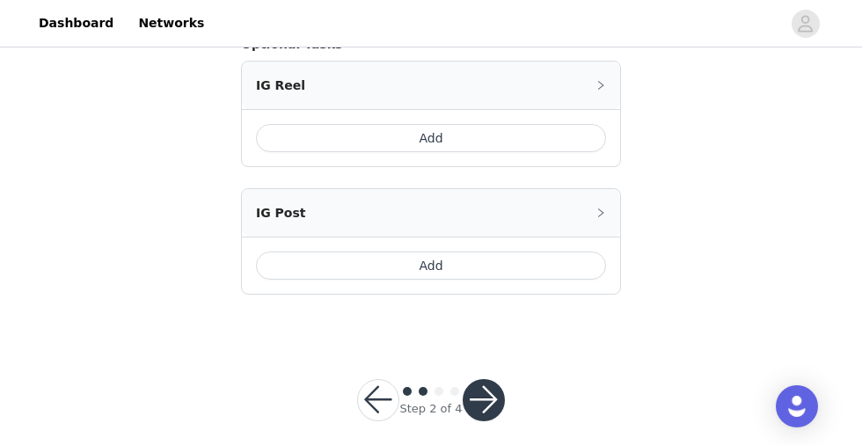
click at [486, 384] on button "button" at bounding box center [484, 400] width 42 height 42
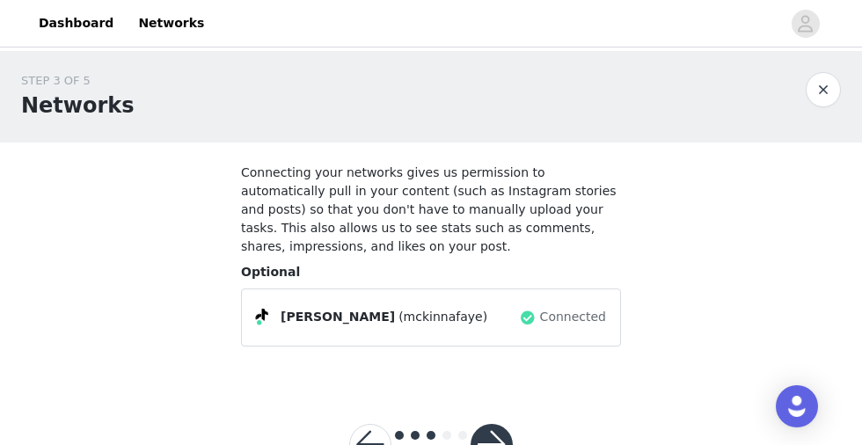
click at [498, 440] on button "button" at bounding box center [492, 445] width 42 height 42
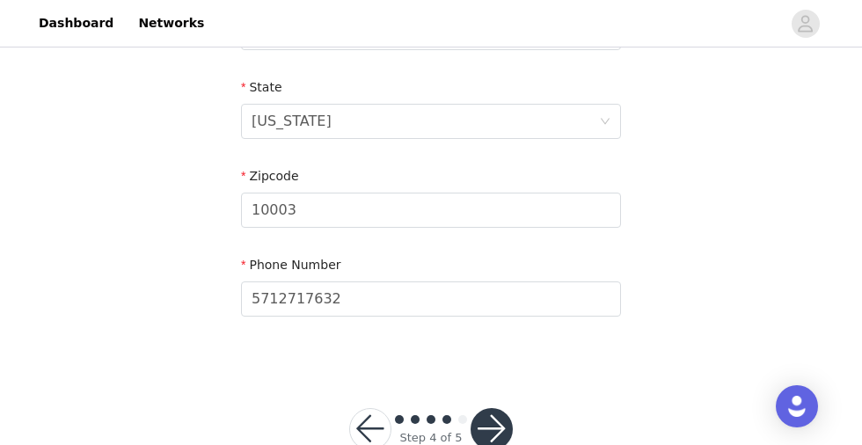
scroll to position [754, 0]
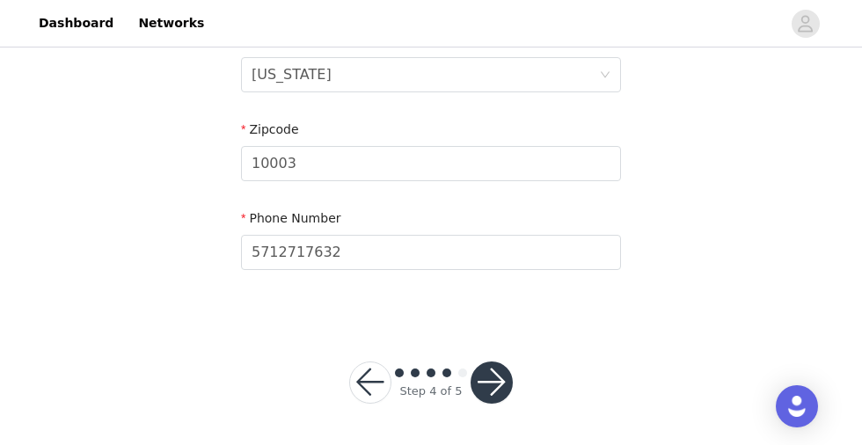
click at [483, 375] on button "button" at bounding box center [492, 383] width 42 height 42
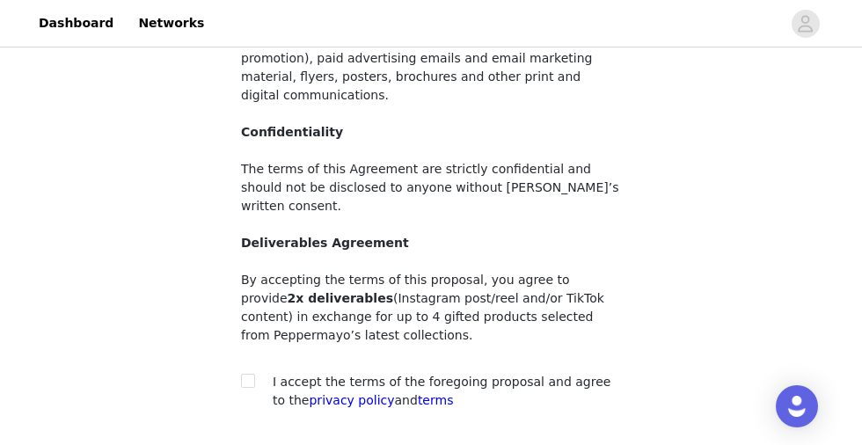
scroll to position [276, 0]
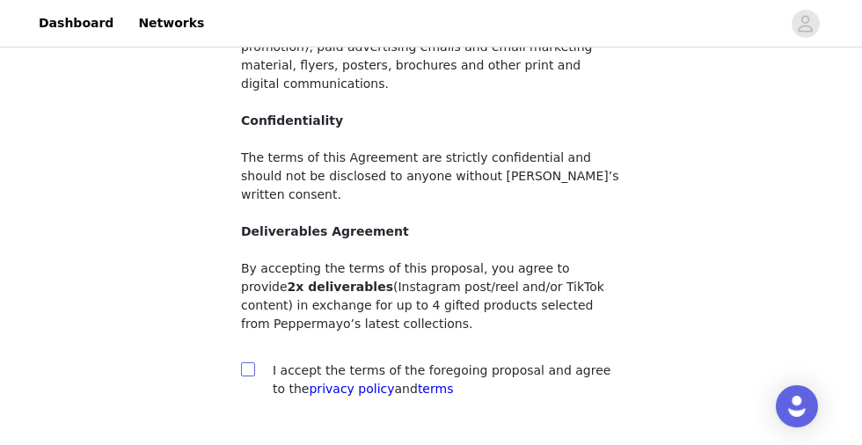
click at [247, 363] on input "checkbox" at bounding box center [247, 369] width 12 height 12
checkbox input "true"
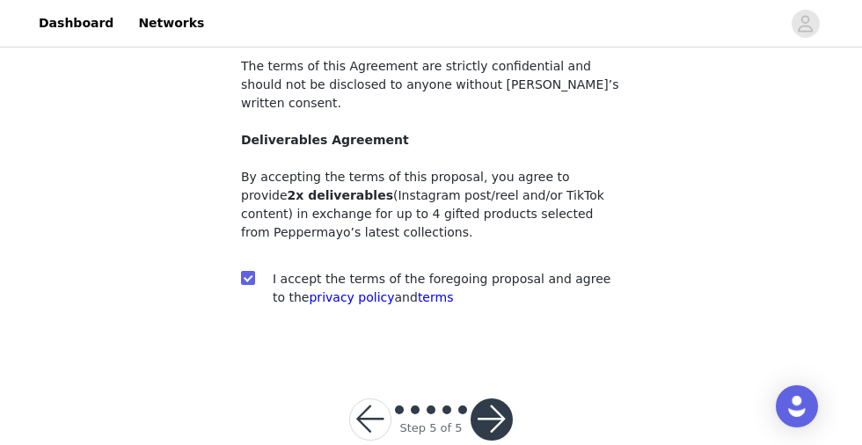
click at [497, 399] on button "button" at bounding box center [492, 420] width 42 height 42
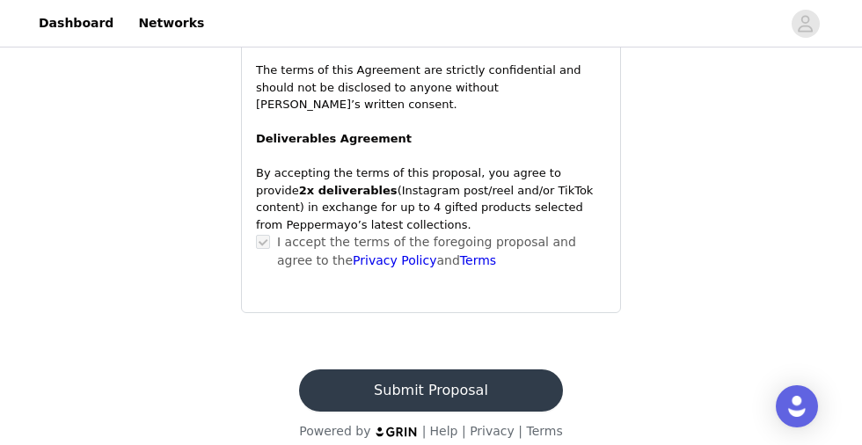
click at [465, 377] on button "Submit Proposal" at bounding box center [430, 391] width 263 height 42
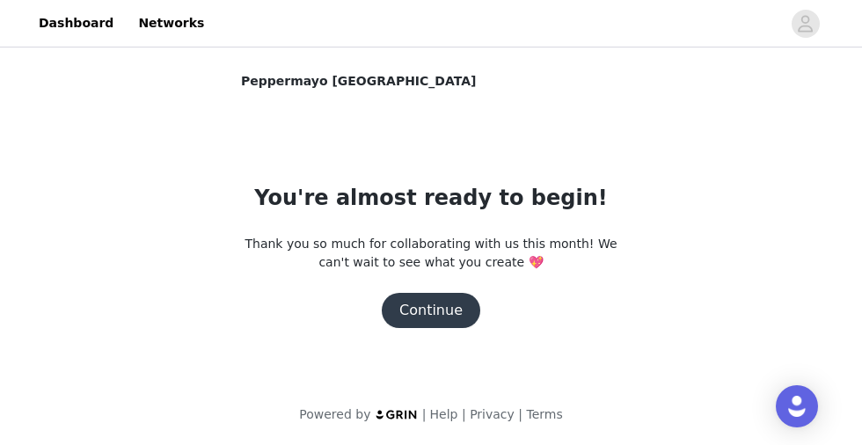
click at [449, 324] on button "Continue" at bounding box center [431, 310] width 99 height 35
